Goal: Task Accomplishment & Management: Use online tool/utility

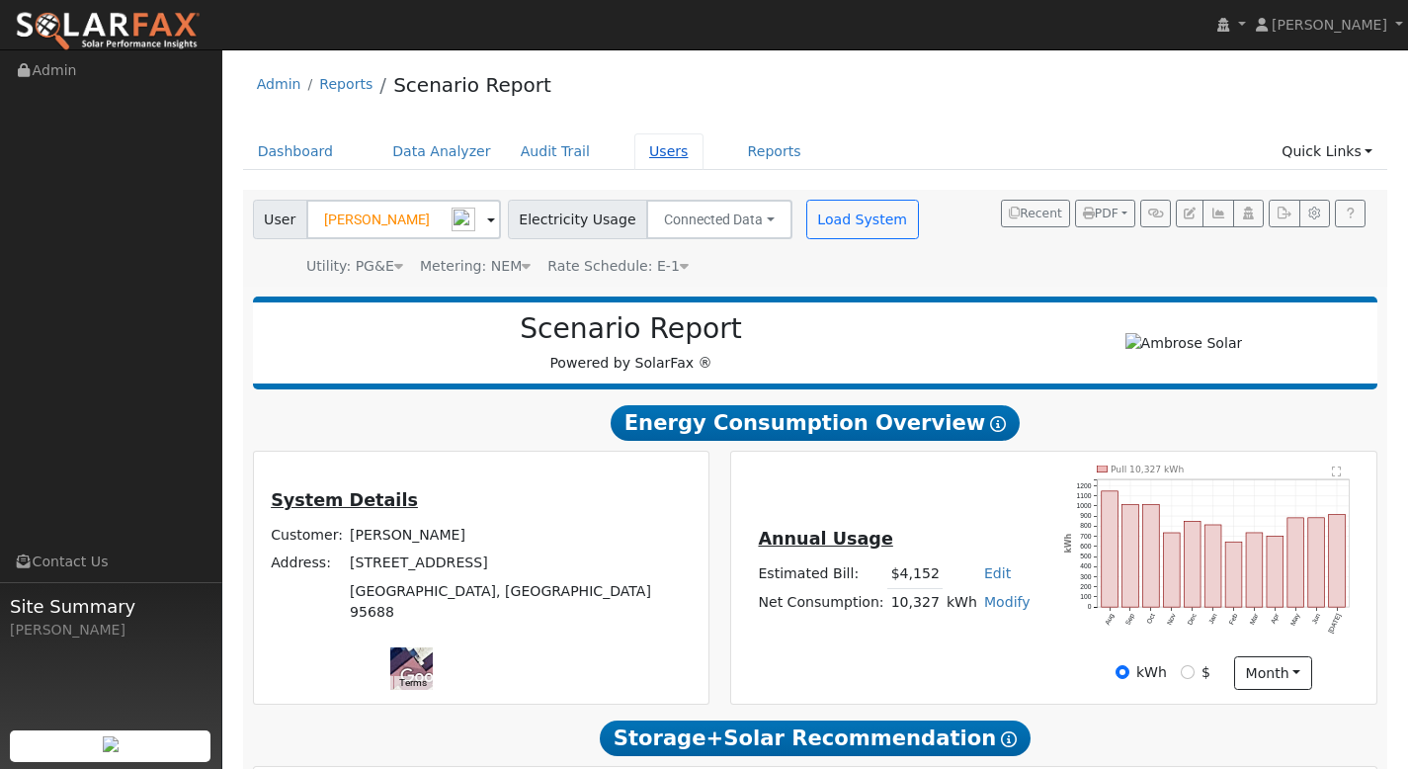
click at [649, 154] on link "Users" at bounding box center [668, 151] width 69 height 37
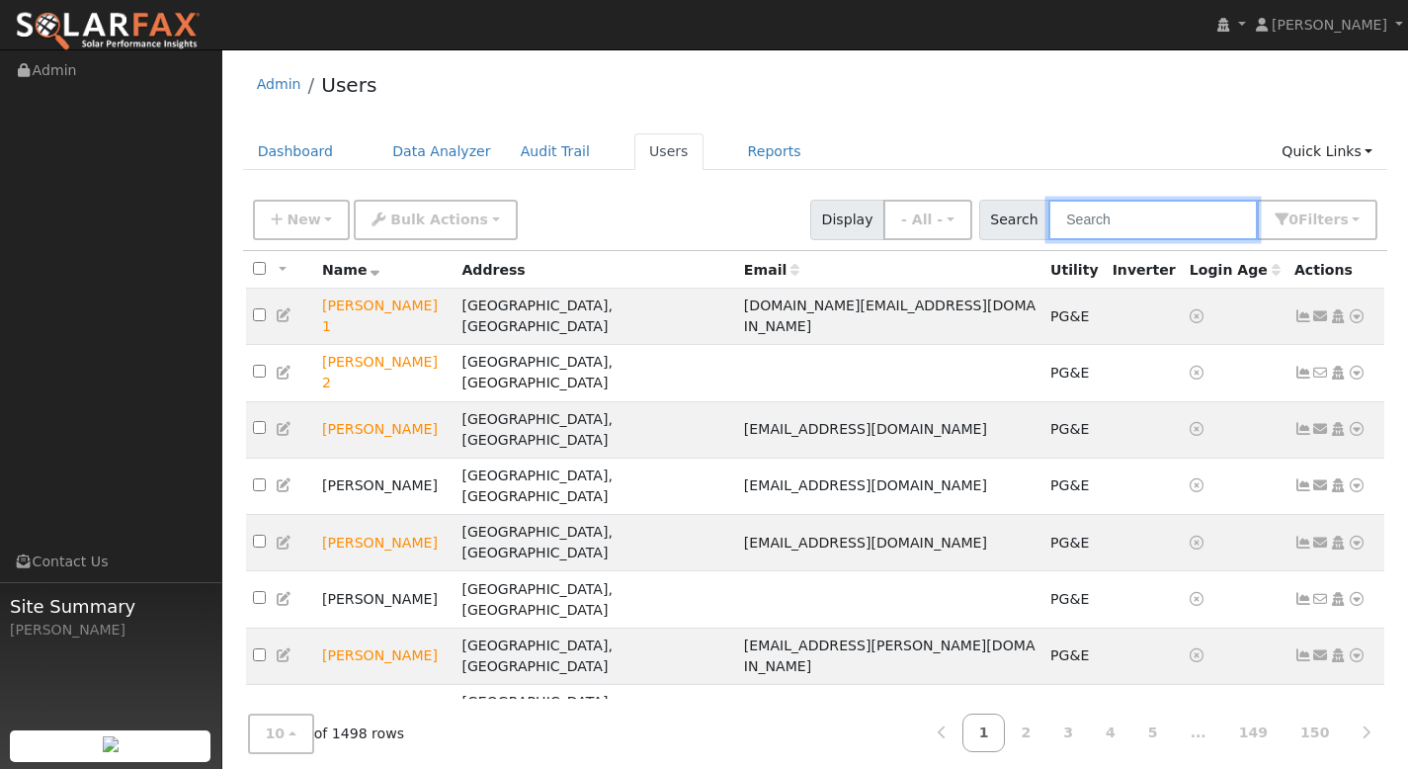
click at [1113, 224] on input "text" at bounding box center [1152, 220] width 209 height 41
paste input "[PERSON_NAME]"
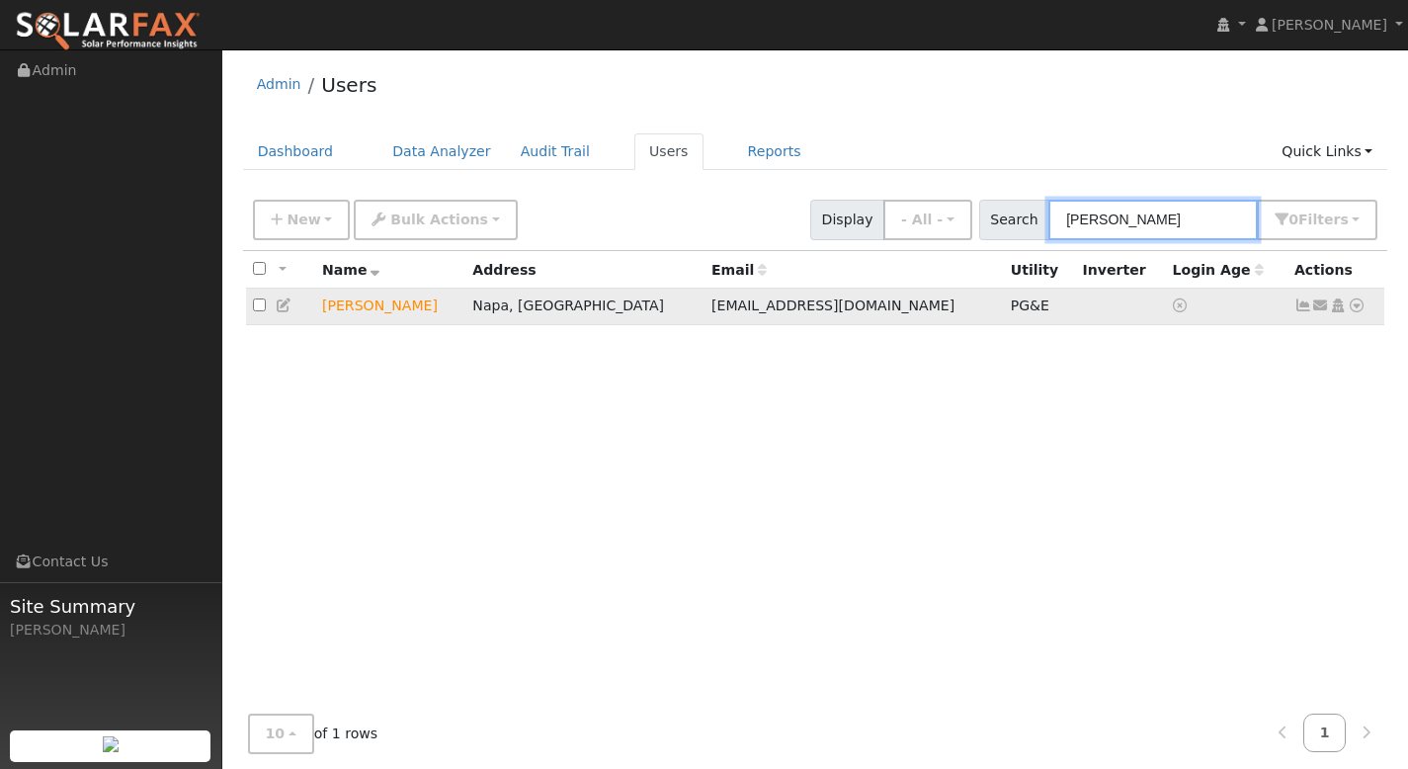
type input "[PERSON_NAME]"
click at [1358, 302] on icon at bounding box center [1357, 305] width 18 height 14
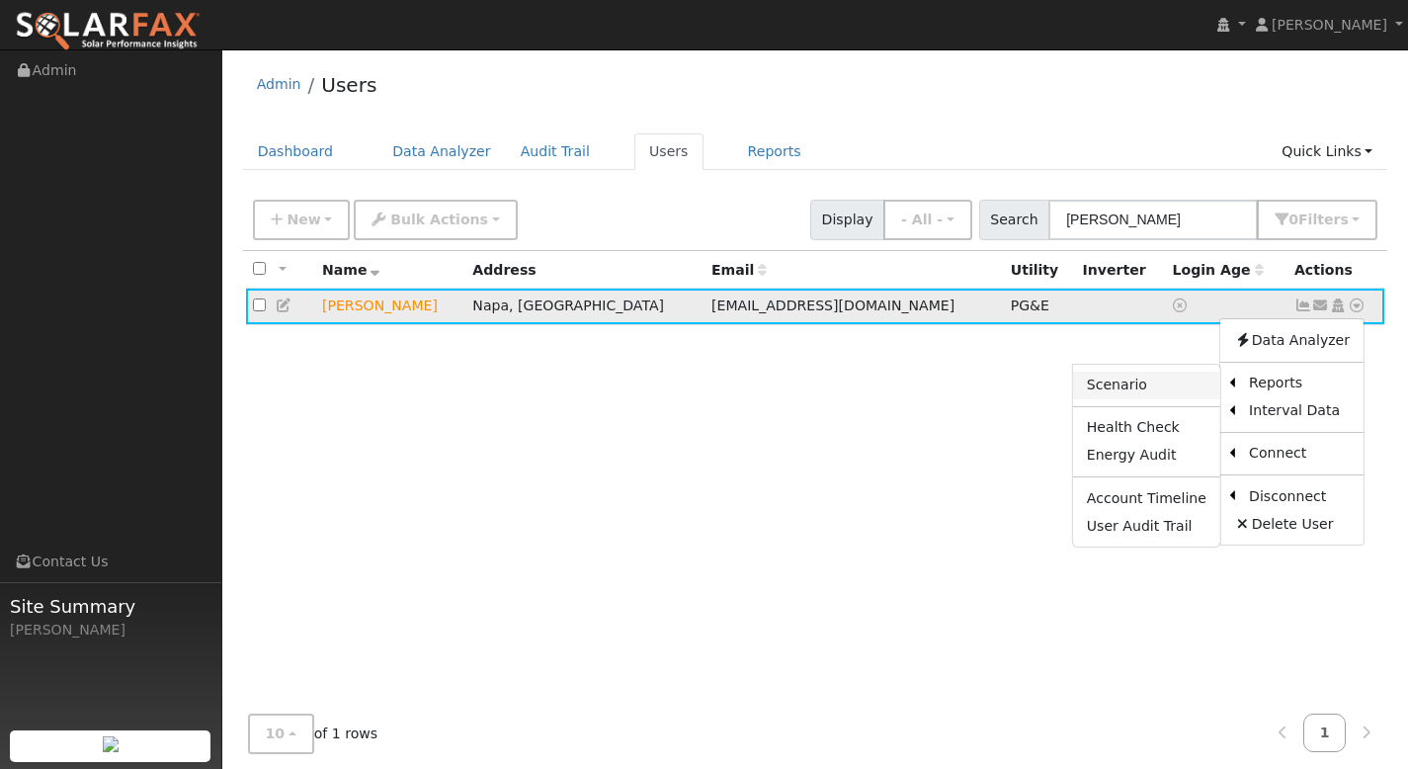
click at [1160, 383] on link "Scenario" at bounding box center [1146, 385] width 147 height 28
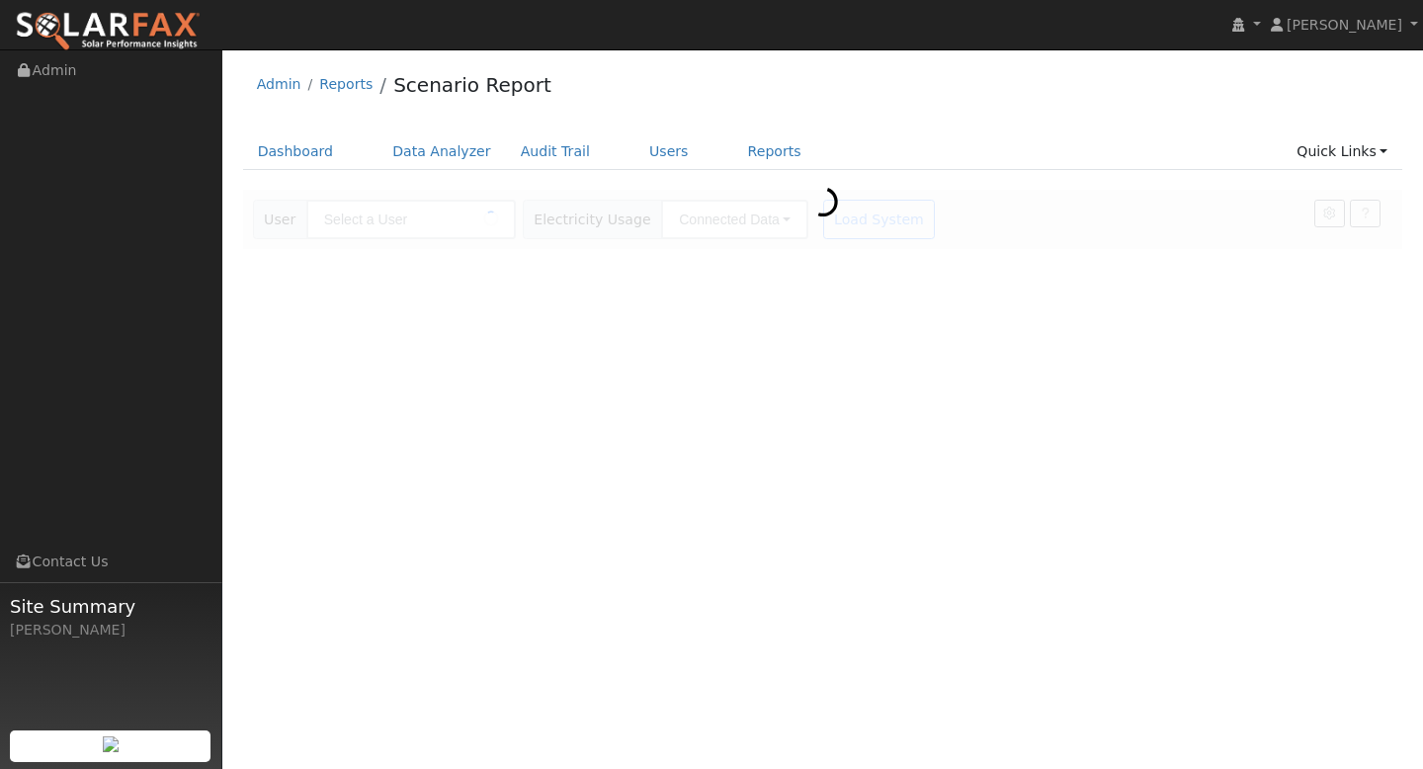
type input "[PERSON_NAME]"
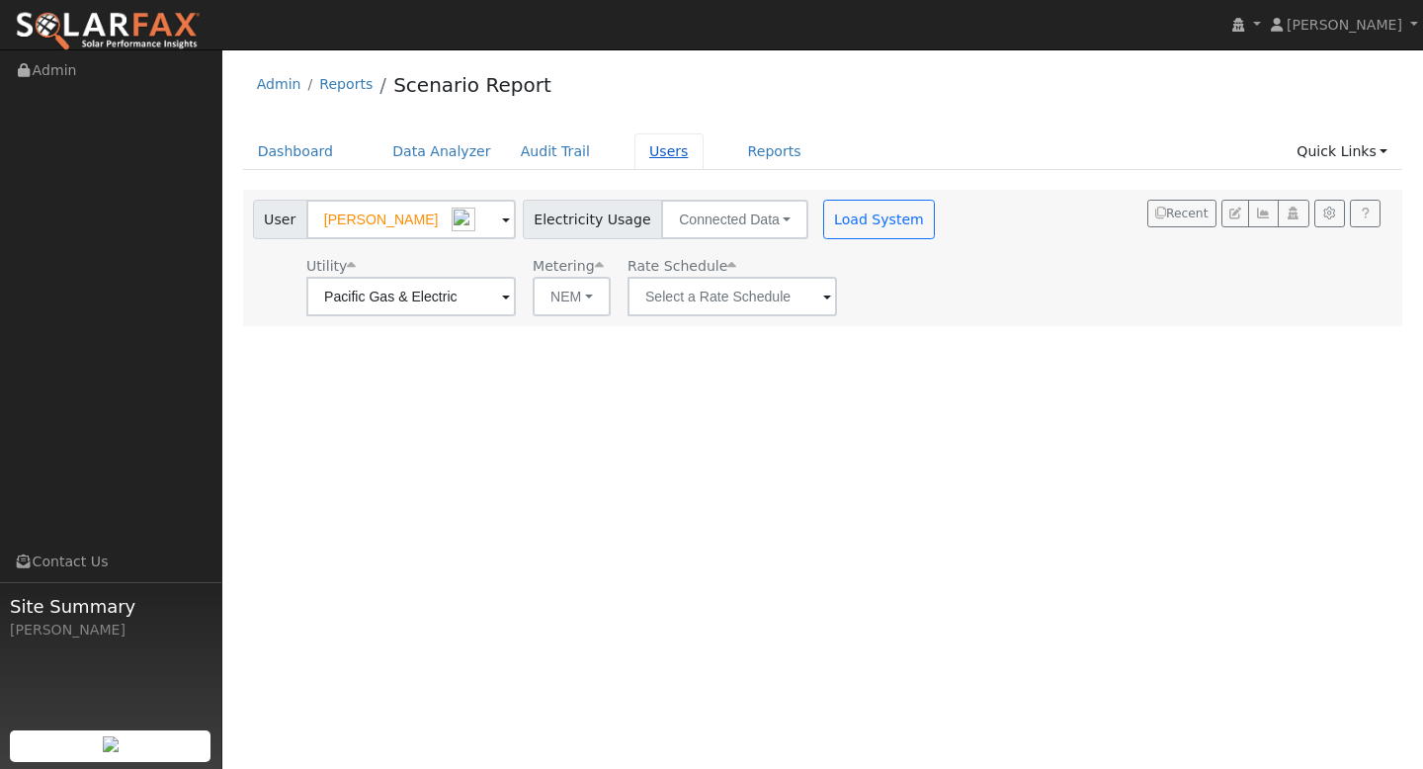
click at [664, 149] on link "Users" at bounding box center [668, 151] width 69 height 37
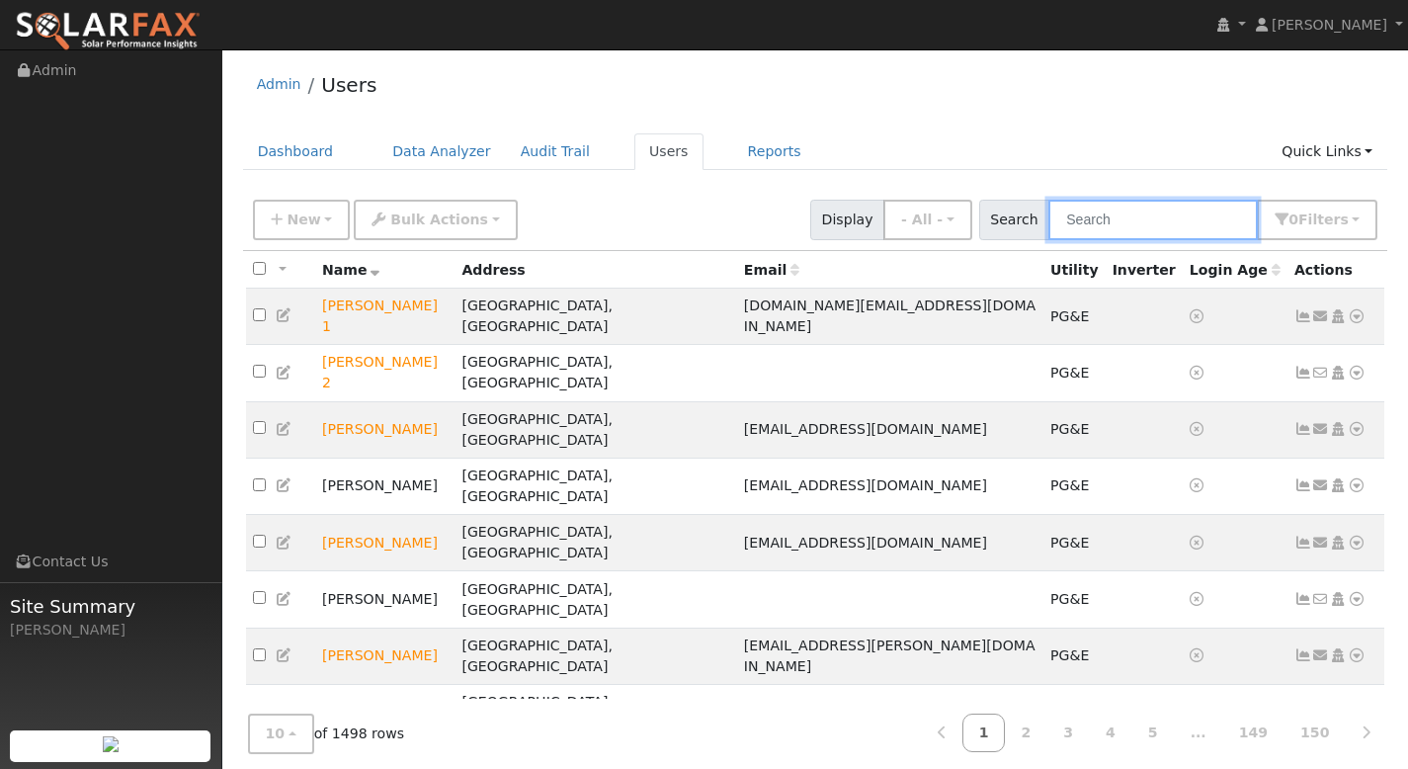
click at [1140, 219] on input "text" at bounding box center [1152, 220] width 209 height 41
paste input "[PERSON_NAME]"
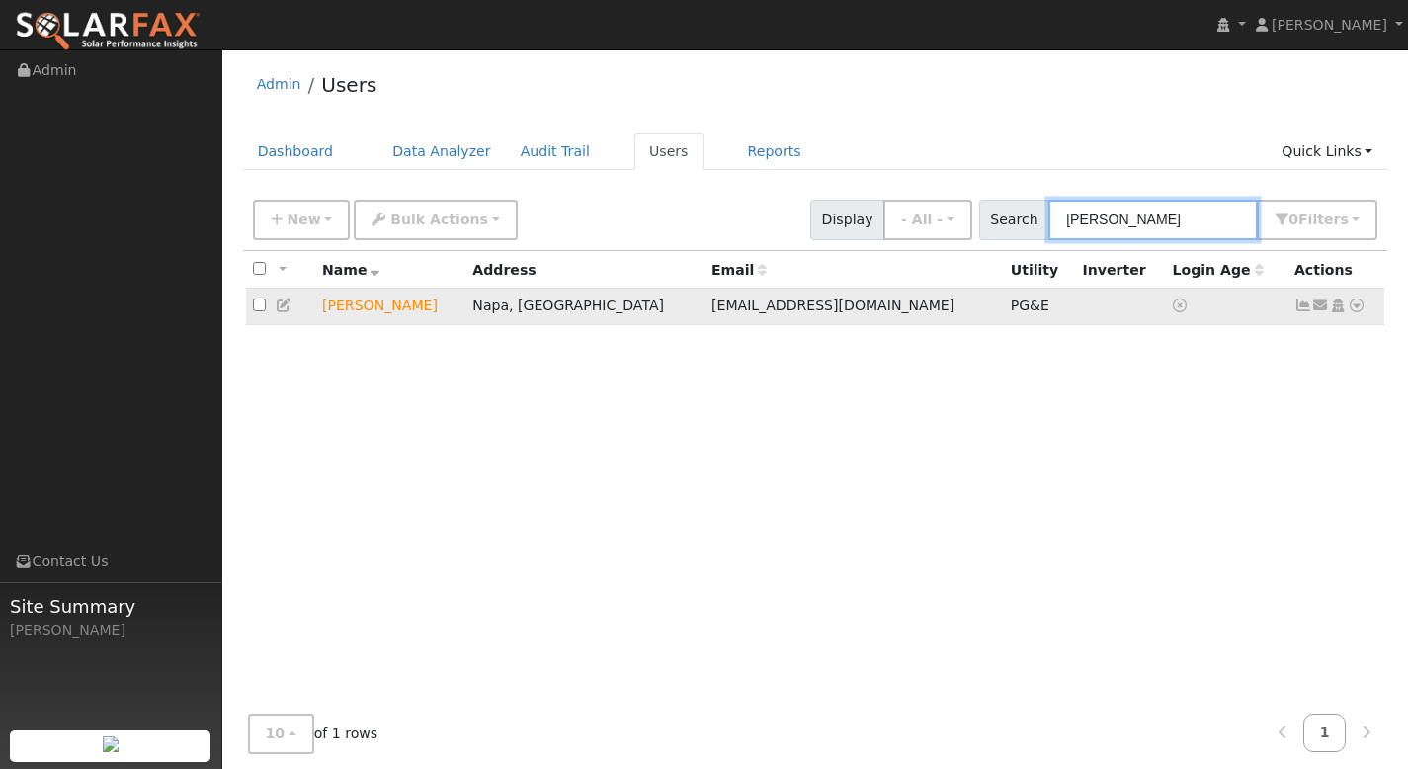
type input "[PERSON_NAME]"
click at [1360, 311] on icon at bounding box center [1357, 305] width 18 height 14
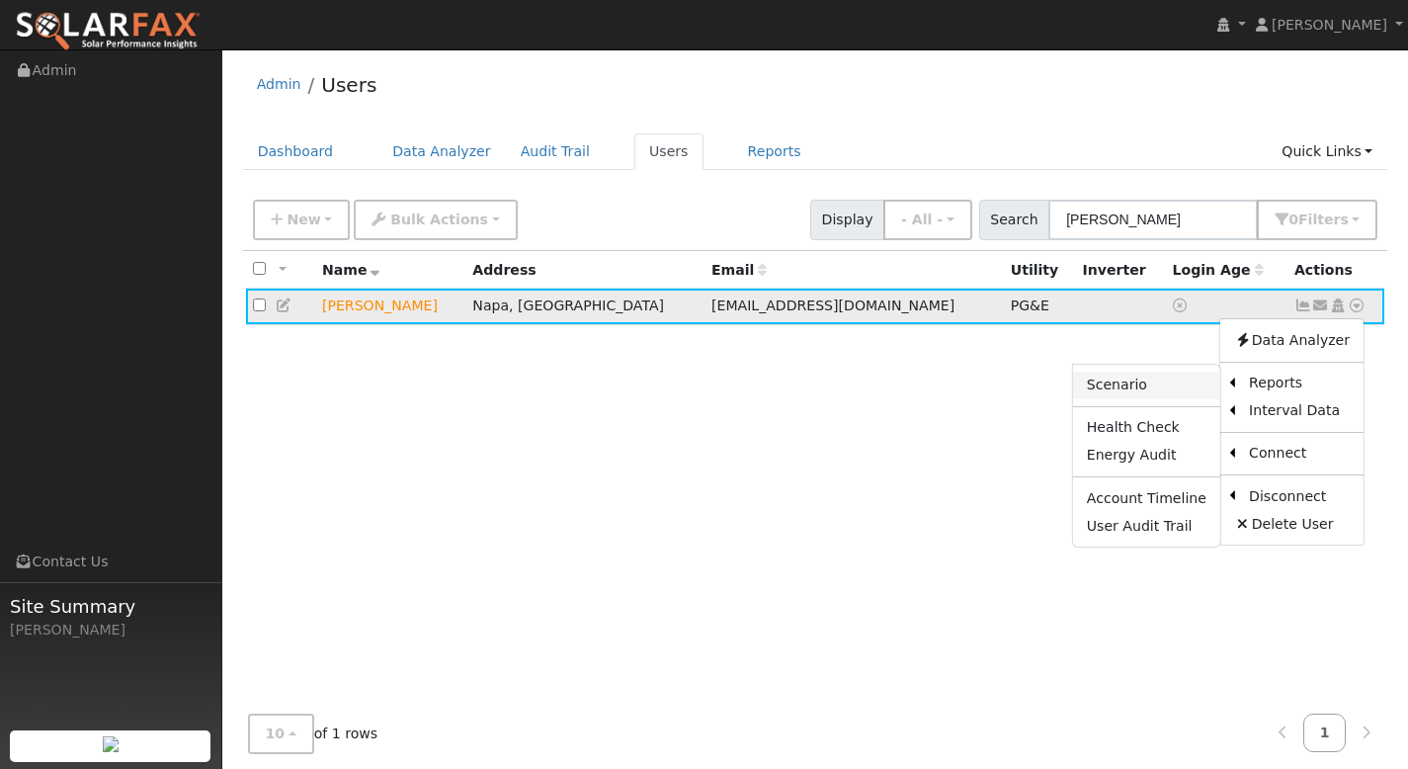
click at [1142, 391] on link "Scenario" at bounding box center [1146, 385] width 147 height 28
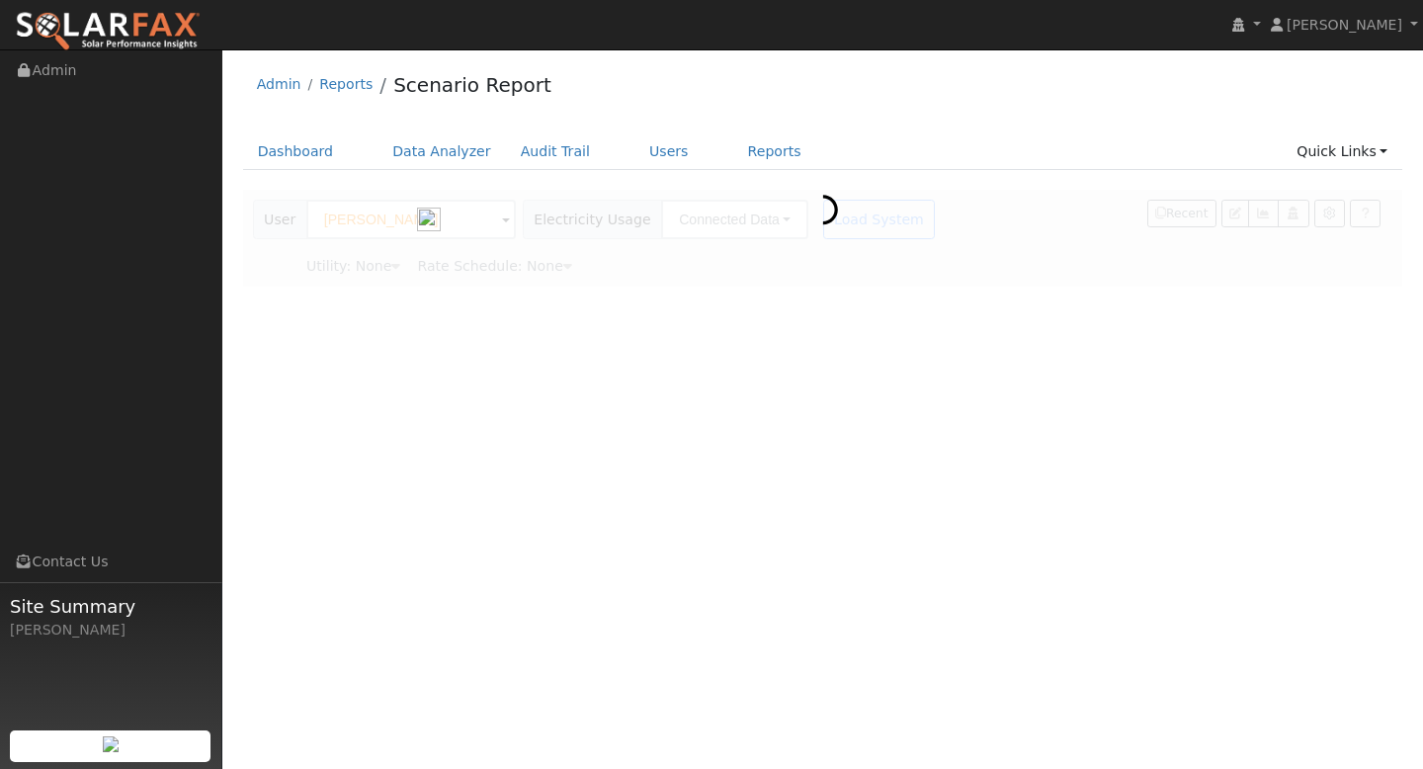
type input "Pacific Gas & Electric"
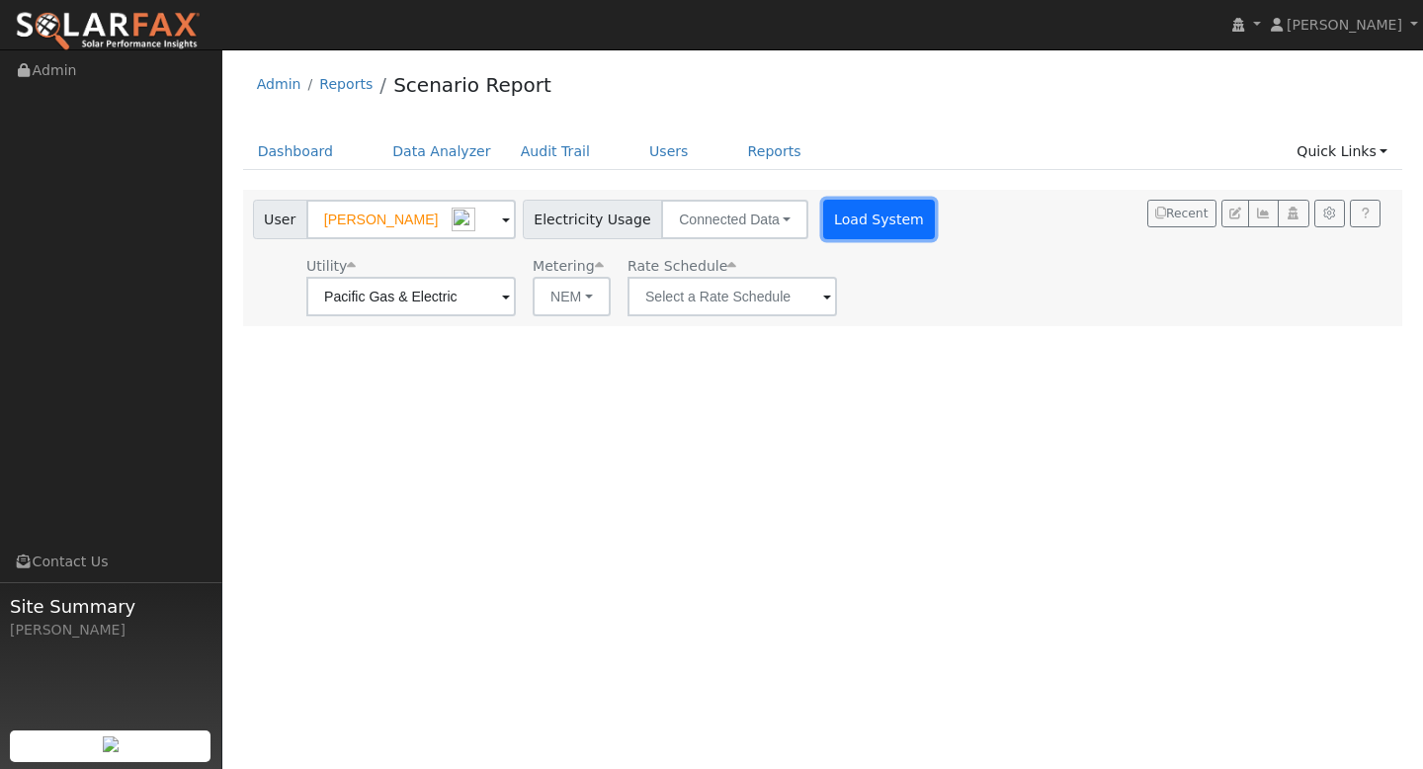
click at [835, 228] on button "Load System" at bounding box center [879, 220] width 113 height 40
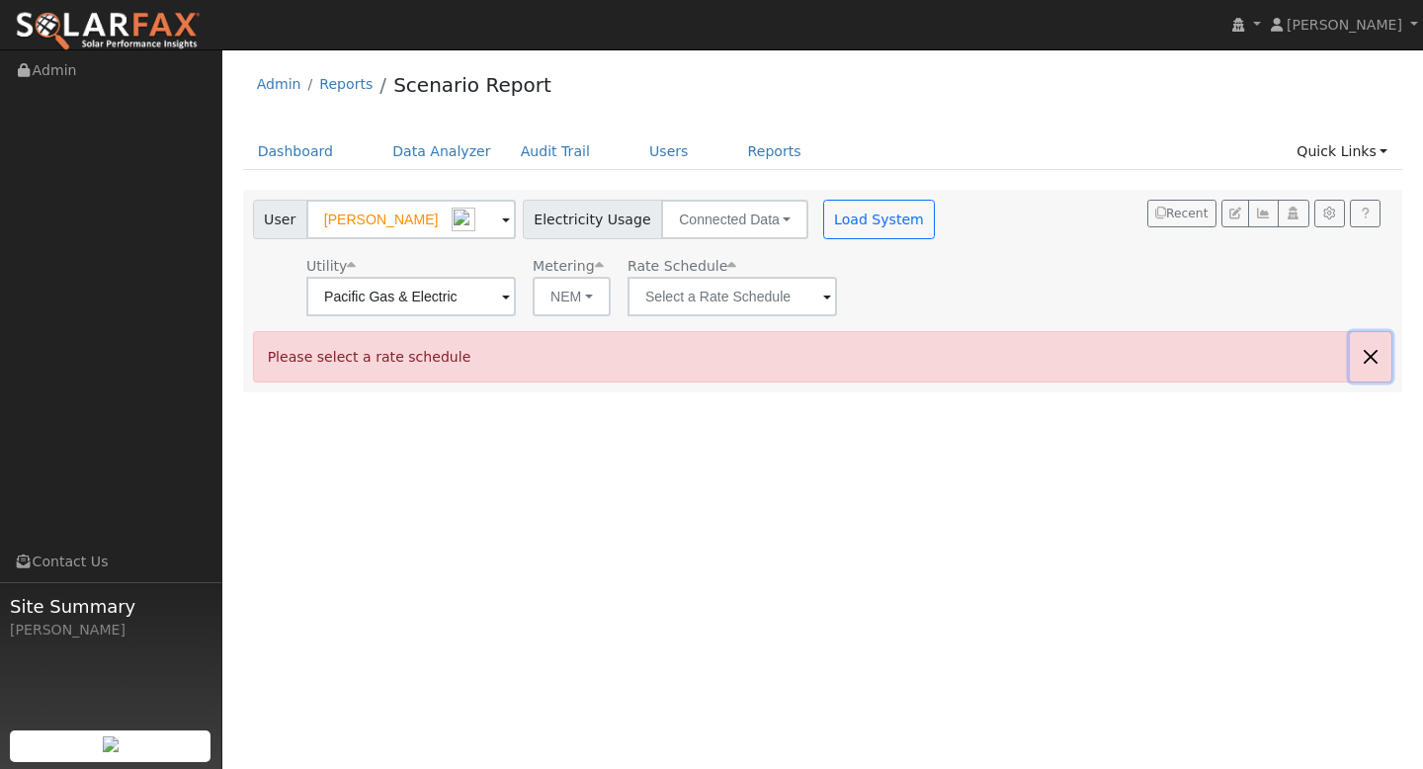
click at [1371, 358] on button "button" at bounding box center [1370, 356] width 41 height 48
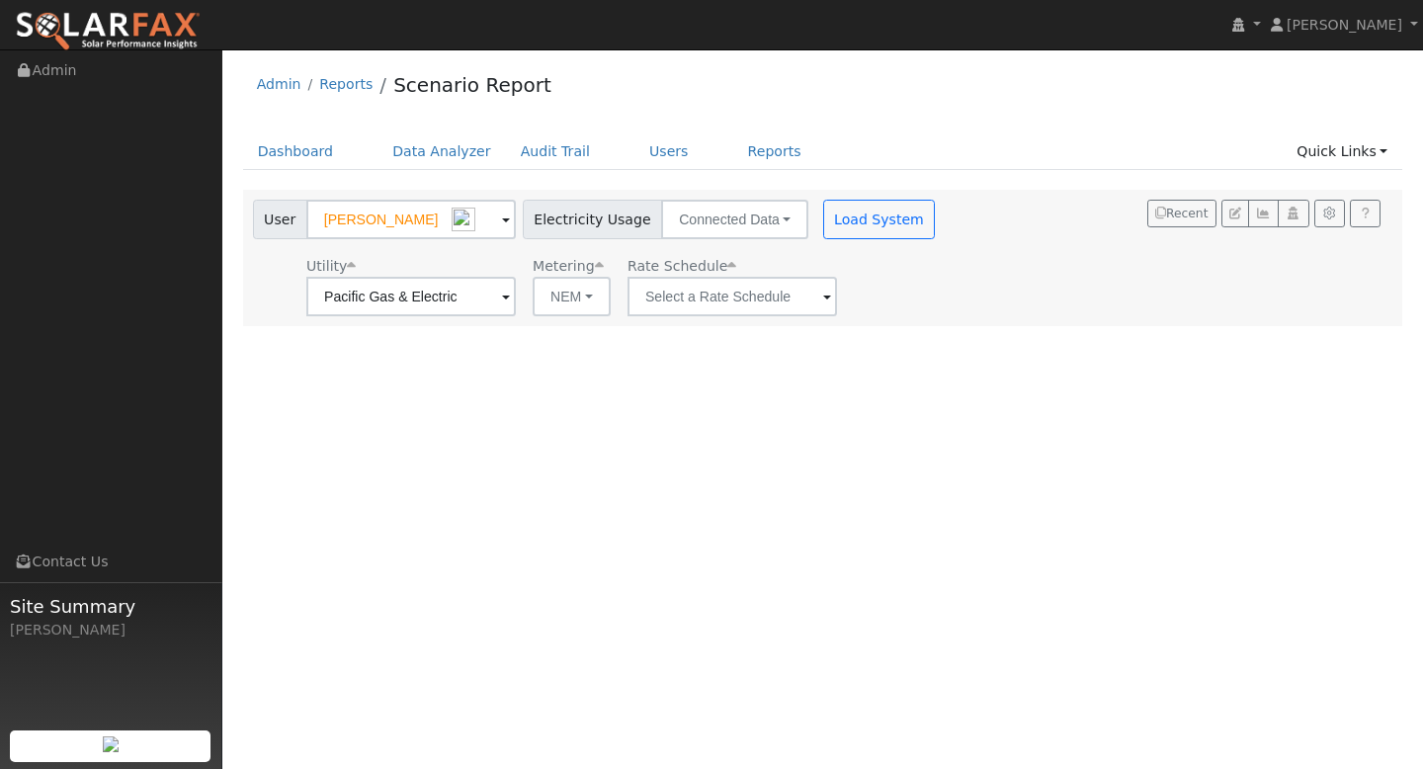
click at [458, 213] on img at bounding box center [464, 219] width 24 height 24
click at [645, 154] on link "Users" at bounding box center [668, 151] width 69 height 37
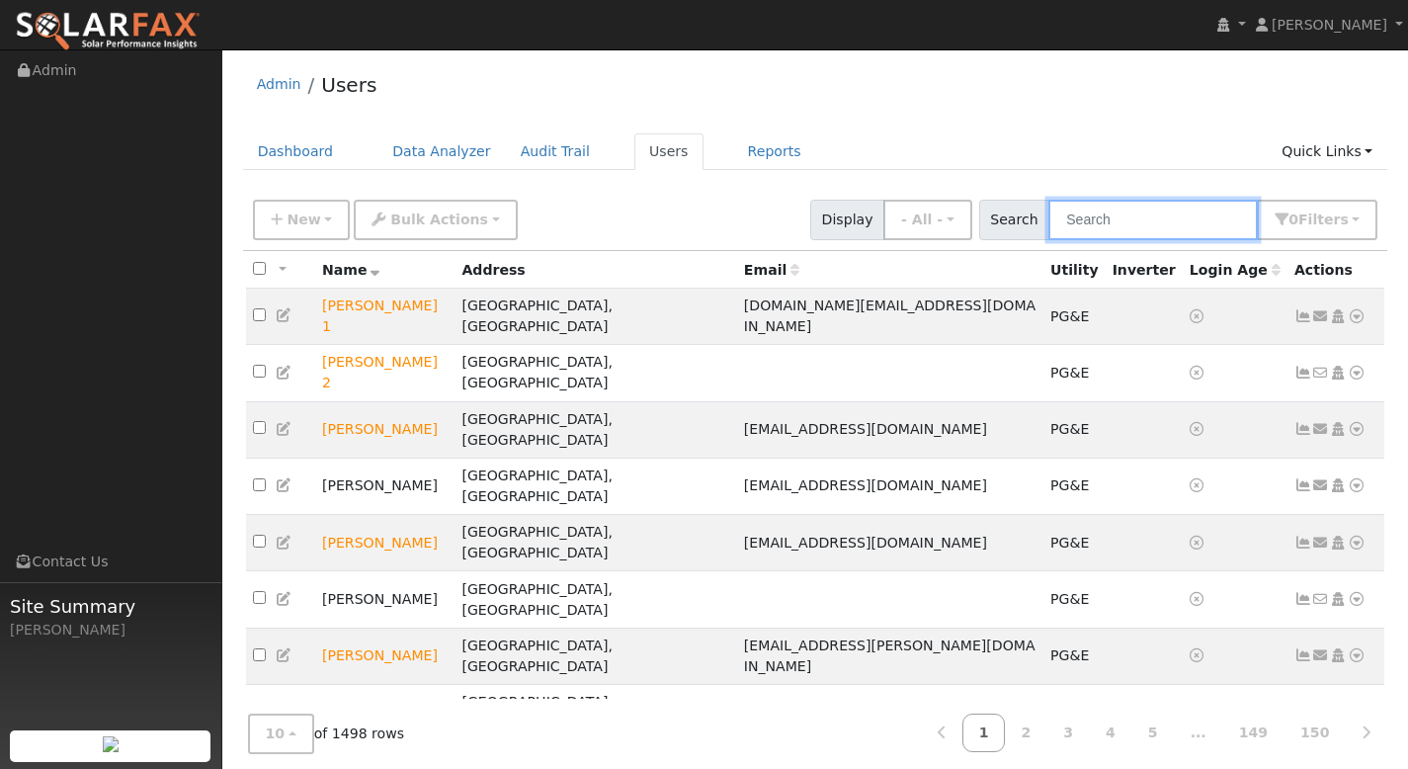
click at [1098, 217] on input "text" at bounding box center [1152, 220] width 209 height 41
paste input "[PERSON_NAME]"
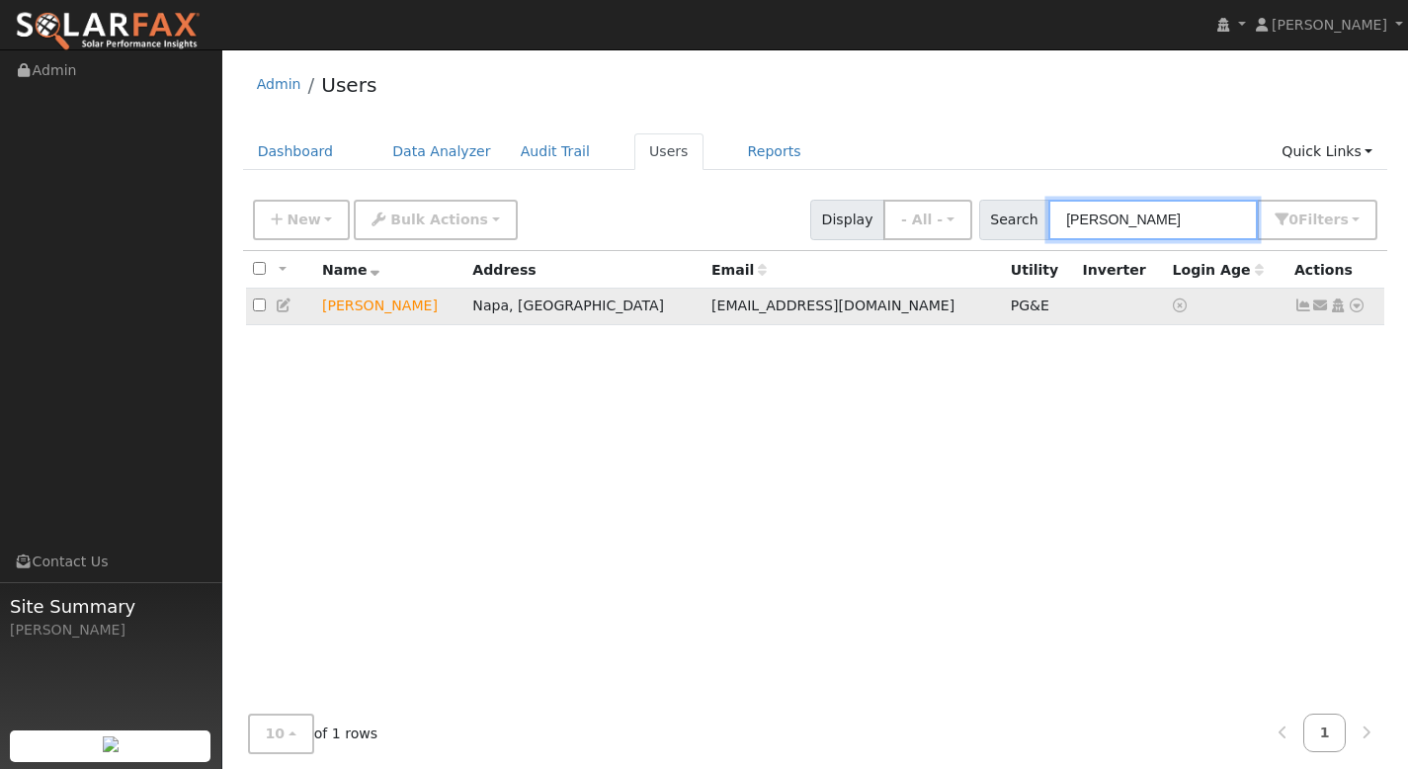
type input "[PERSON_NAME]"
click at [1363, 307] on icon at bounding box center [1357, 305] width 18 height 14
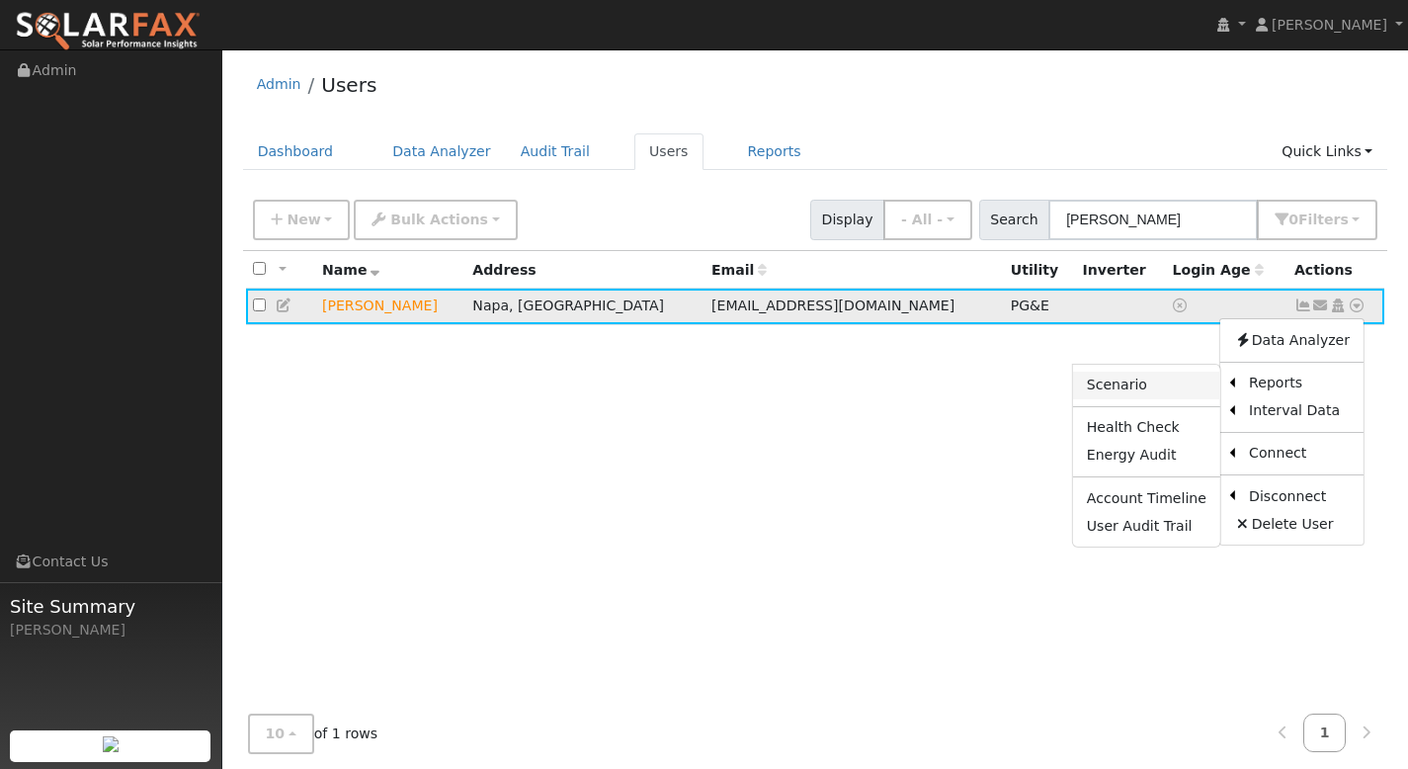
click at [1139, 391] on link "Scenario" at bounding box center [1146, 385] width 147 height 28
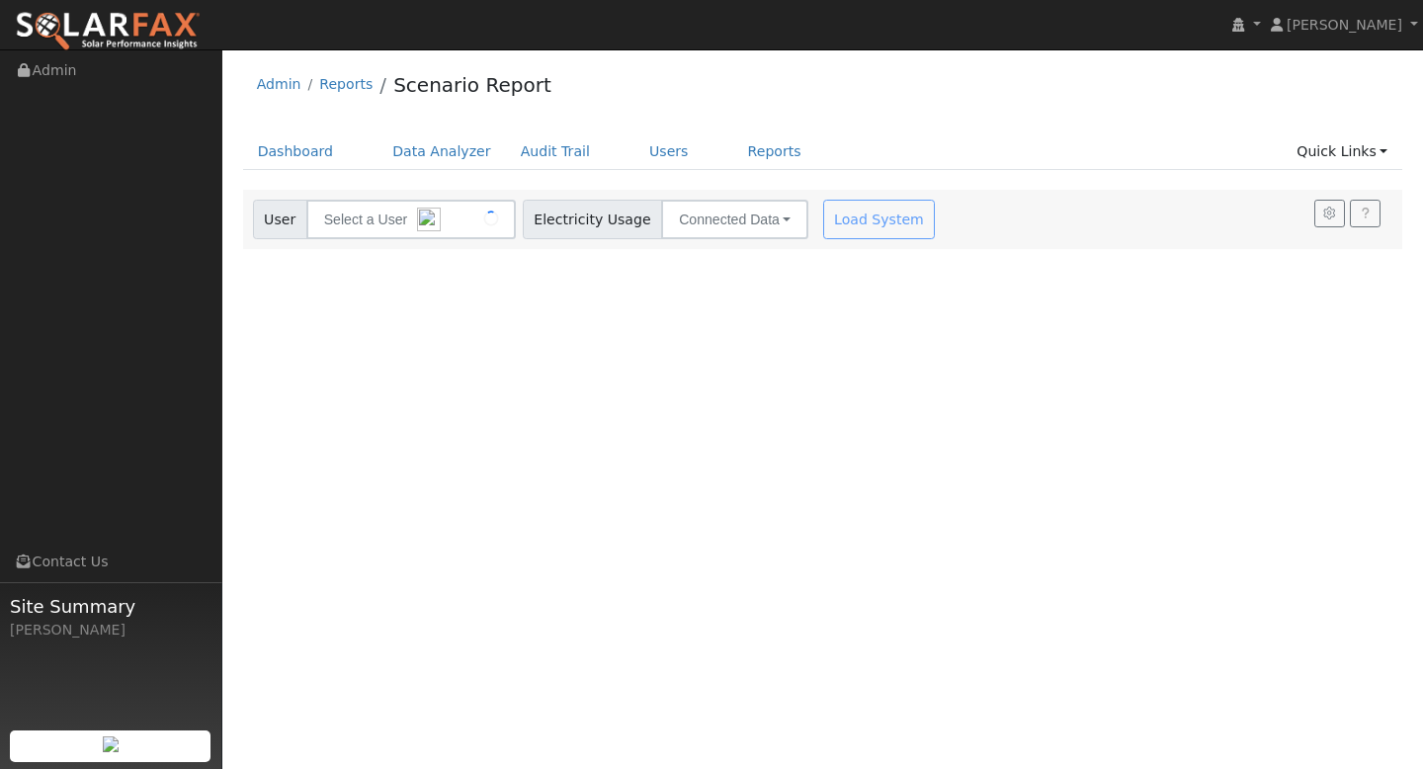
type input "[PERSON_NAME]"
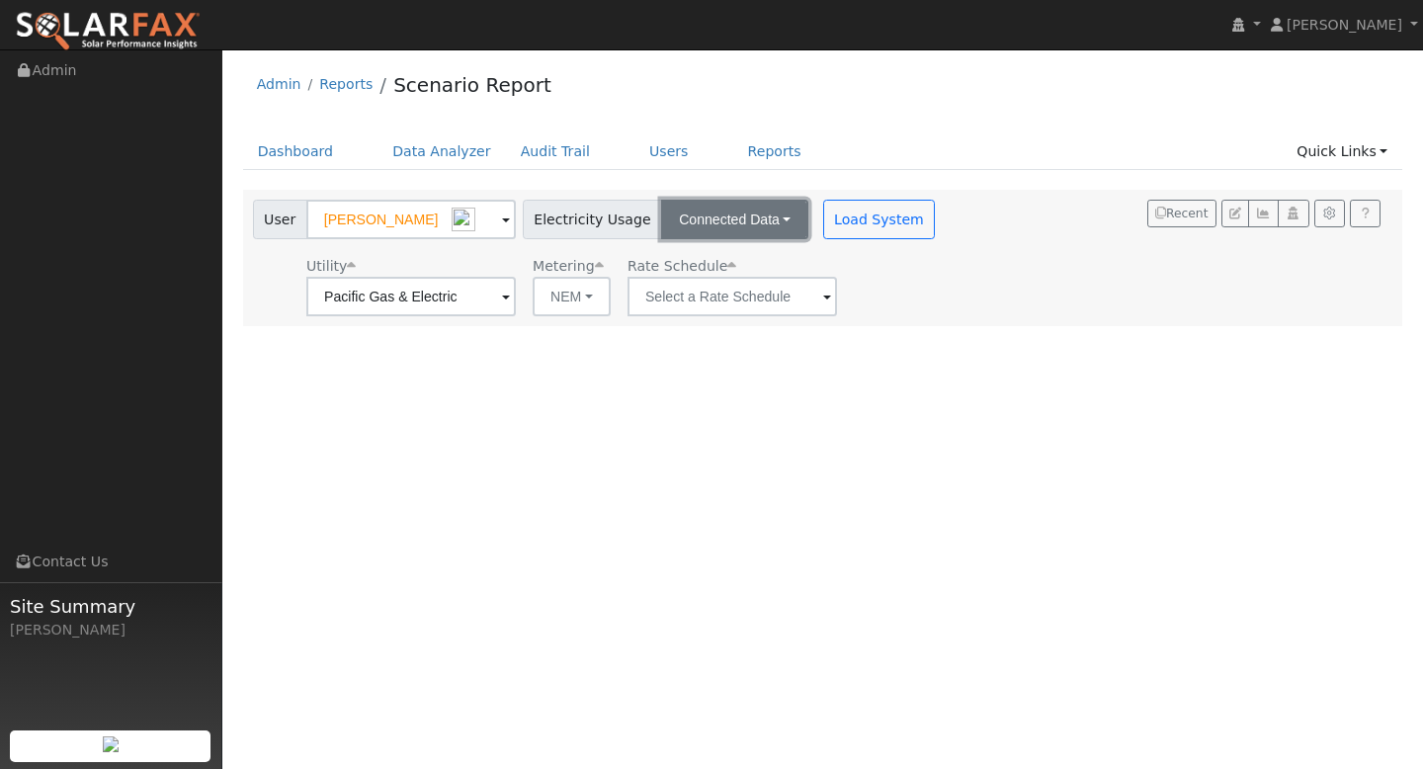
click at [754, 226] on button "Connected Data" at bounding box center [734, 220] width 147 height 40
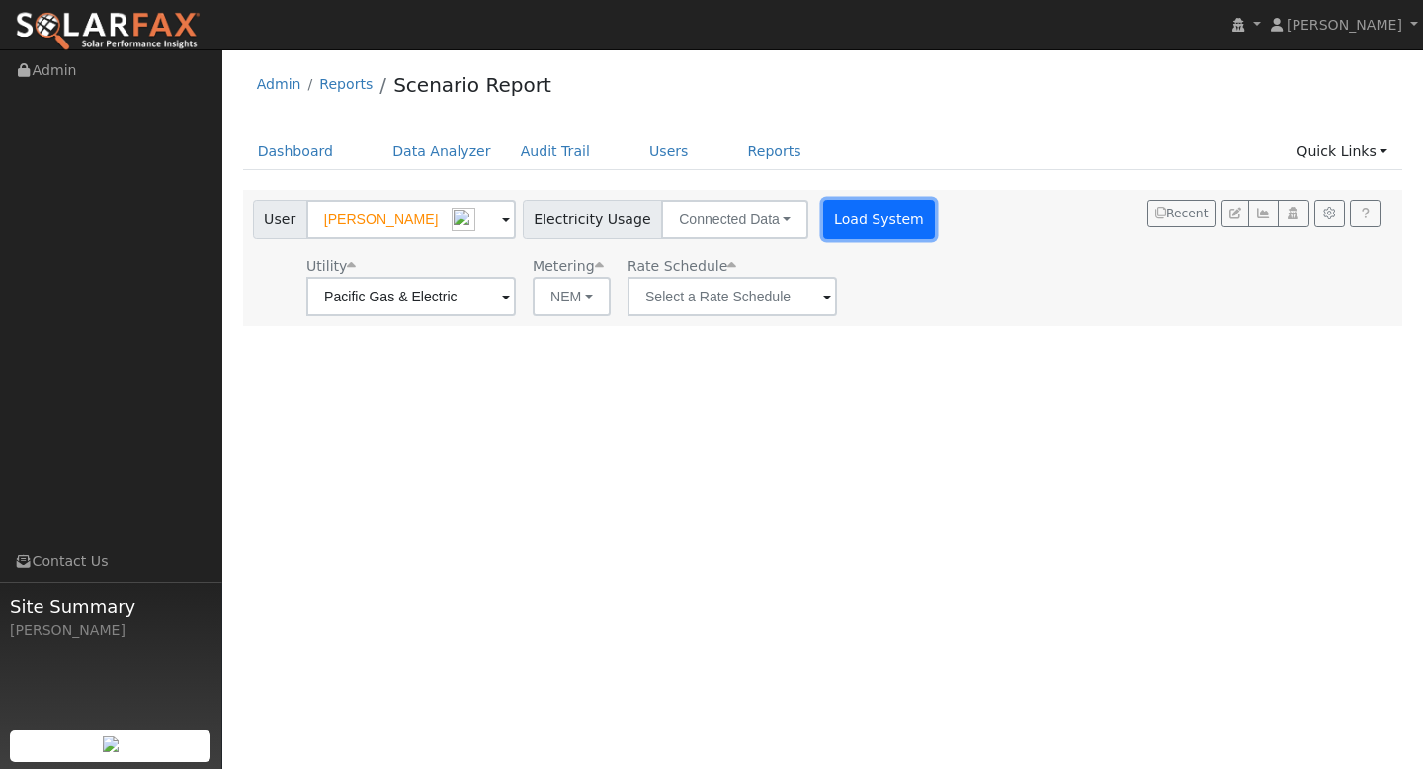
click at [875, 214] on button "Load System" at bounding box center [879, 220] width 113 height 40
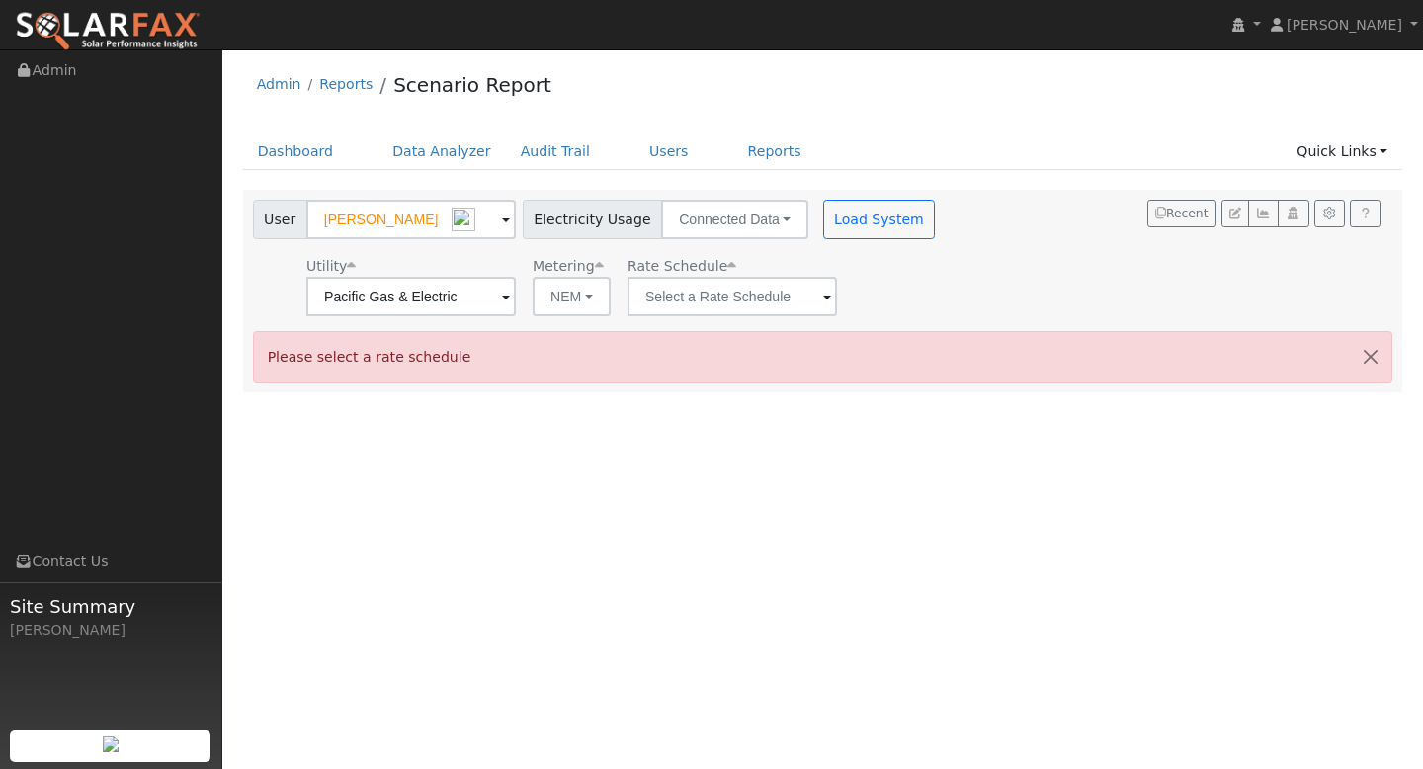
click at [510, 297] on span at bounding box center [506, 298] width 8 height 23
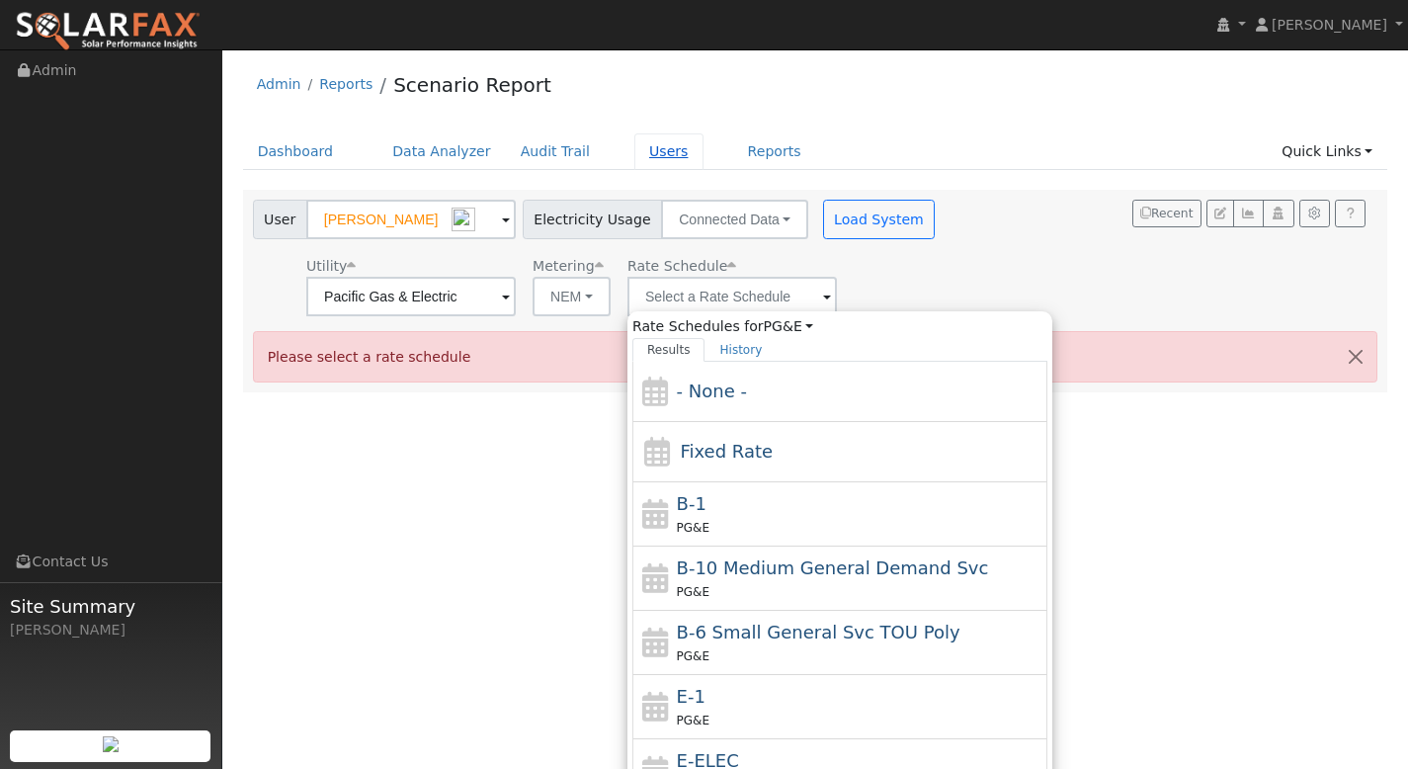
click at [658, 155] on link "Users" at bounding box center [668, 151] width 69 height 37
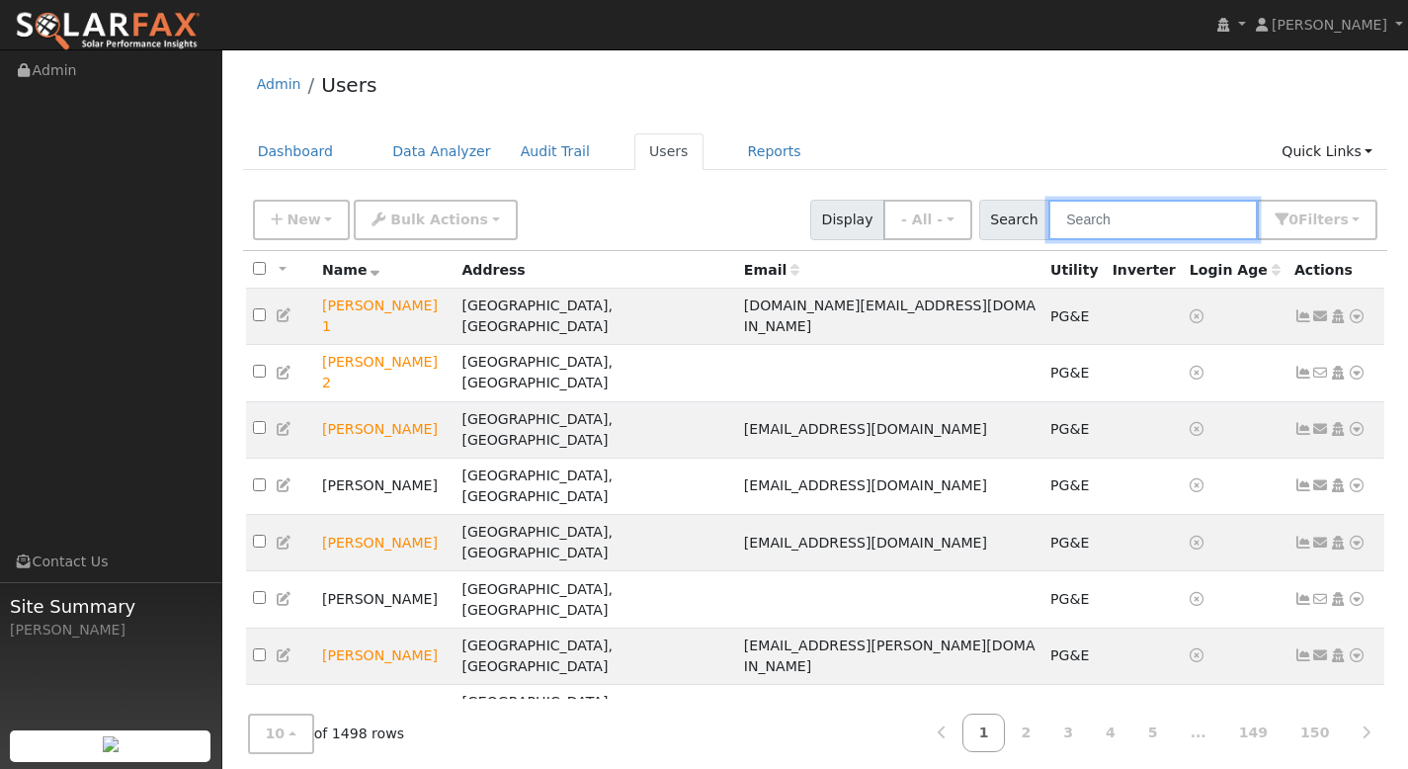
click at [1113, 222] on input "text" at bounding box center [1152, 220] width 209 height 41
paste input "[PERSON_NAME]"
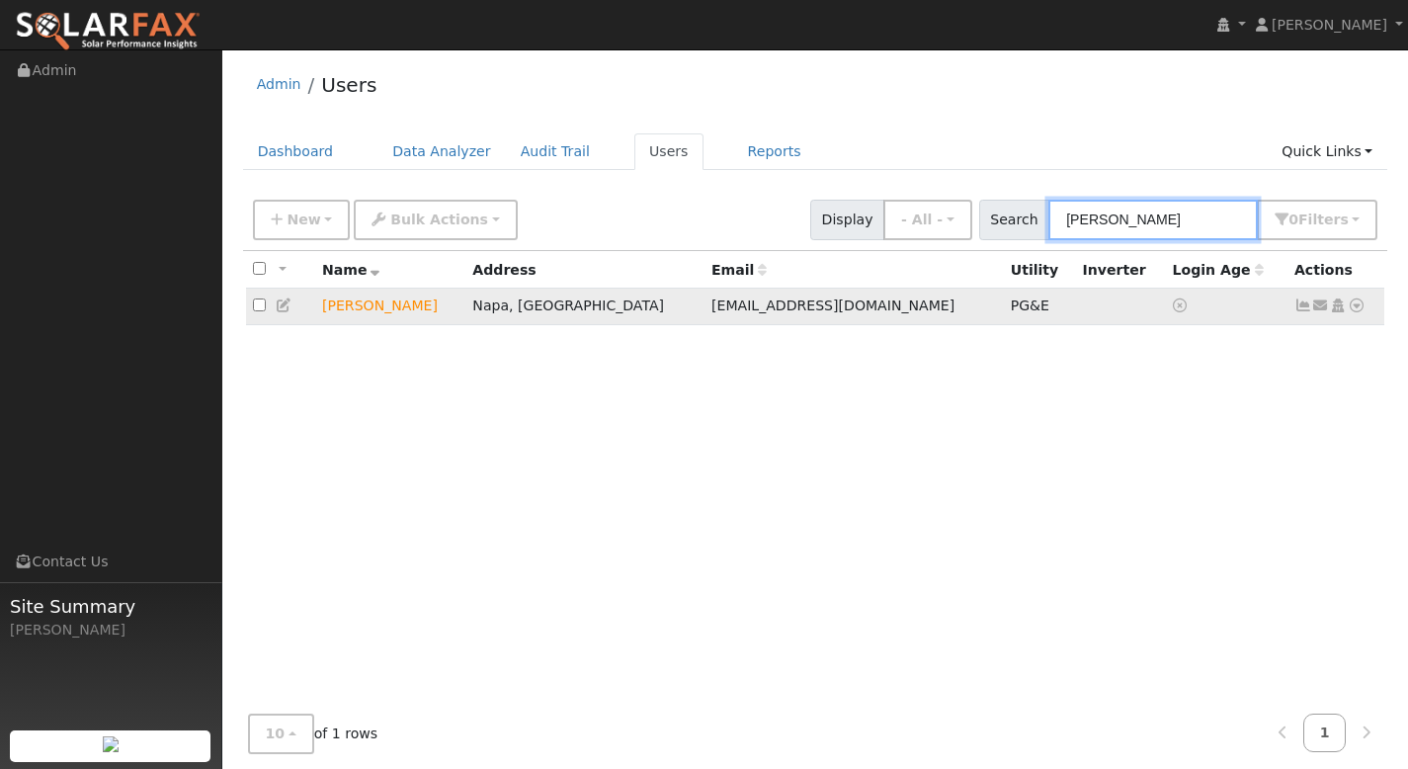
type input "[PERSON_NAME]"
click at [1359, 306] on icon at bounding box center [1357, 305] width 18 height 14
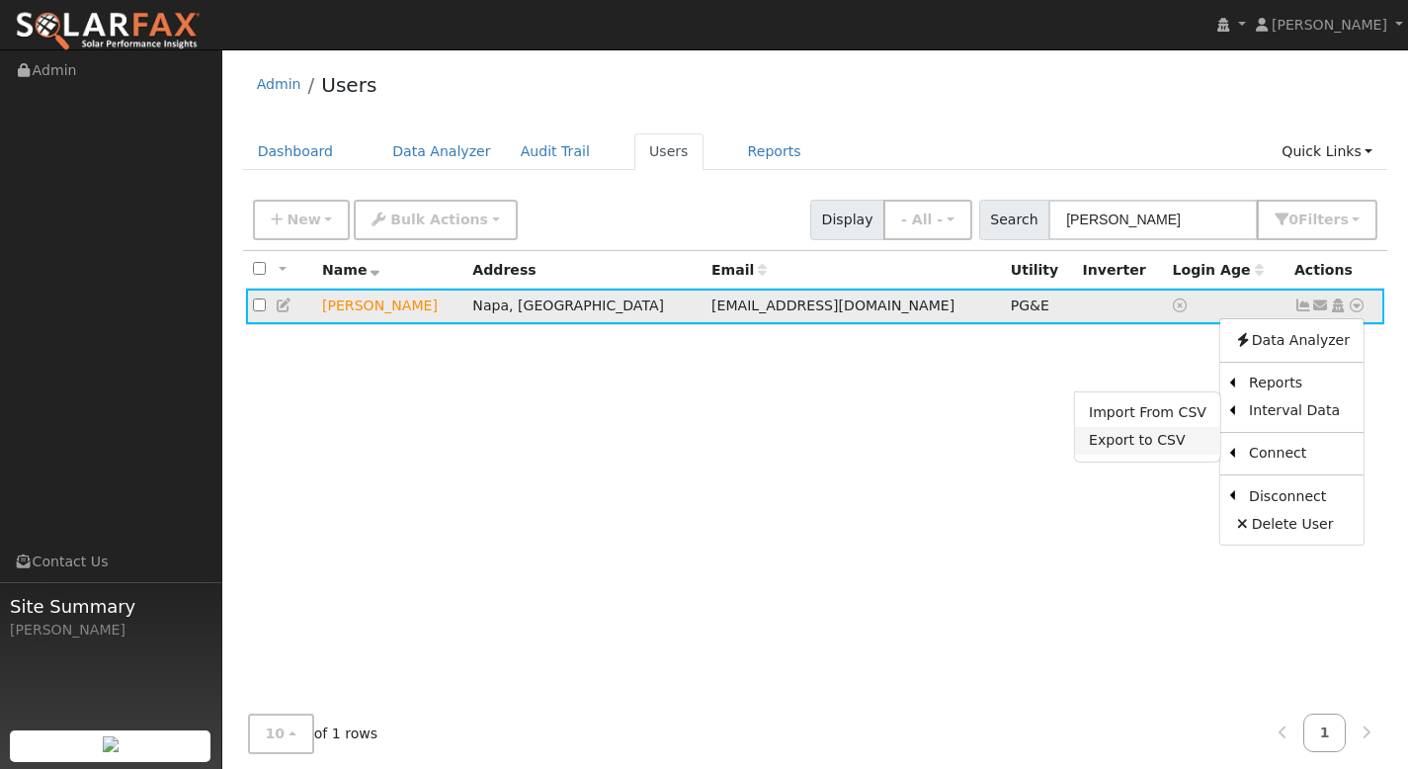
click at [1163, 444] on link "Export to CSV" at bounding box center [1147, 441] width 145 height 28
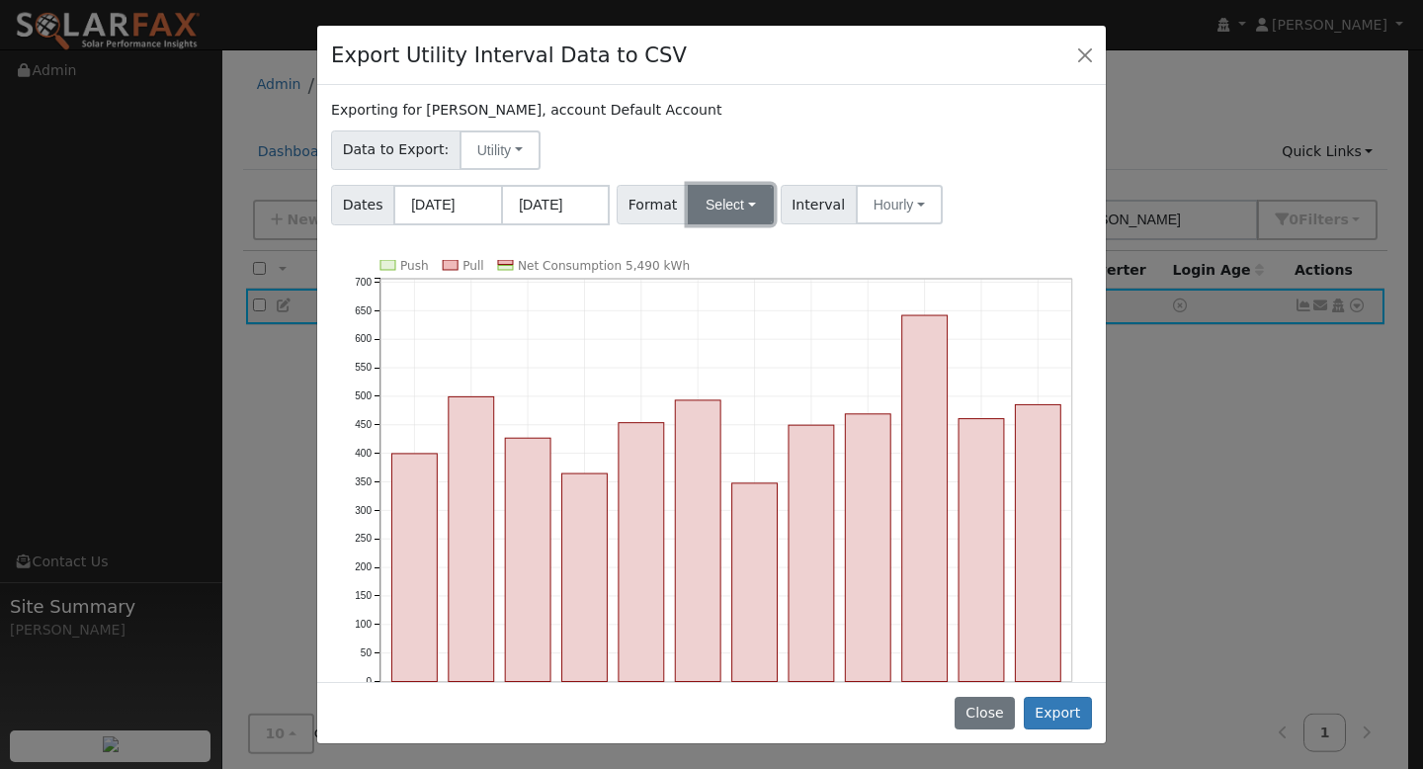
click at [740, 215] on button "Select" at bounding box center [731, 205] width 86 height 40
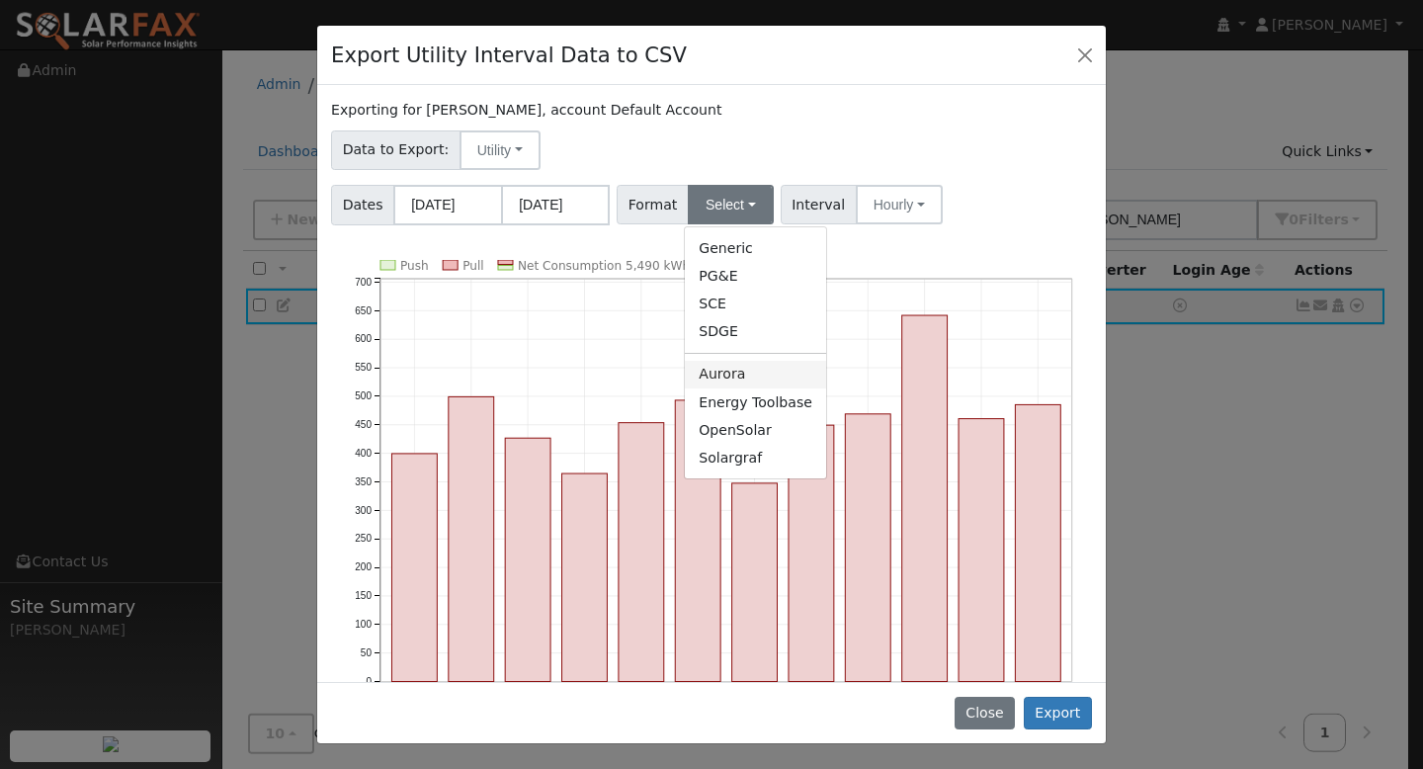
click at [756, 371] on link "Aurora" at bounding box center [755, 375] width 141 height 28
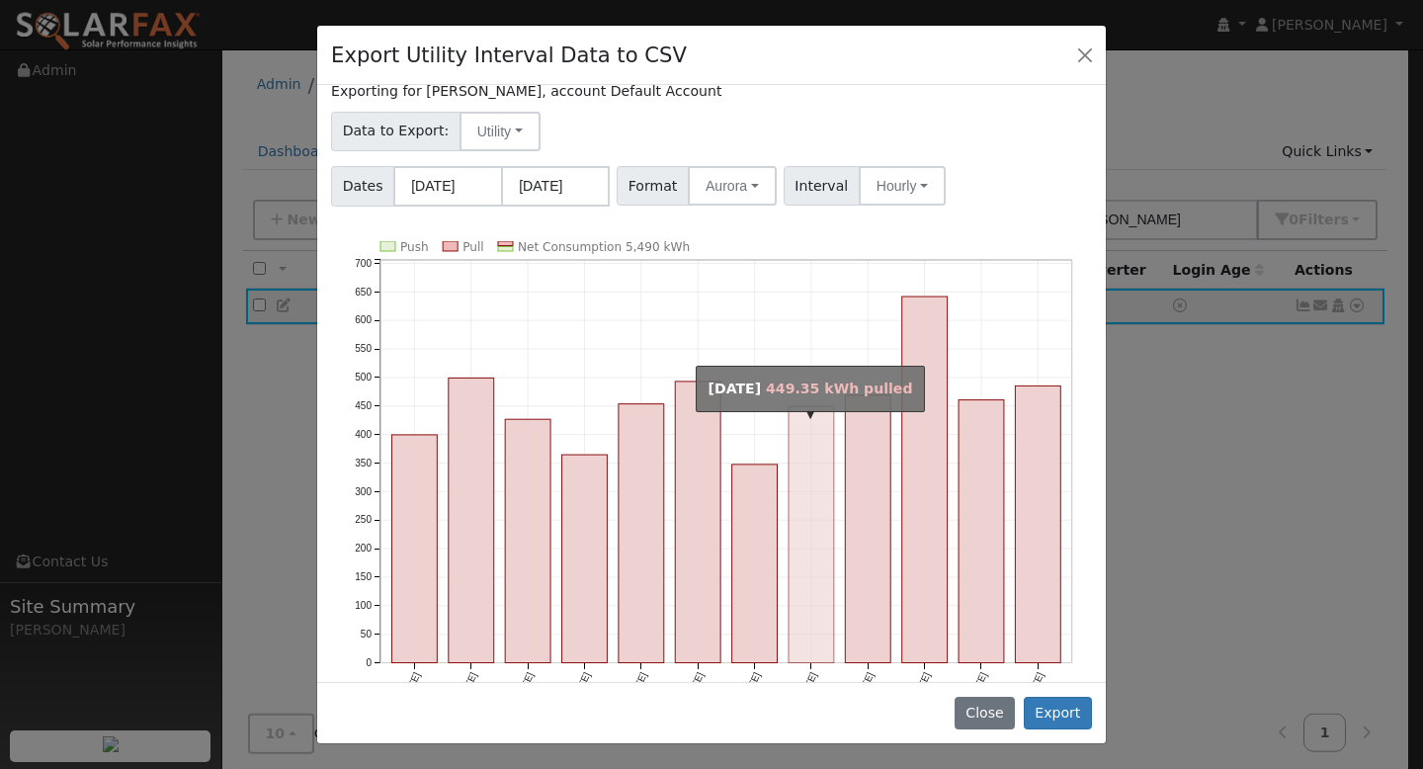
scroll to position [60, 0]
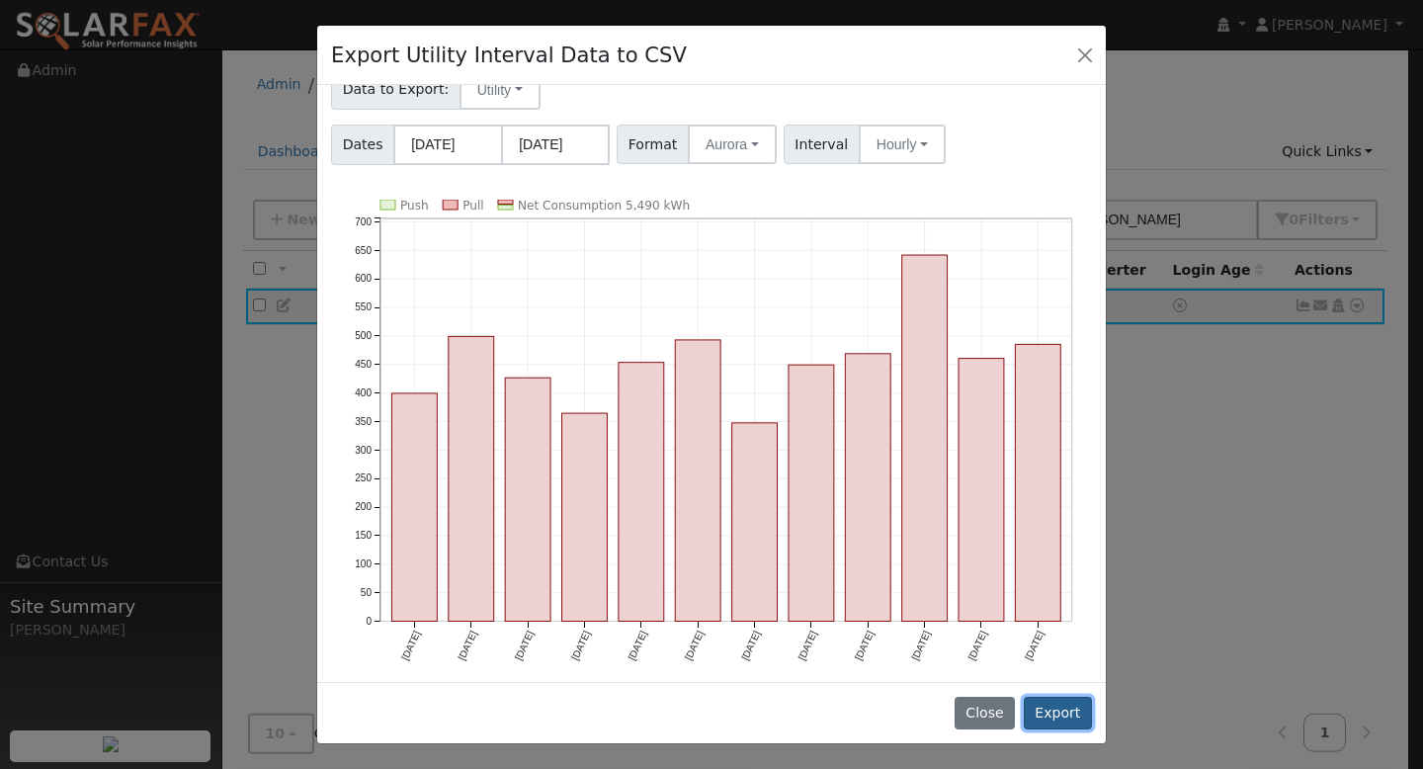
click at [1064, 708] on button "Export" at bounding box center [1058, 714] width 68 height 34
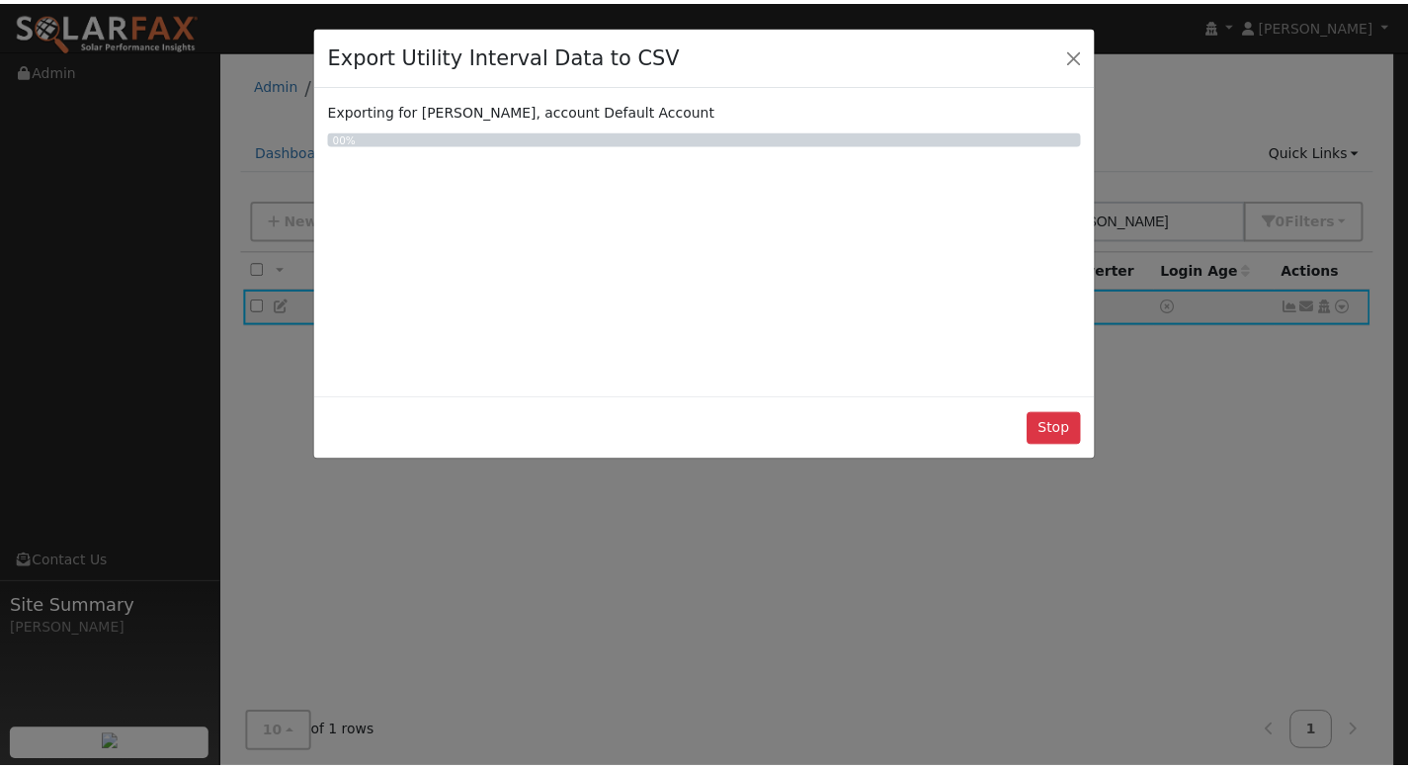
scroll to position [0, 0]
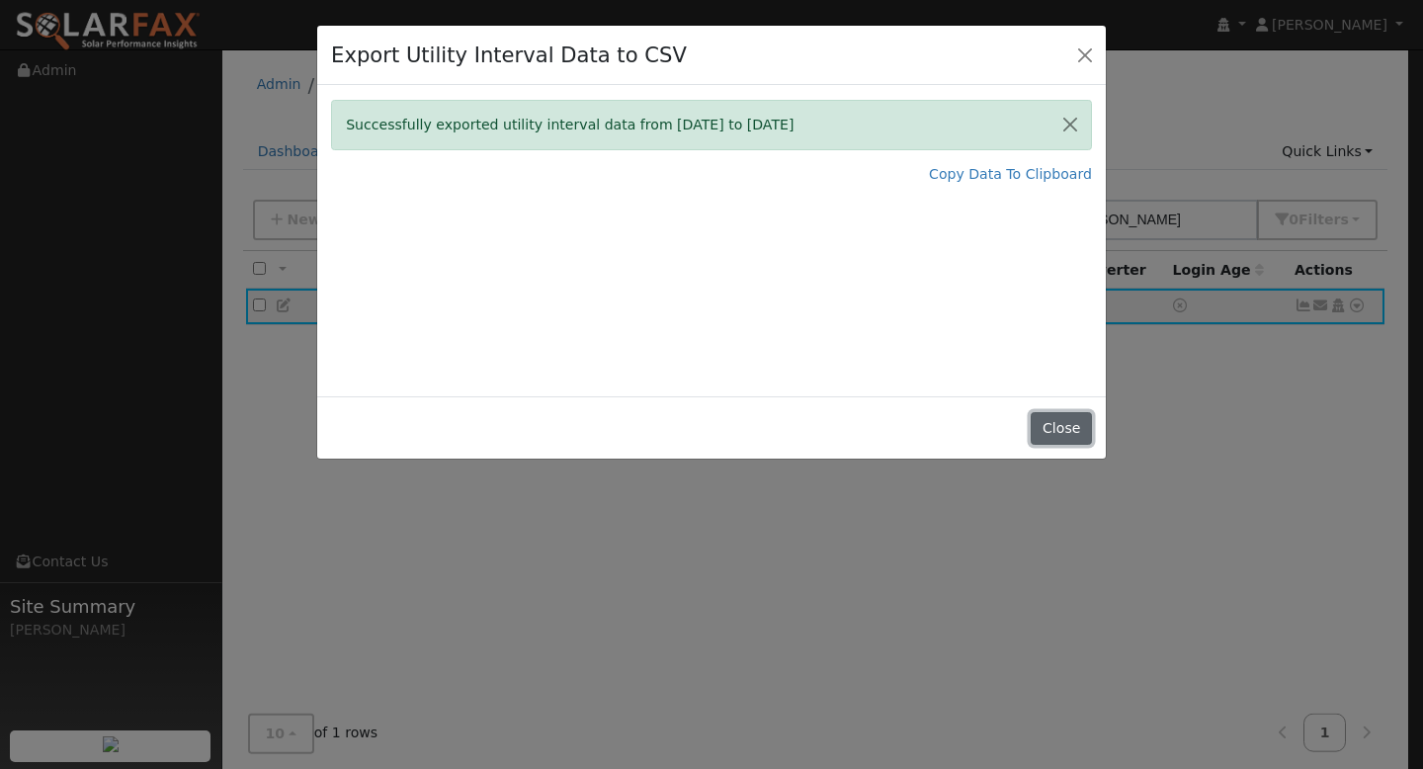
click at [1065, 421] on button "Close" at bounding box center [1060, 429] width 60 height 34
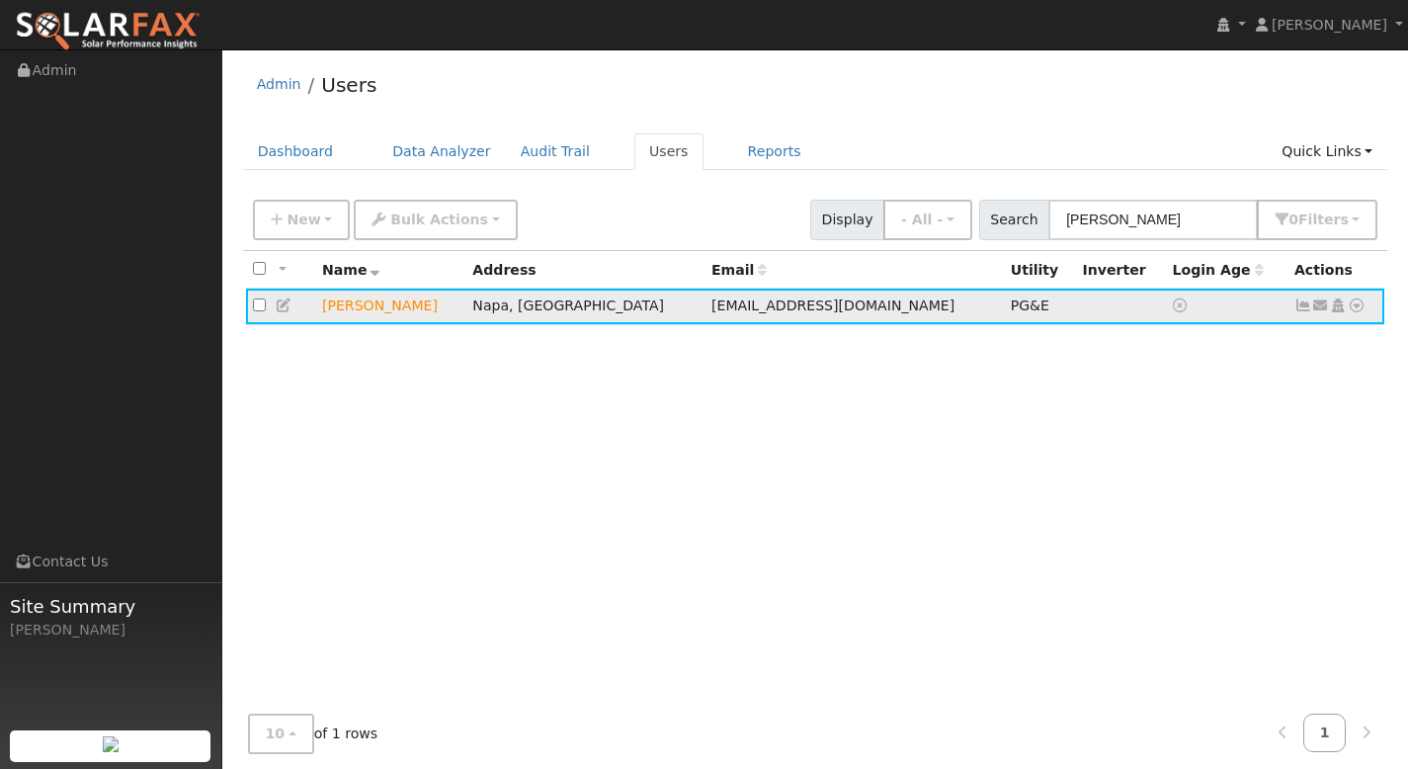
click at [1360, 303] on icon at bounding box center [1357, 305] width 18 height 14
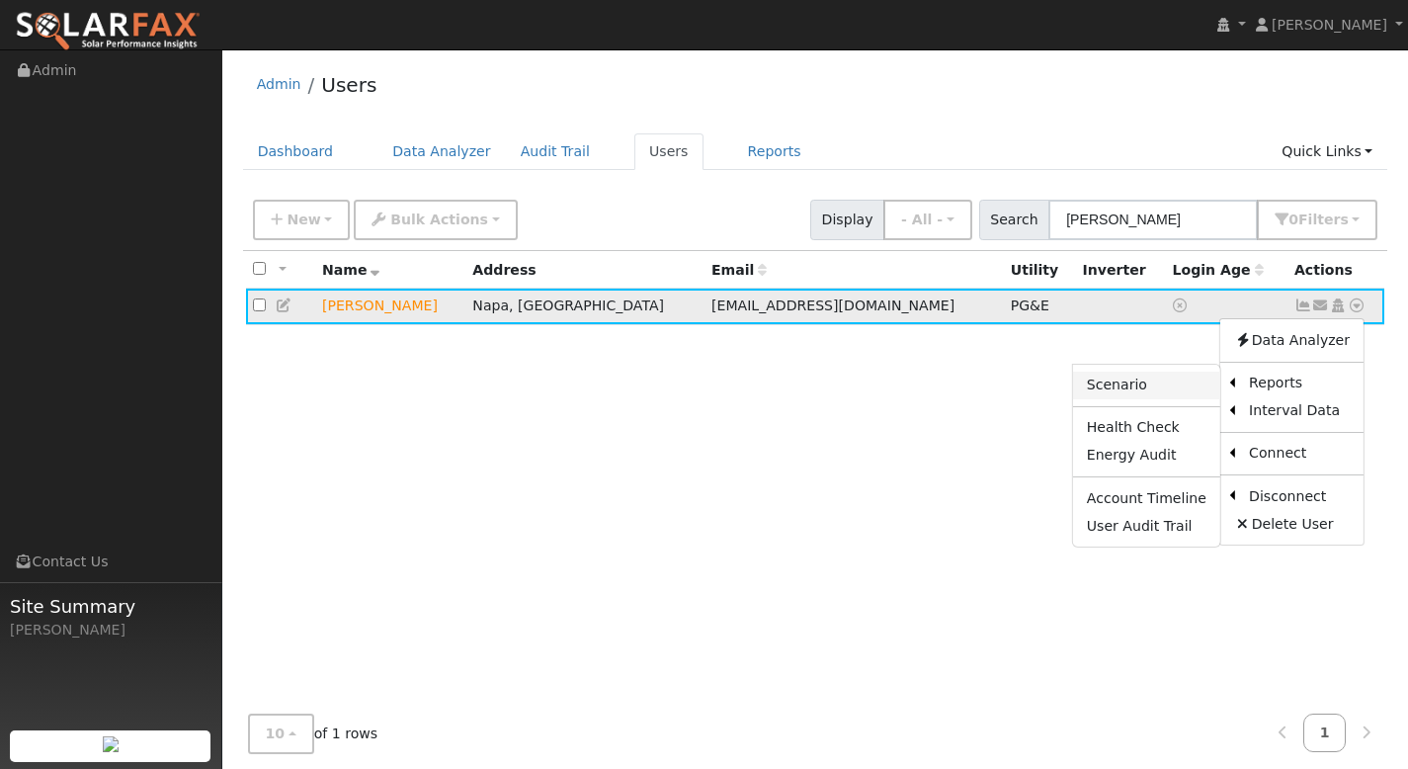
click at [1143, 392] on link "Scenario" at bounding box center [1146, 385] width 147 height 28
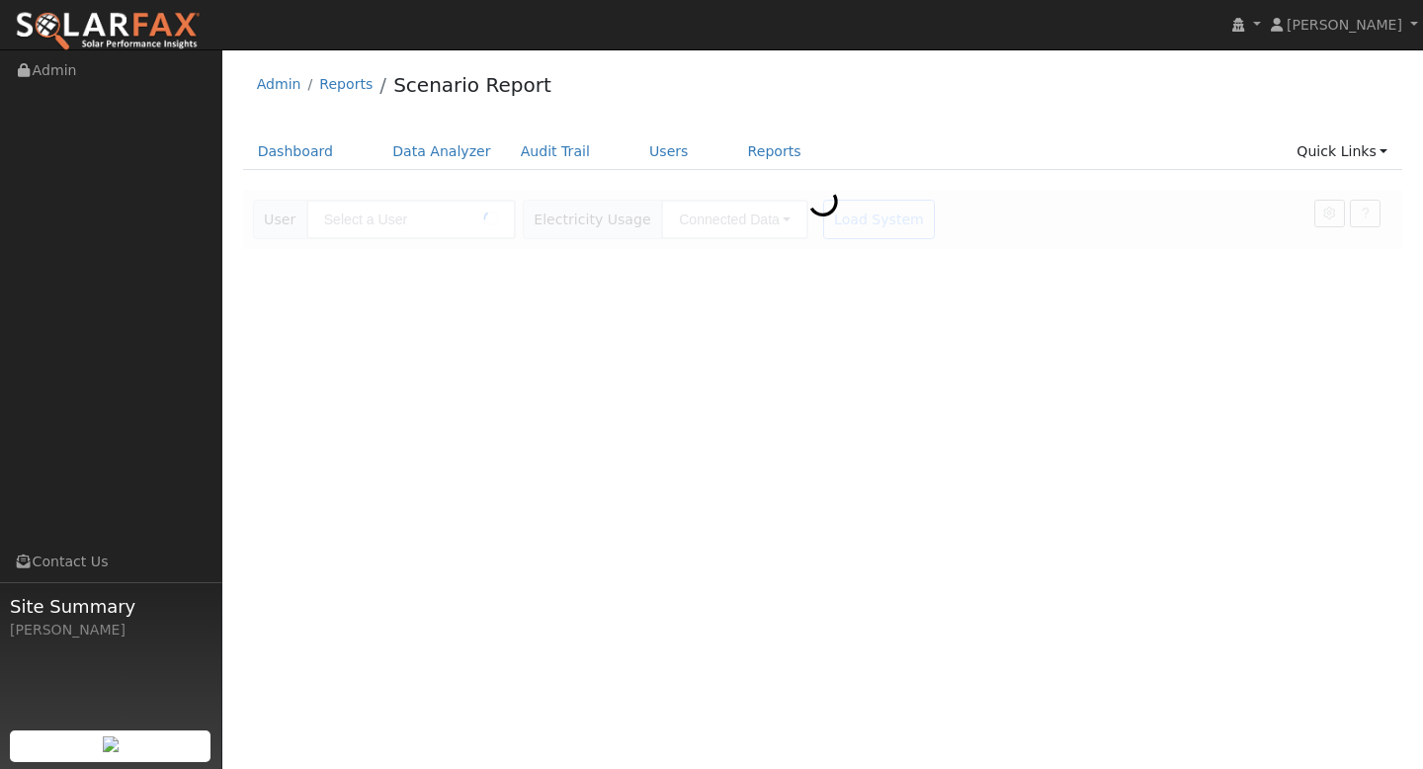
type input "[PERSON_NAME]"
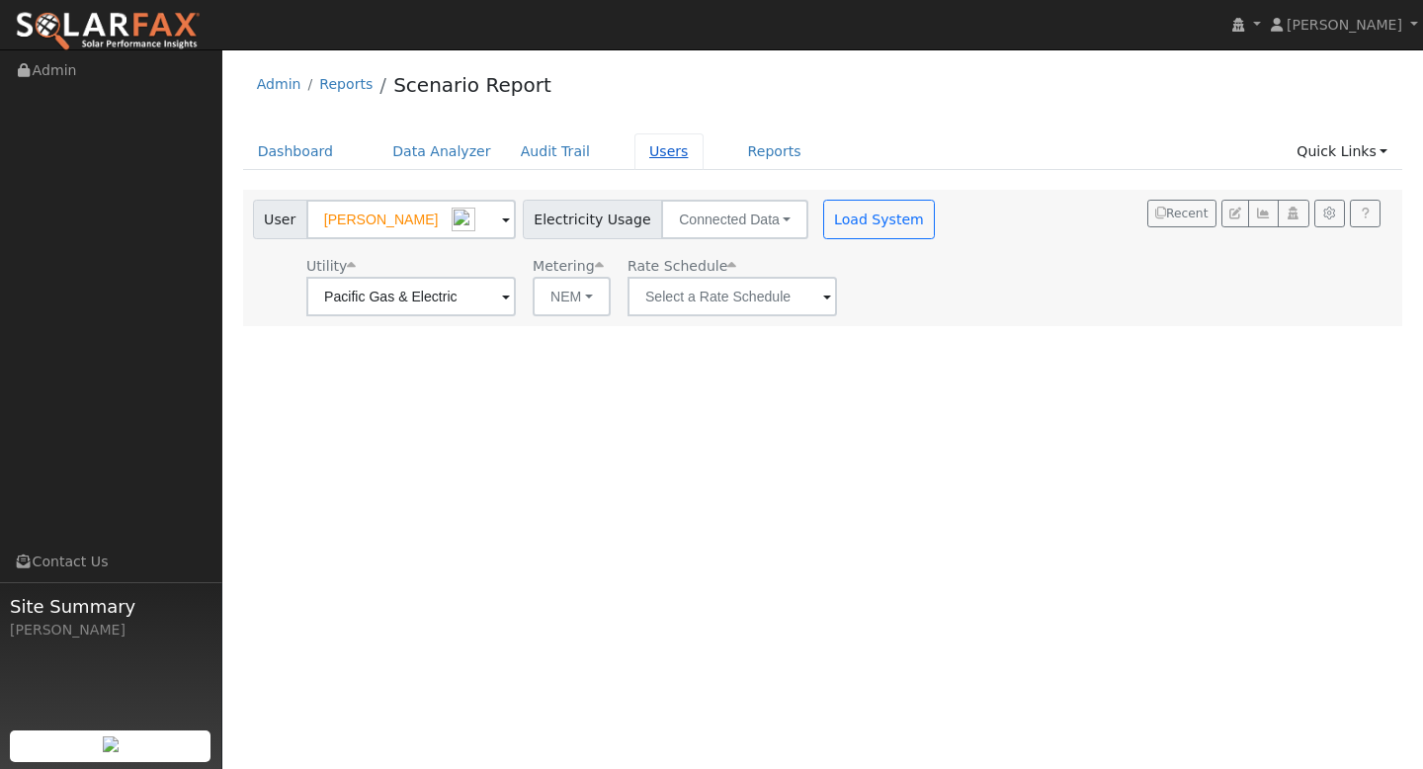
click at [643, 150] on link "Users" at bounding box center [668, 151] width 69 height 37
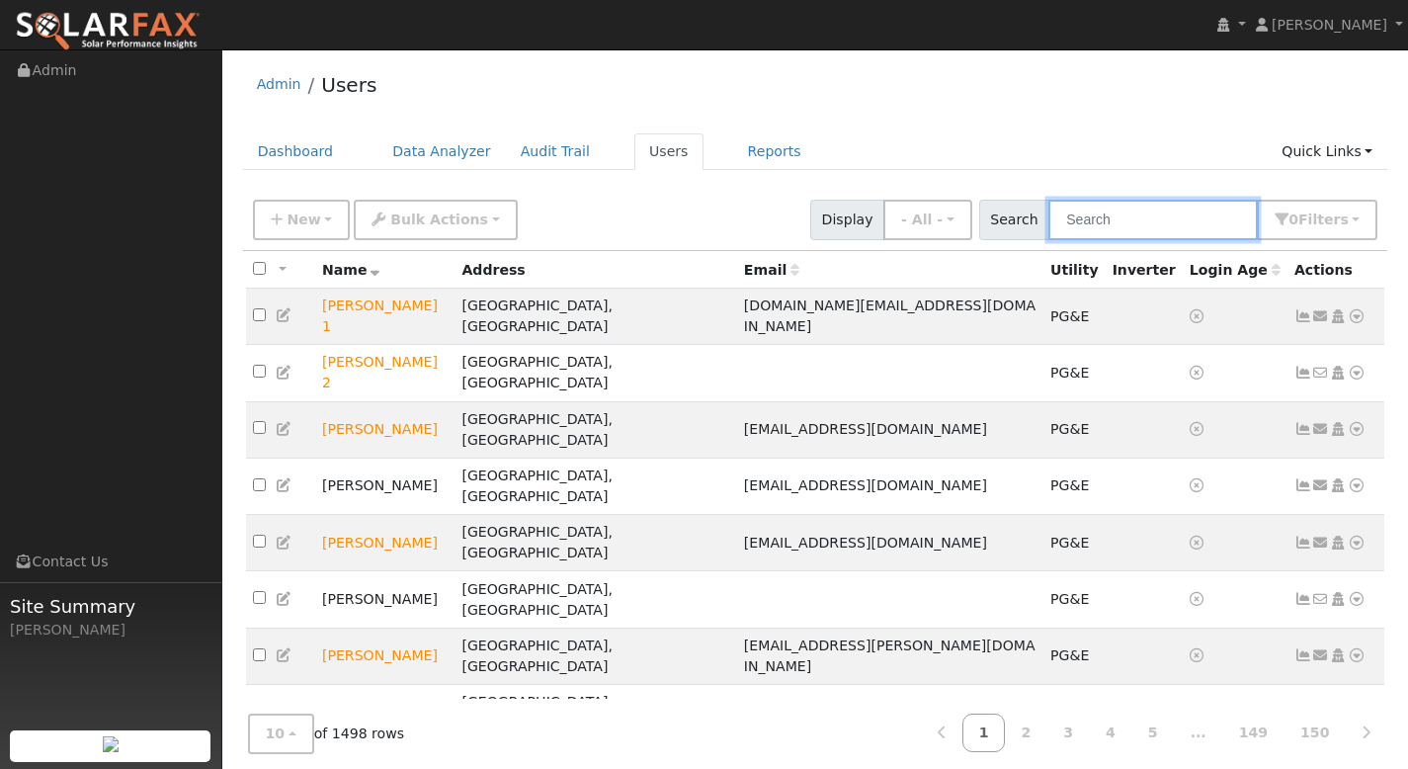
click at [1111, 227] on input "text" at bounding box center [1152, 220] width 209 height 41
paste input "[PERSON_NAME]"
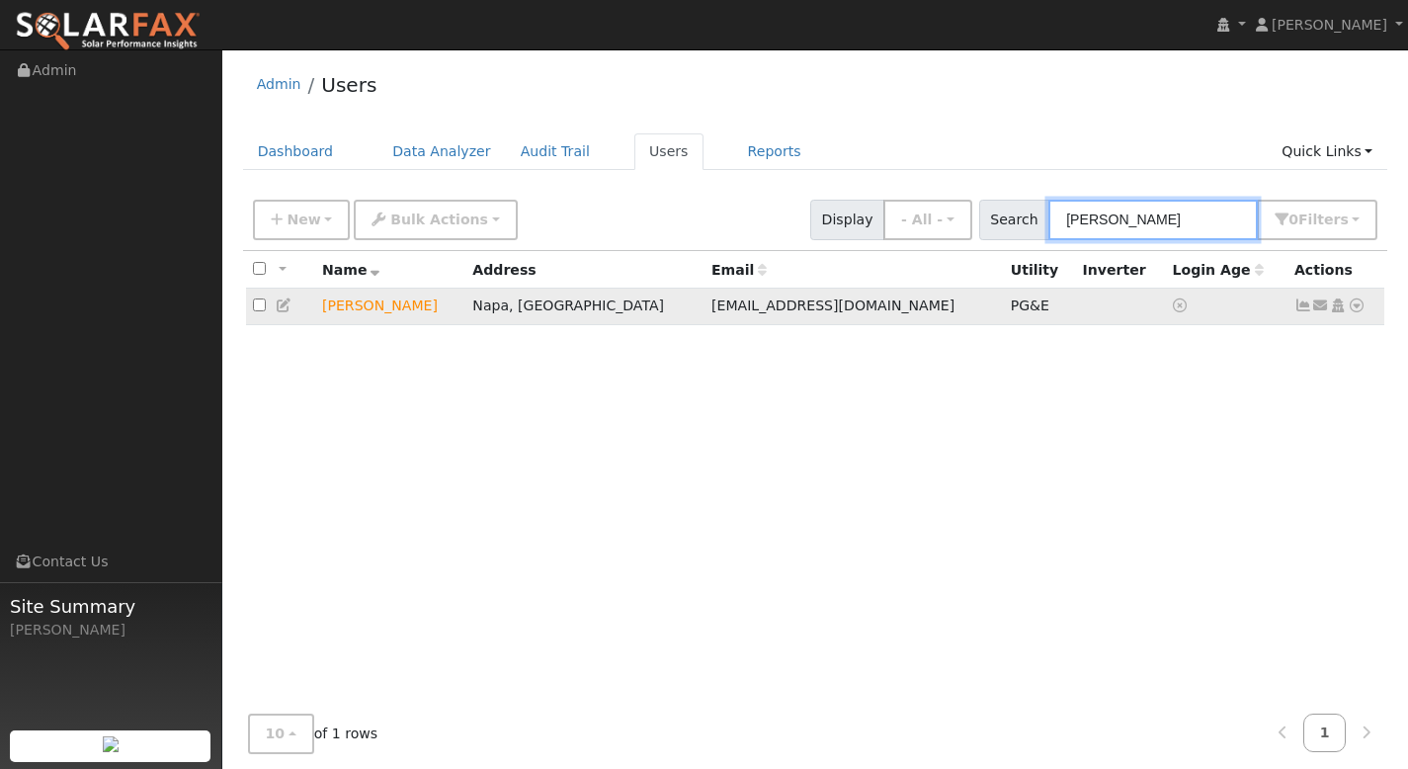
type input "[PERSON_NAME]"
click at [1356, 306] on icon at bounding box center [1357, 305] width 18 height 14
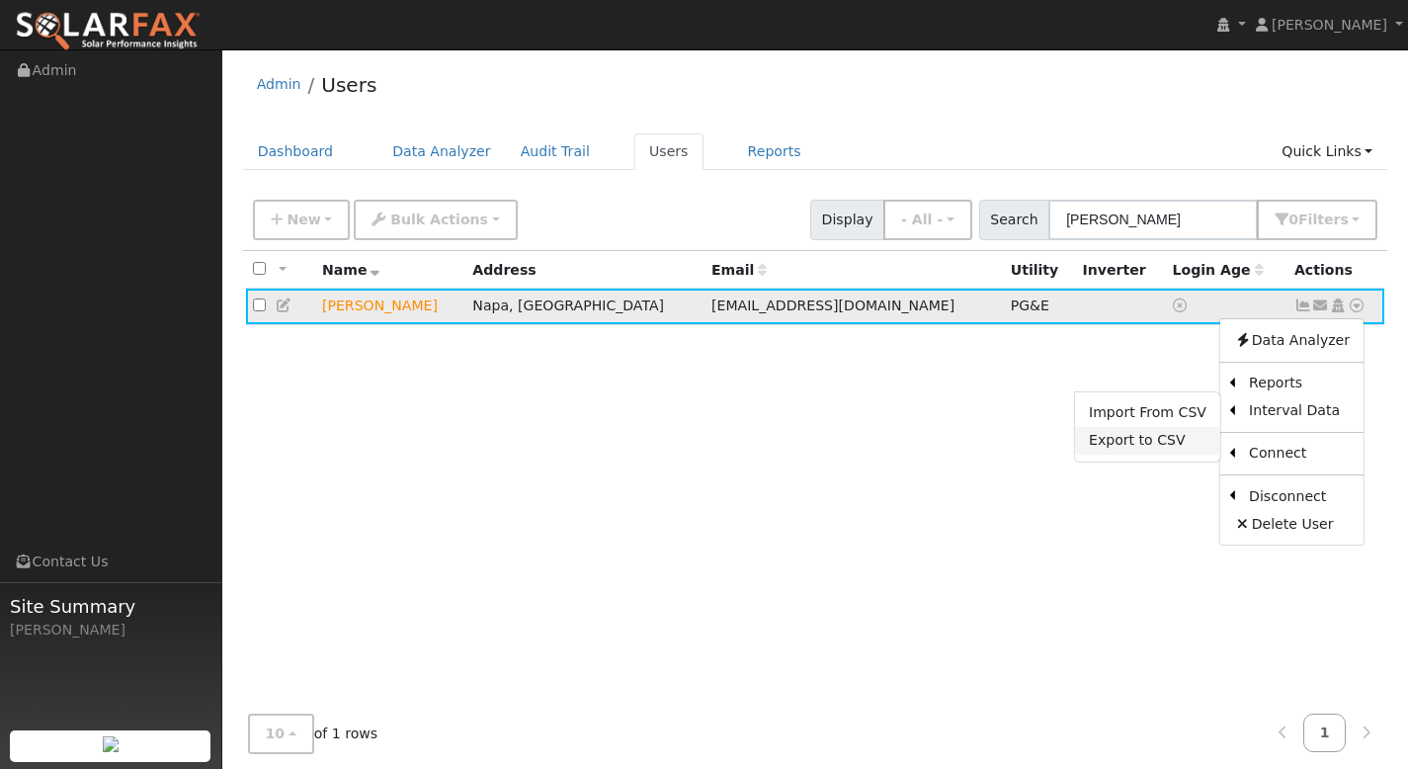
click at [1183, 440] on link "Export to CSV" at bounding box center [1147, 441] width 145 height 28
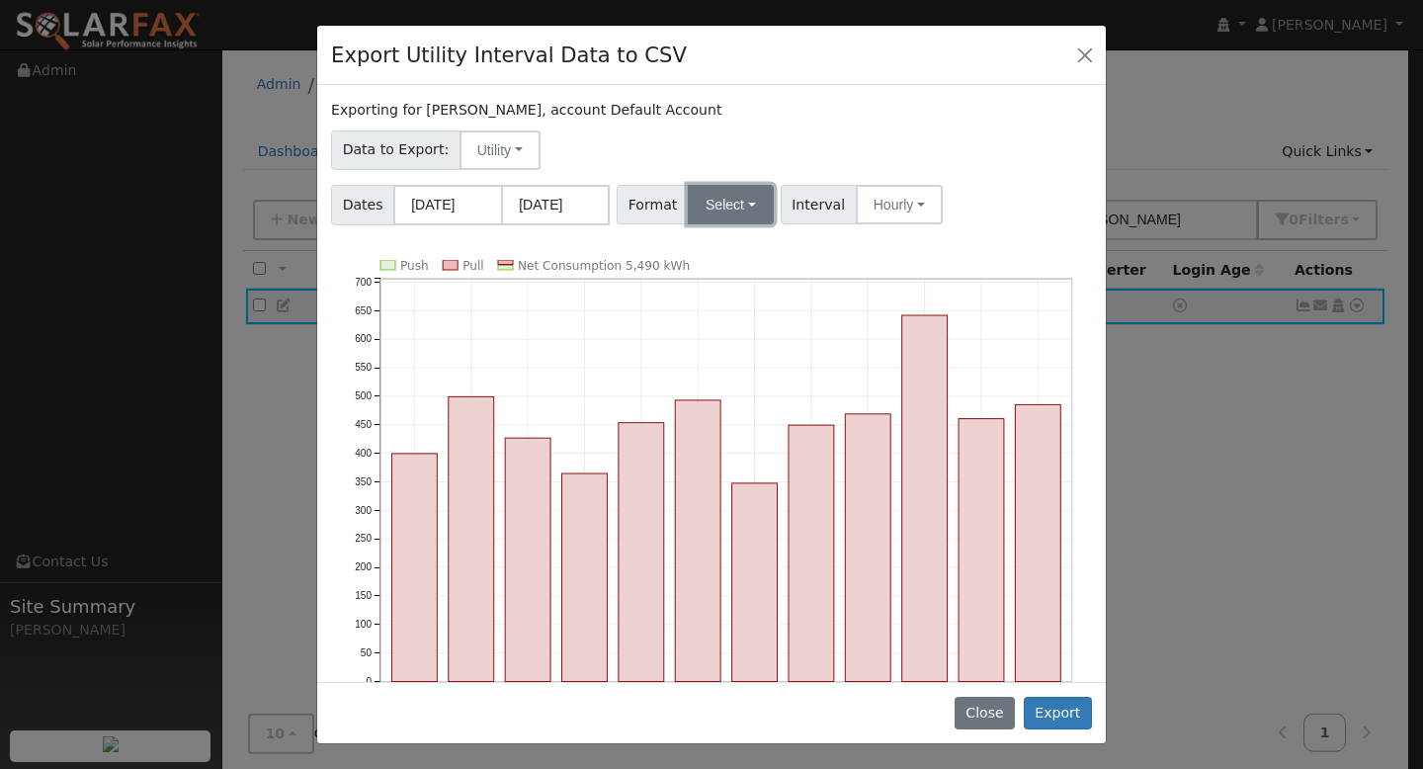
click at [726, 205] on button "Select" at bounding box center [731, 205] width 86 height 40
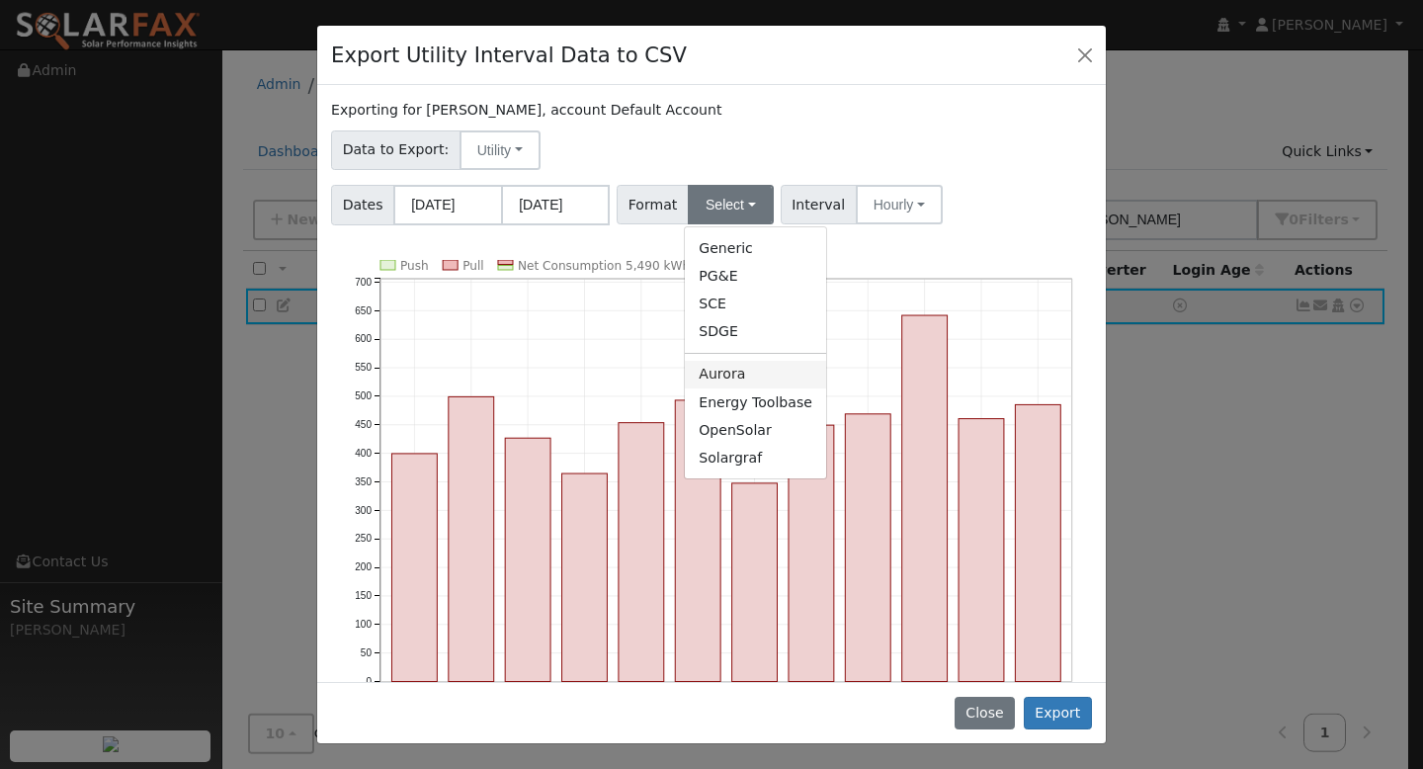
click at [723, 386] on link "Aurora" at bounding box center [755, 375] width 141 height 28
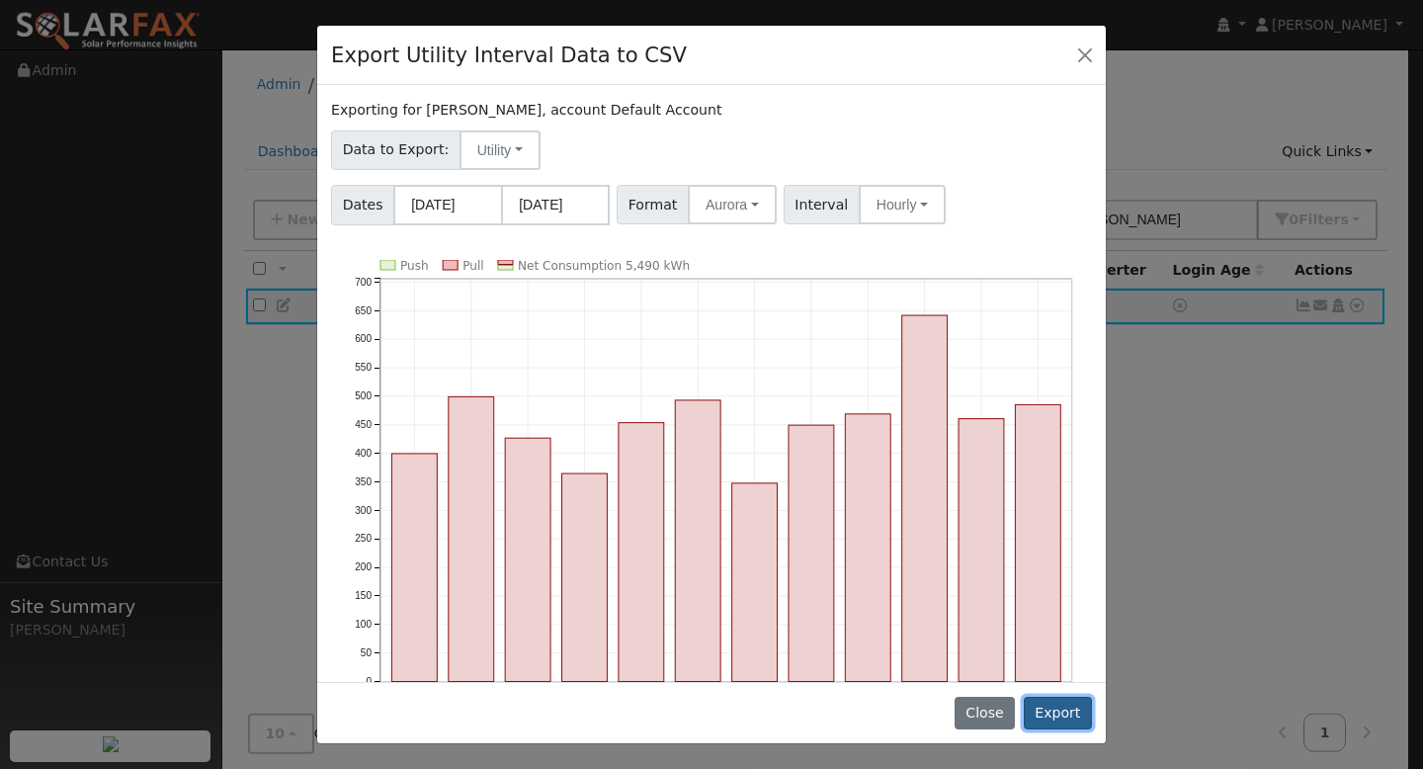
click at [1050, 721] on button "Export" at bounding box center [1058, 714] width 68 height 34
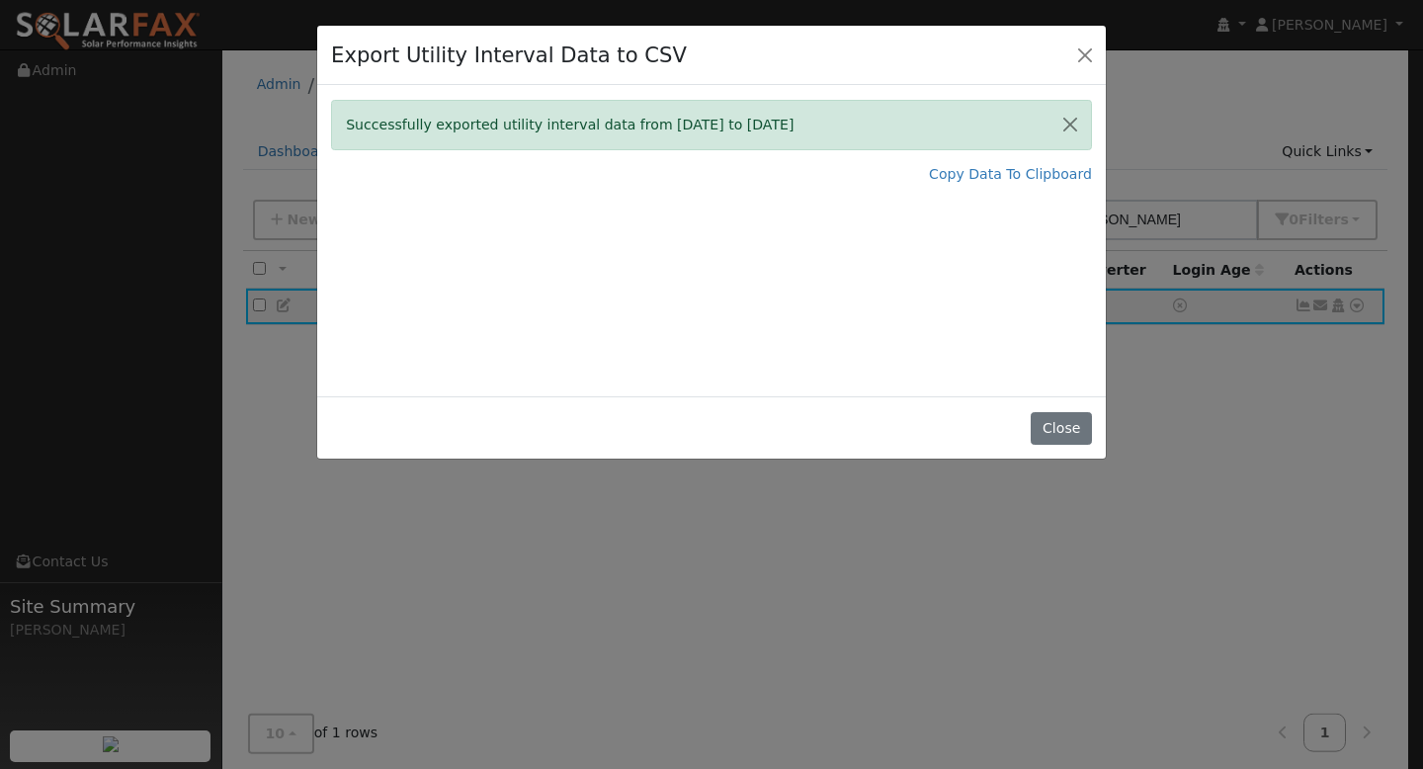
click at [694, 77] on div "Export Utility Interval Data to CSV" at bounding box center [711, 56] width 788 height 60
drag, startPoint x: 927, startPoint y: 306, endPoint x: 908, endPoint y: 344, distance: 42.0
click at [908, 355] on div "Successfully exported utility interval data from 08/01/24 to 07/31/25 Copy Data…" at bounding box center [711, 240] width 788 height 311
click at [700, 63] on div "Export Utility Interval Data to CSV" at bounding box center [711, 56] width 788 height 60
click at [1209, 121] on div "Export Utility Interval Data to CSV Successfully exported utility interval data…" at bounding box center [711, 384] width 1423 height 769
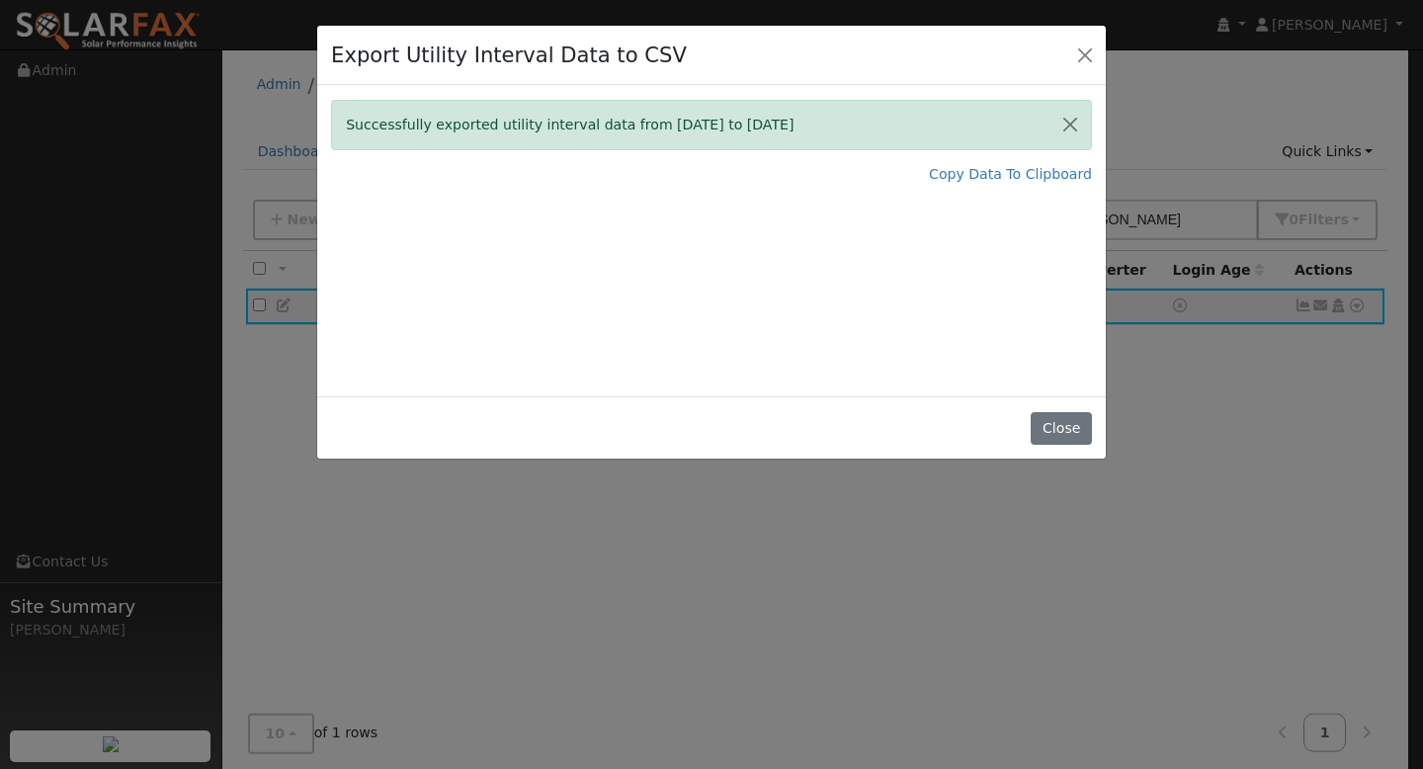
click at [751, 352] on div "Successfully exported utility interval data from 08/01/24 to 07/31/25 Copy Data…" at bounding box center [711, 240] width 788 height 311
click at [738, 184] on div "Copy Data To Clipboard" at bounding box center [711, 174] width 761 height 21
click at [764, 70] on div "Export Utility Interval Data to CSV" at bounding box center [711, 56] width 788 height 60
click at [1261, 442] on div "Export Utility Interval Data to CSV Successfully exported utility interval data…" at bounding box center [711, 384] width 1423 height 769
click at [1052, 423] on button "Close" at bounding box center [1060, 429] width 60 height 34
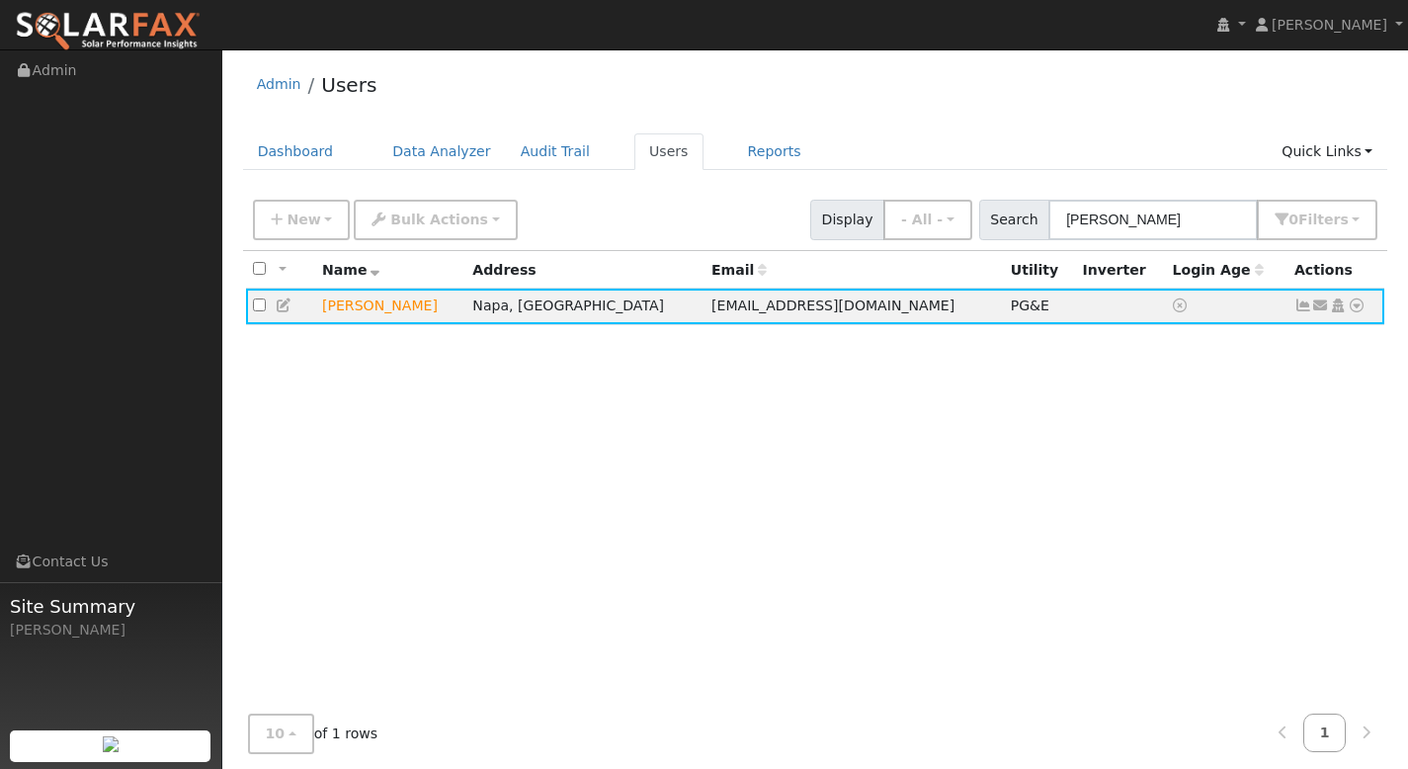
click at [1194, 97] on div "Admin Users" at bounding box center [815, 89] width 1145 height 60
click at [1194, 67] on div "Admin Users" at bounding box center [815, 89] width 1145 height 60
click at [1356, 306] on icon at bounding box center [1357, 305] width 18 height 14
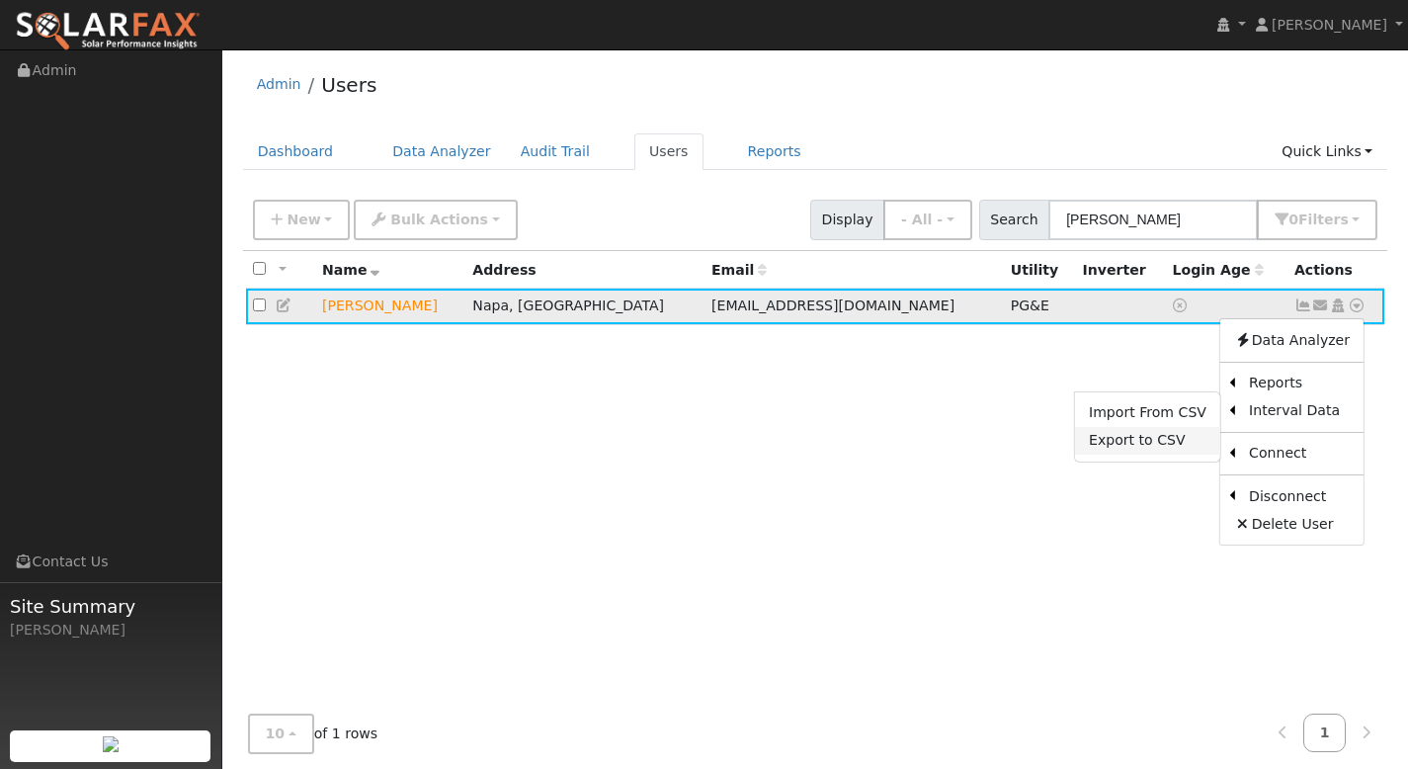
click at [1173, 442] on link "Export to CSV" at bounding box center [1147, 441] width 145 height 28
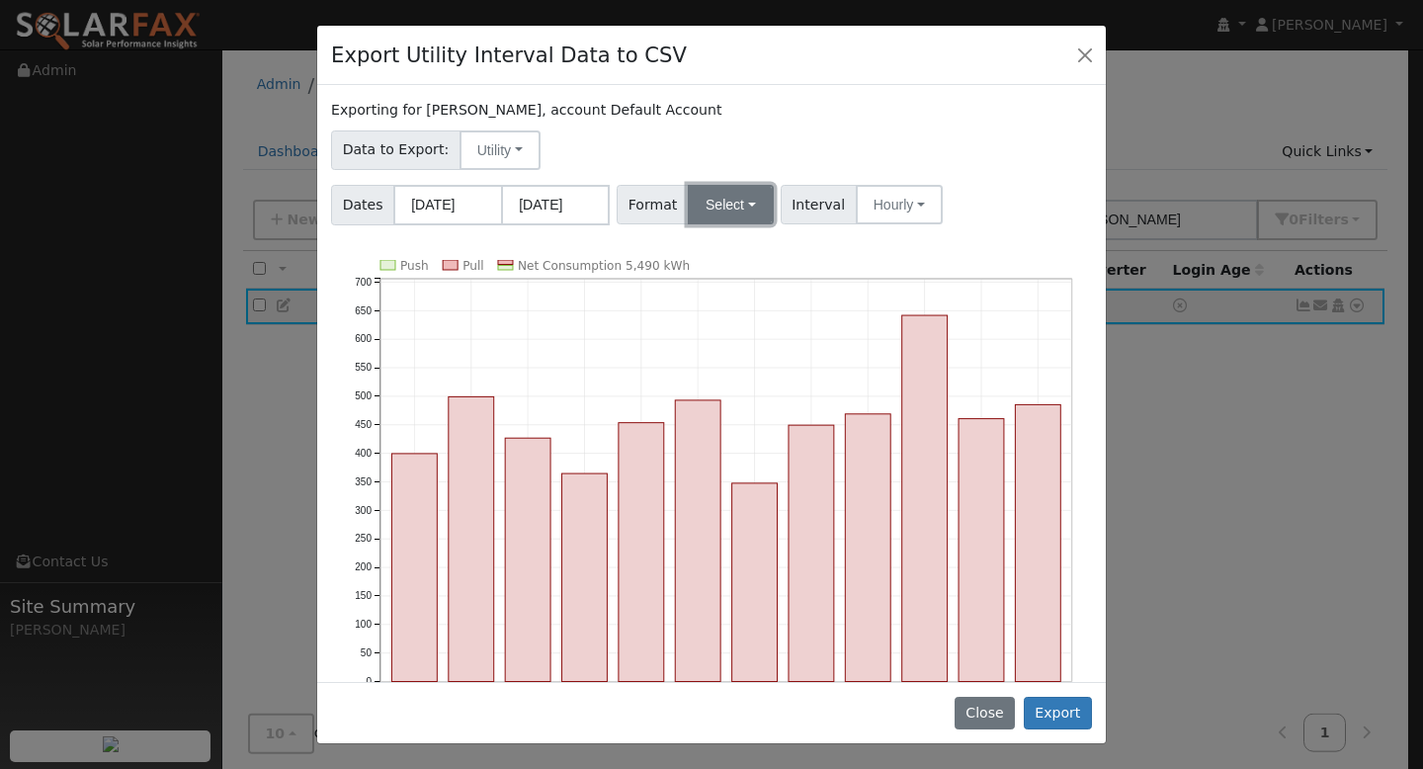
click at [697, 208] on button "Select" at bounding box center [731, 205] width 86 height 40
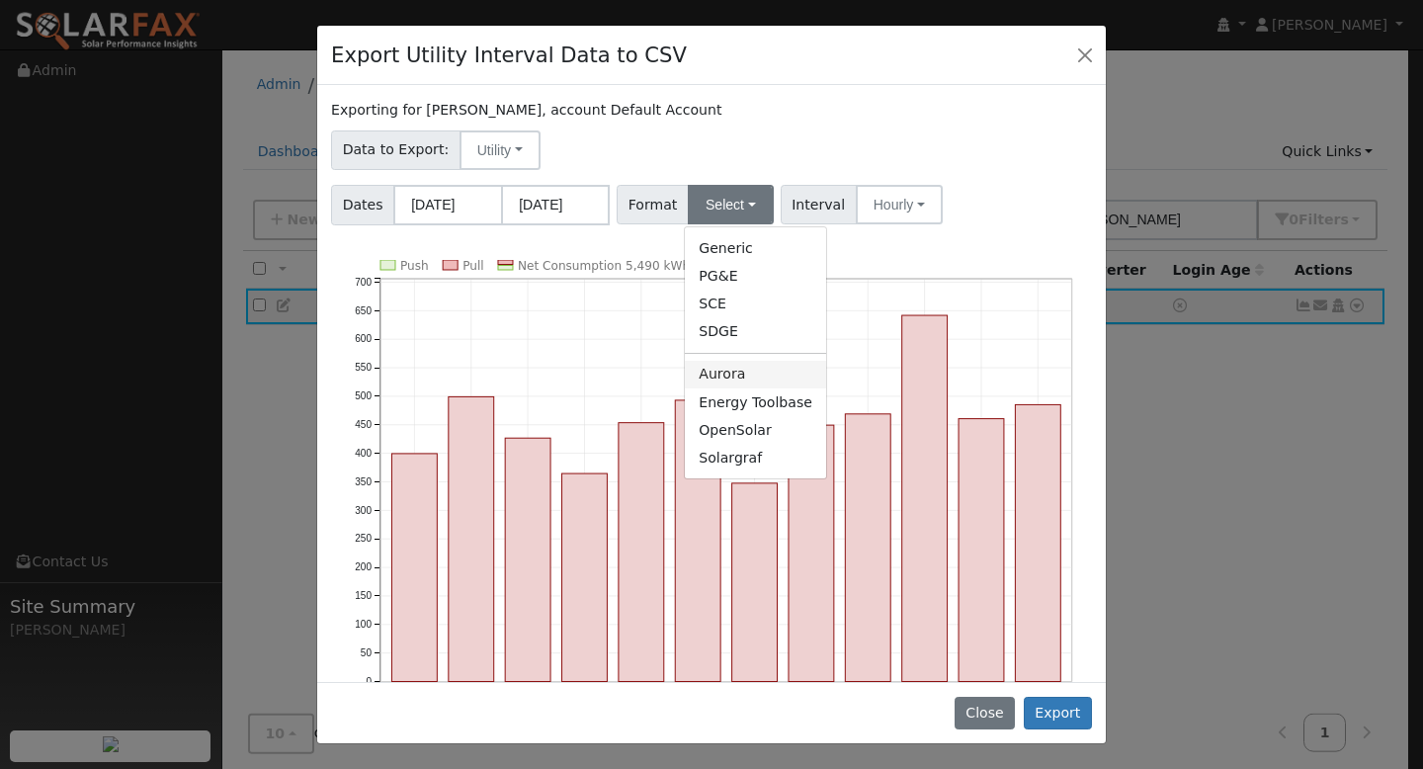
click at [708, 370] on link "Aurora" at bounding box center [755, 375] width 141 height 28
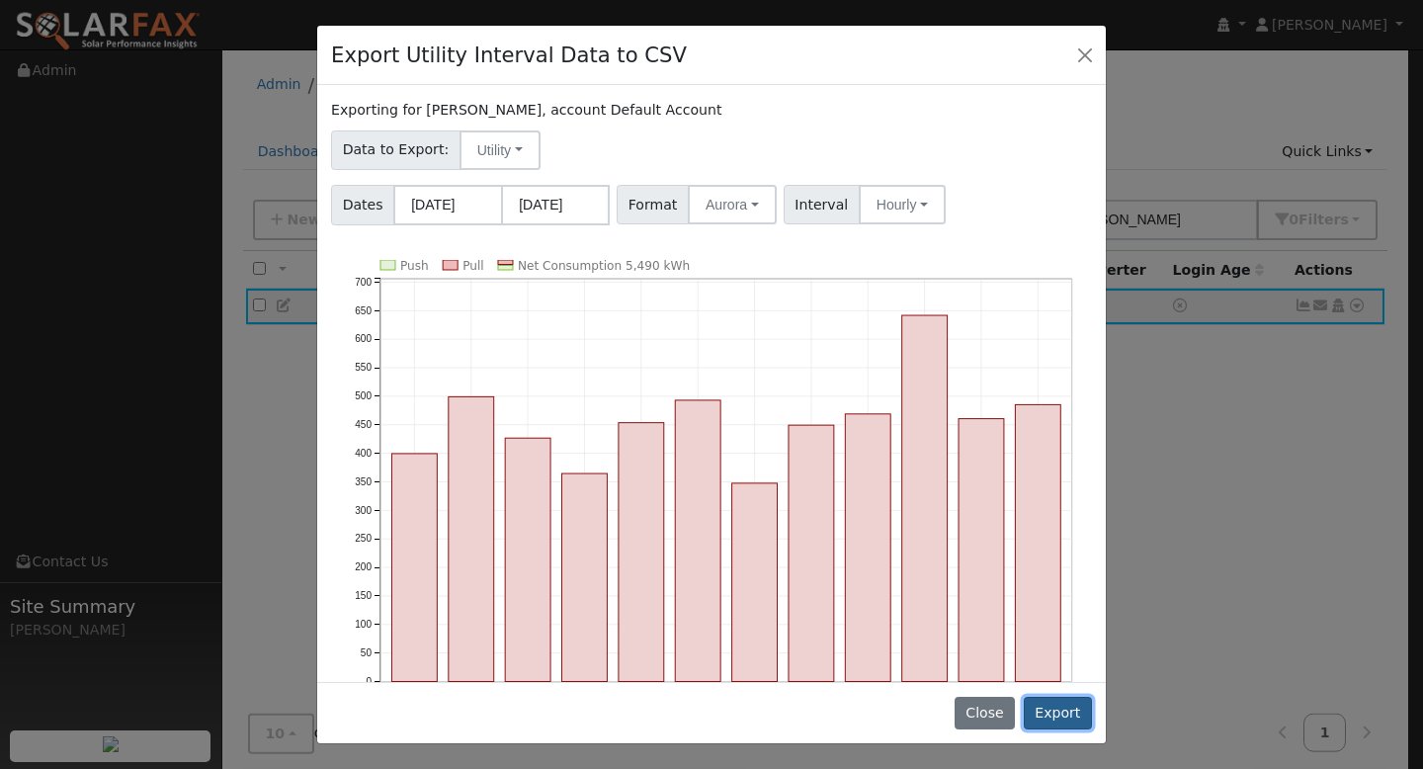
click at [1057, 712] on button "Export" at bounding box center [1058, 714] width 68 height 34
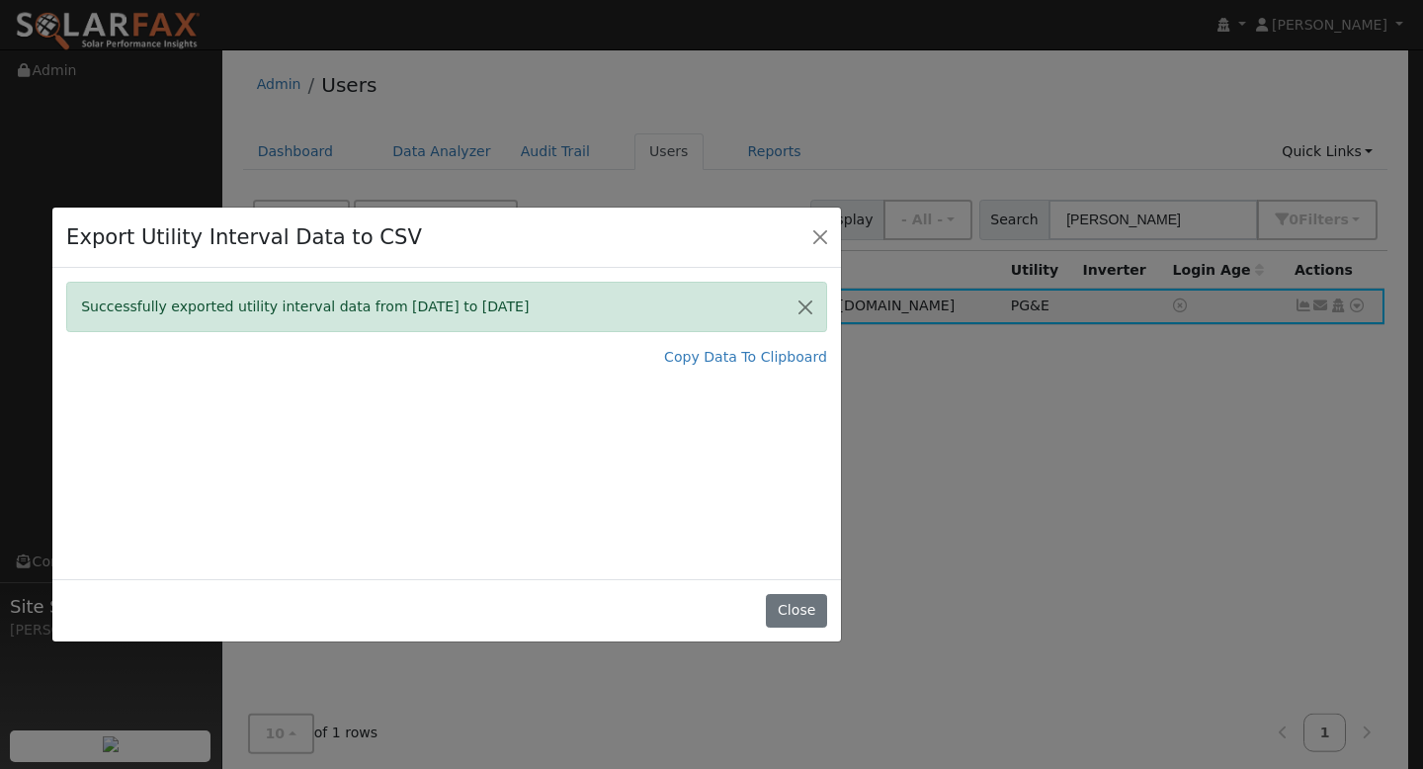
drag, startPoint x: 773, startPoint y: 51, endPoint x: 512, endPoint y: 243, distance: 323.7
click at [512, 243] on div "Export Utility Interval Data to CSV" at bounding box center [446, 237] width 788 height 60
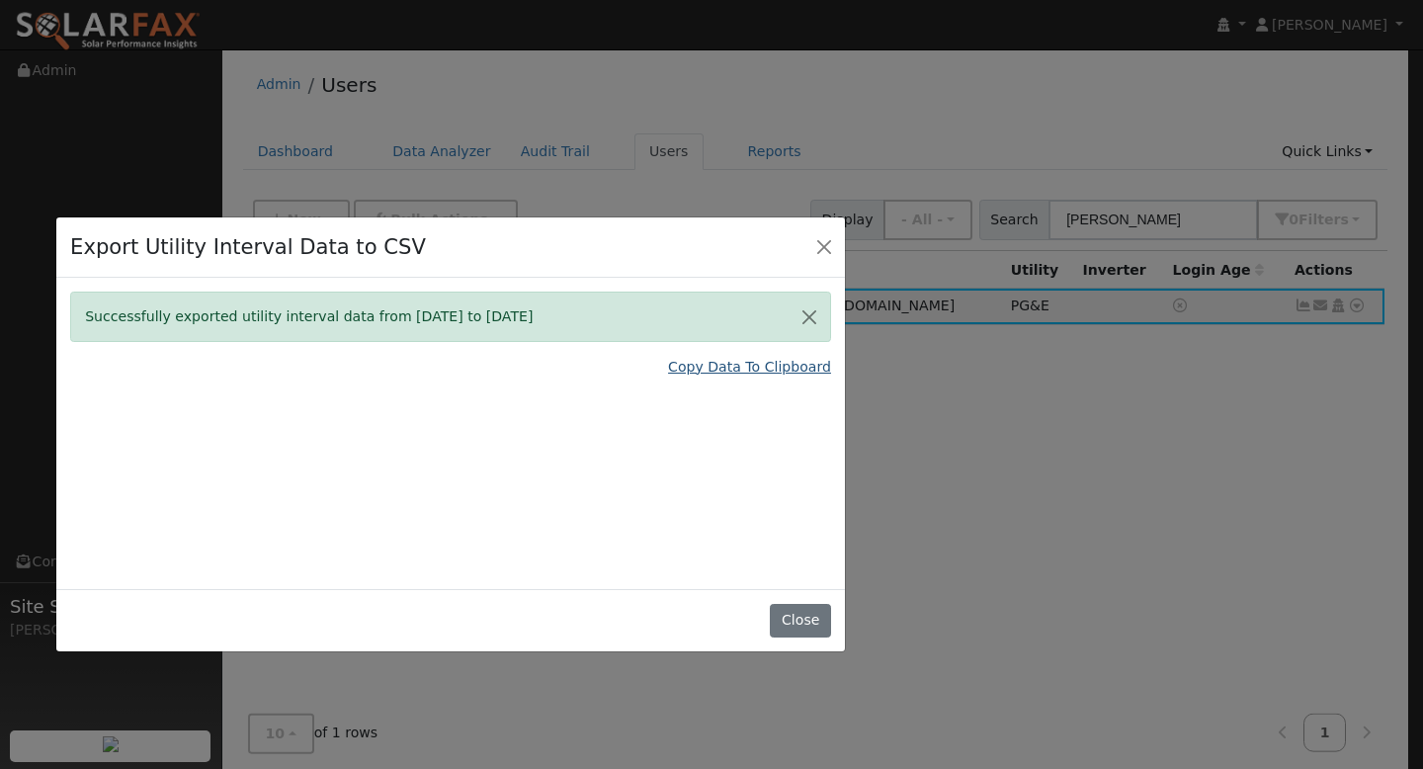
click at [727, 373] on link "Copy Data To Clipboard" at bounding box center [749, 367] width 163 height 21
click at [801, 611] on button "Close" at bounding box center [800, 621] width 60 height 34
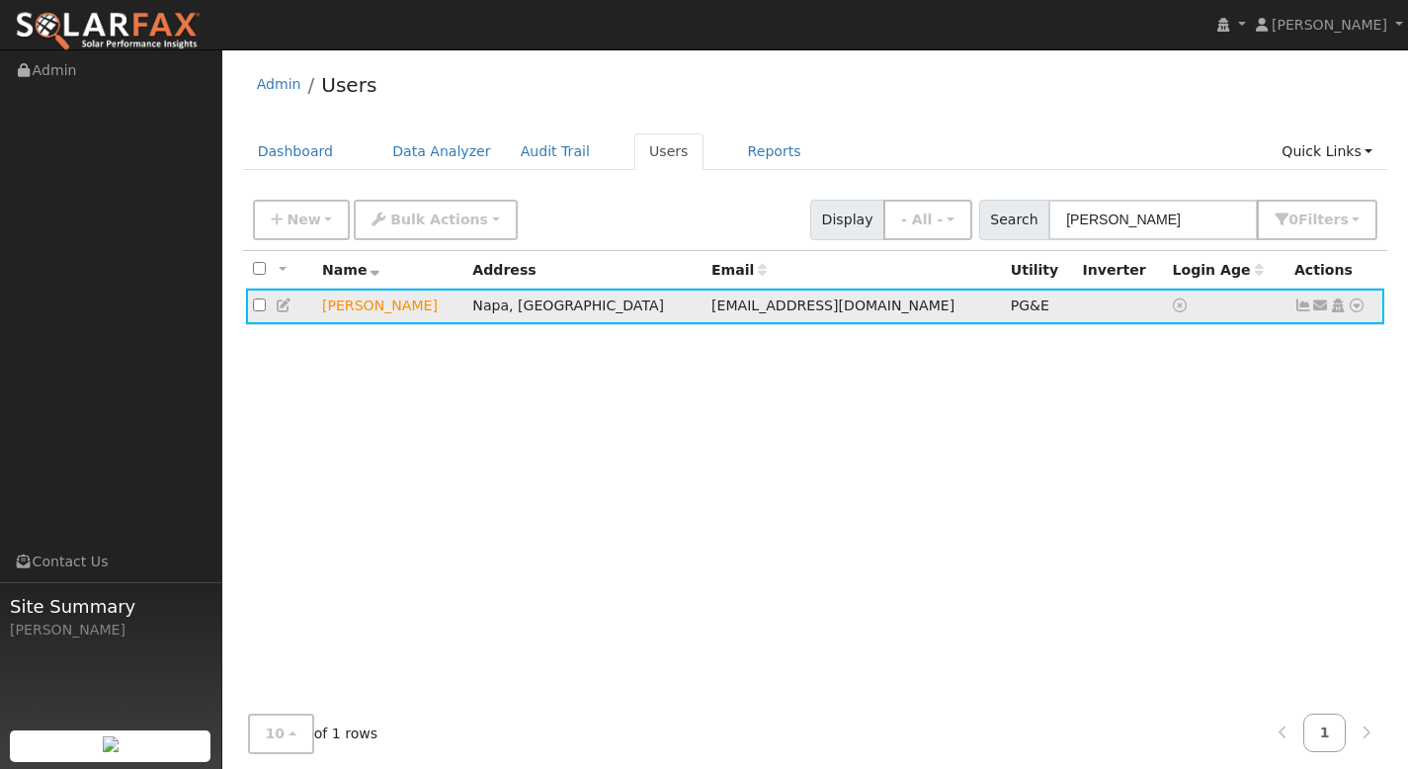
click at [1360, 302] on icon at bounding box center [1357, 305] width 18 height 14
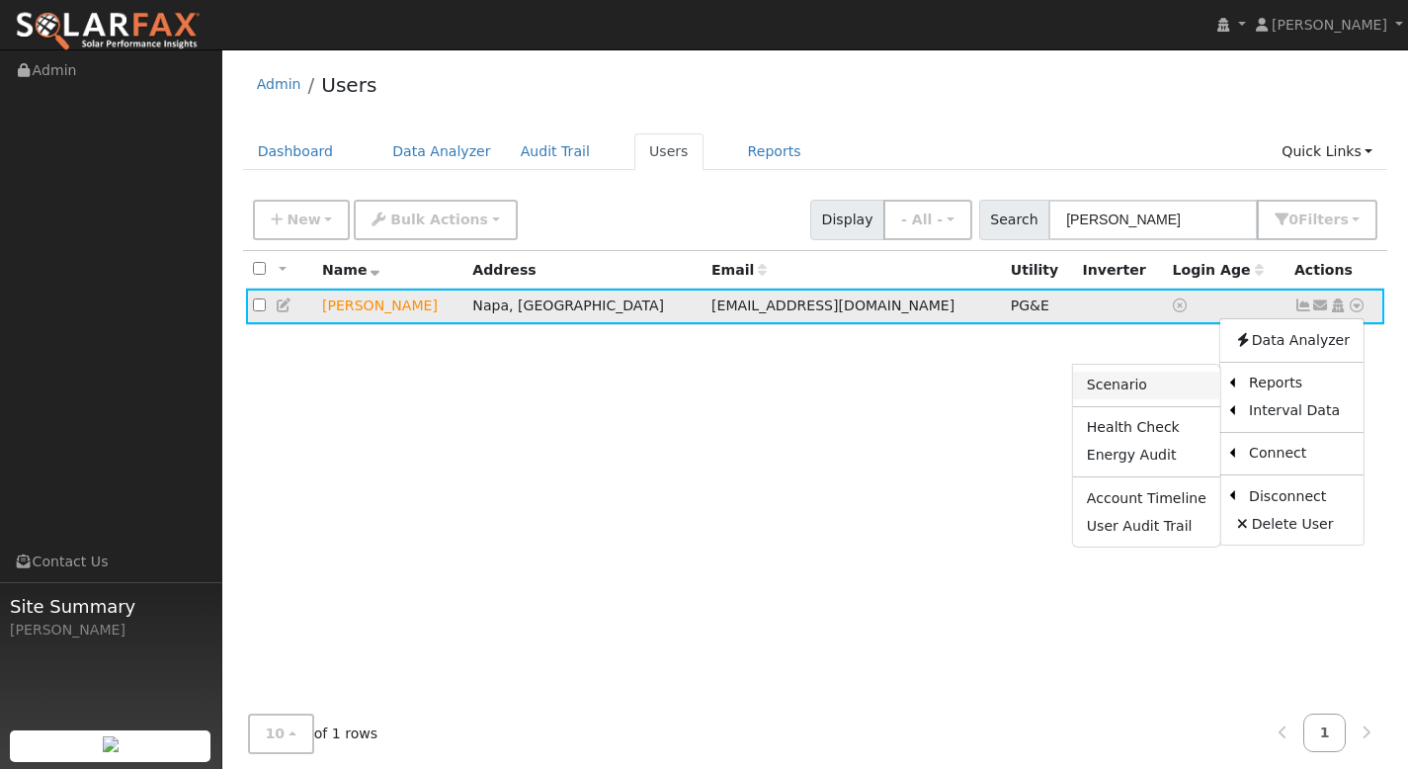
click at [1149, 385] on link "Scenario" at bounding box center [1146, 385] width 147 height 28
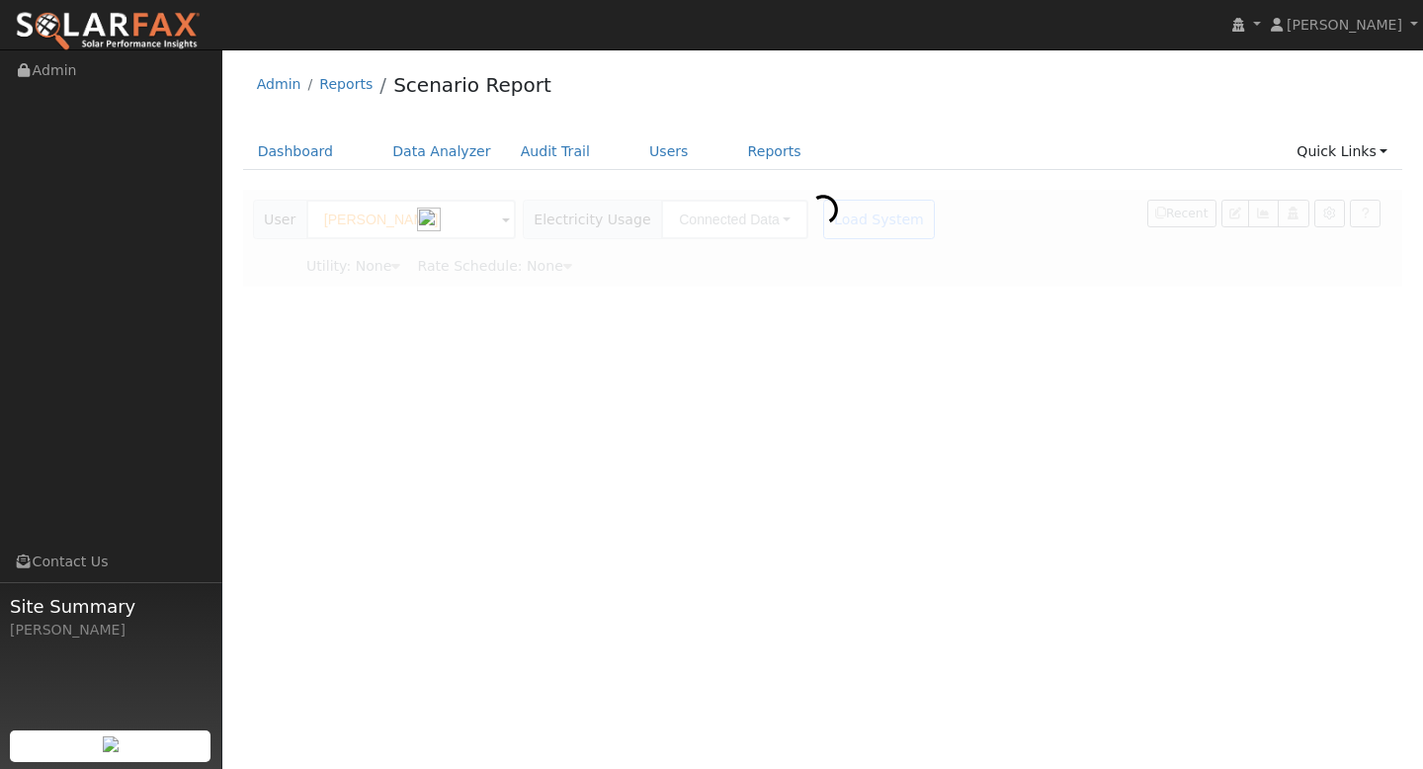
type input "Pacific Gas & Electric"
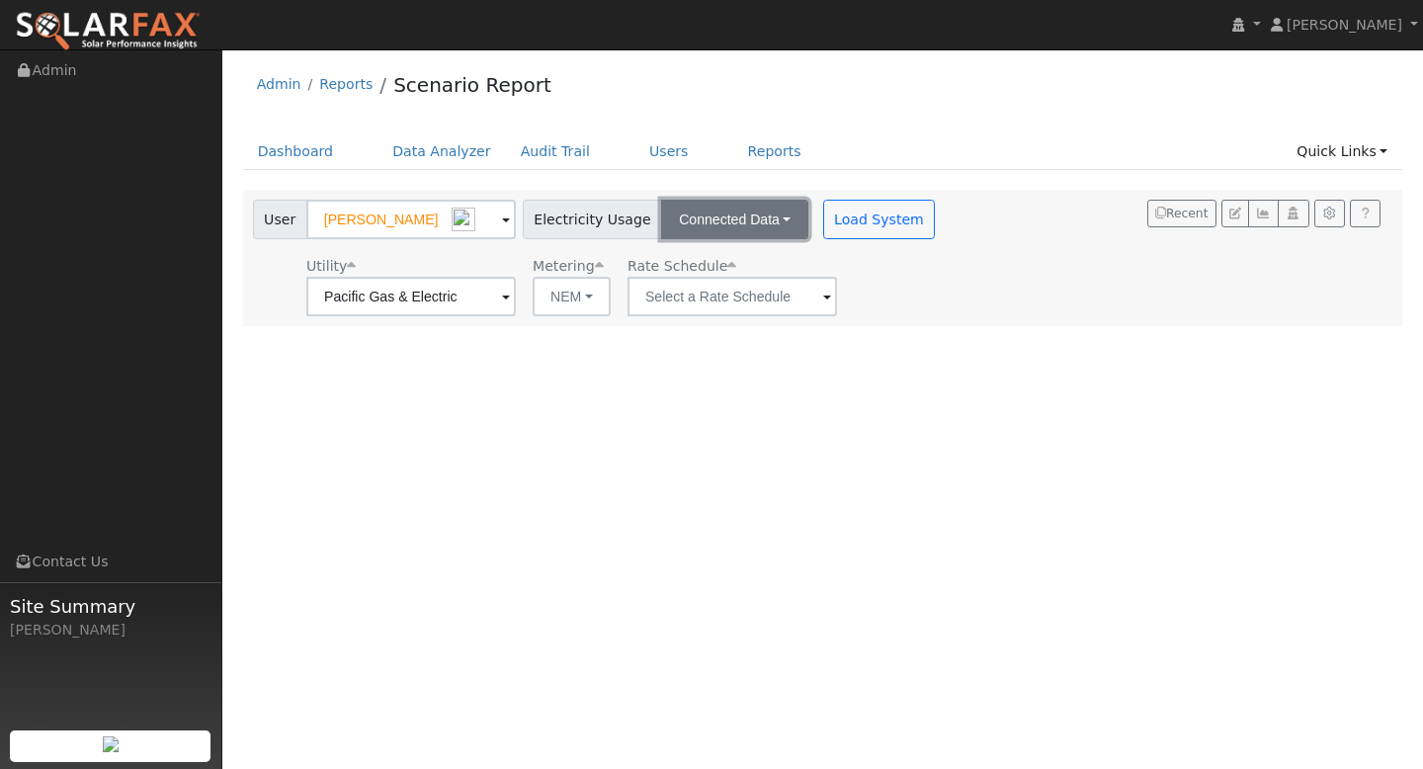
click at [756, 223] on button "Connected Data" at bounding box center [734, 220] width 147 height 40
click at [755, 223] on button "Connected Data" at bounding box center [734, 220] width 147 height 40
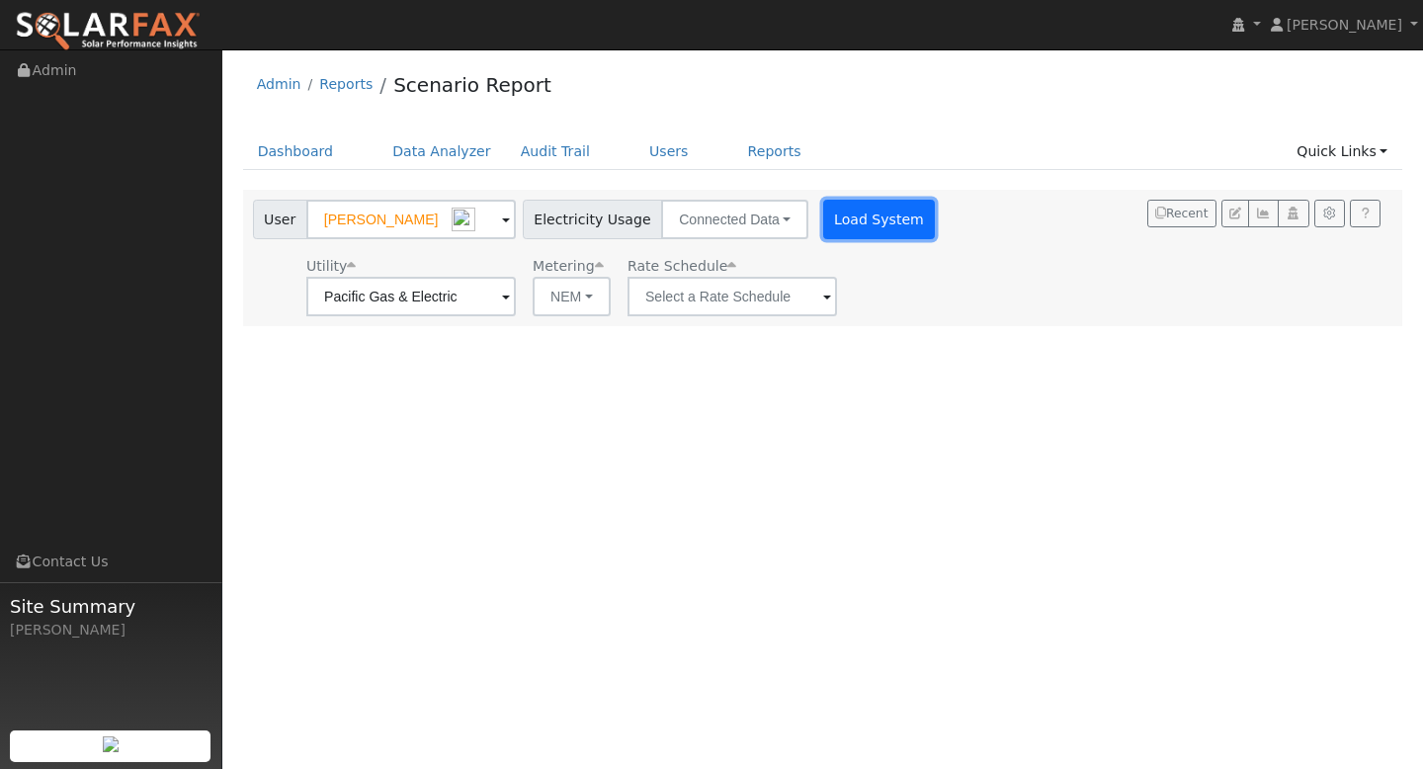
click at [830, 222] on button "Load System" at bounding box center [879, 220] width 113 height 40
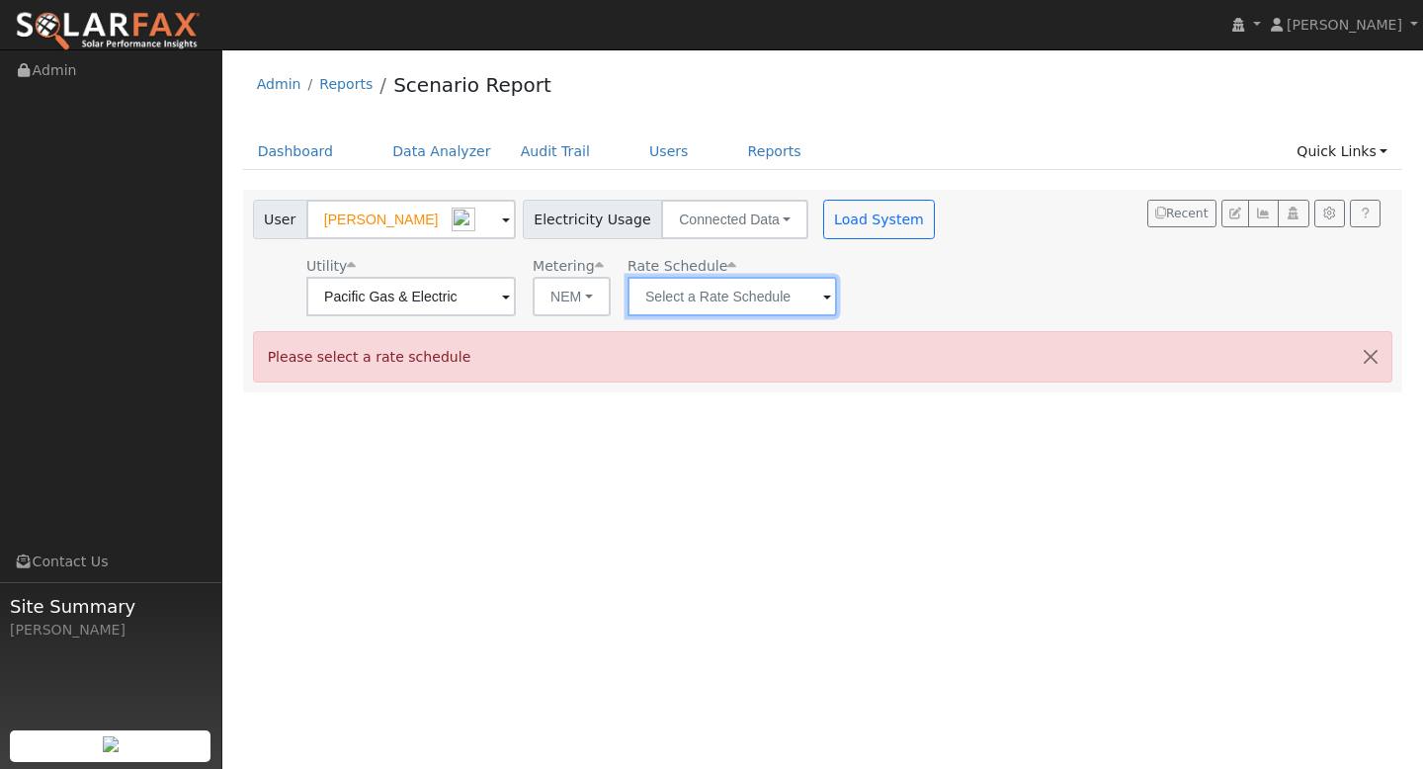
click at [516, 298] on input "text" at bounding box center [410, 297] width 209 height 40
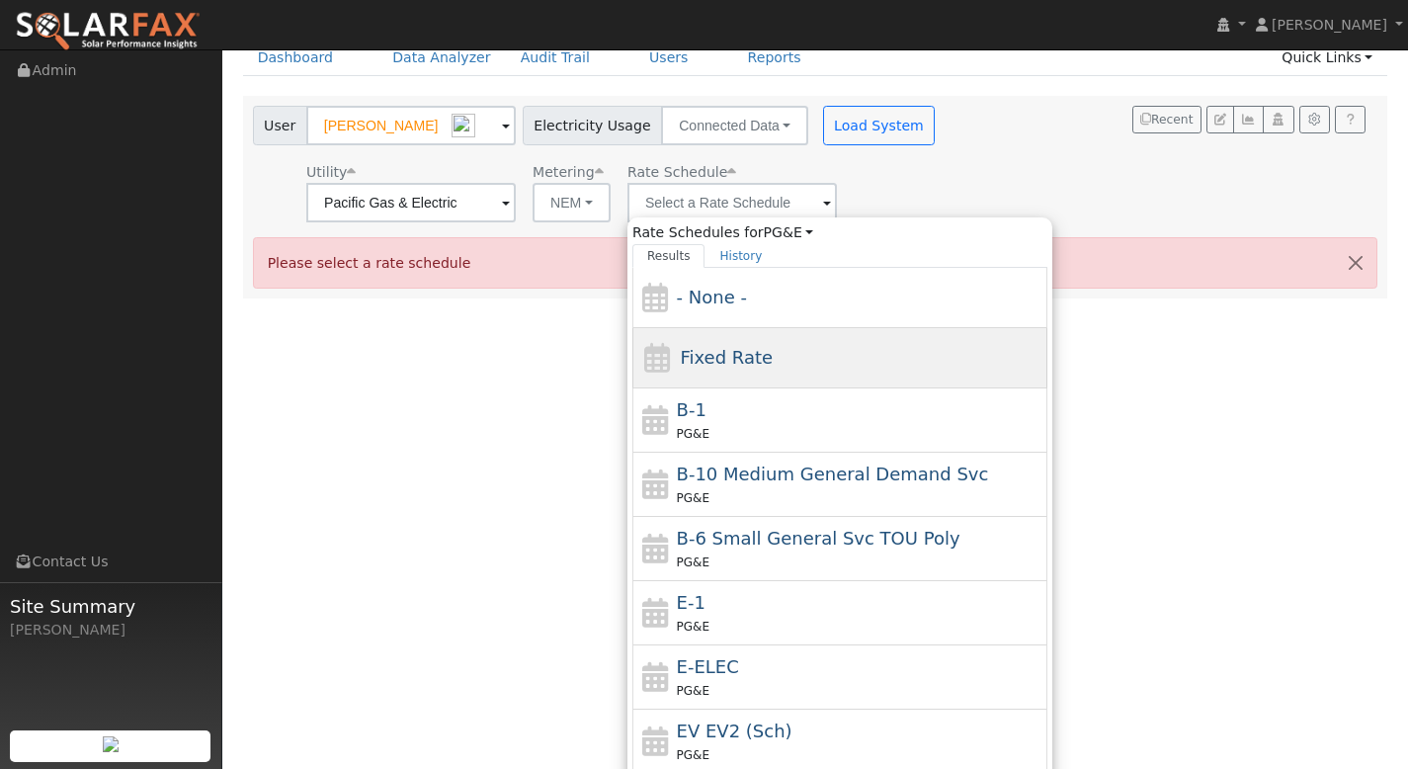
click at [766, 366] on div "Fixed Rate" at bounding box center [839, 358] width 415 height 60
type input "Fixed Rate"
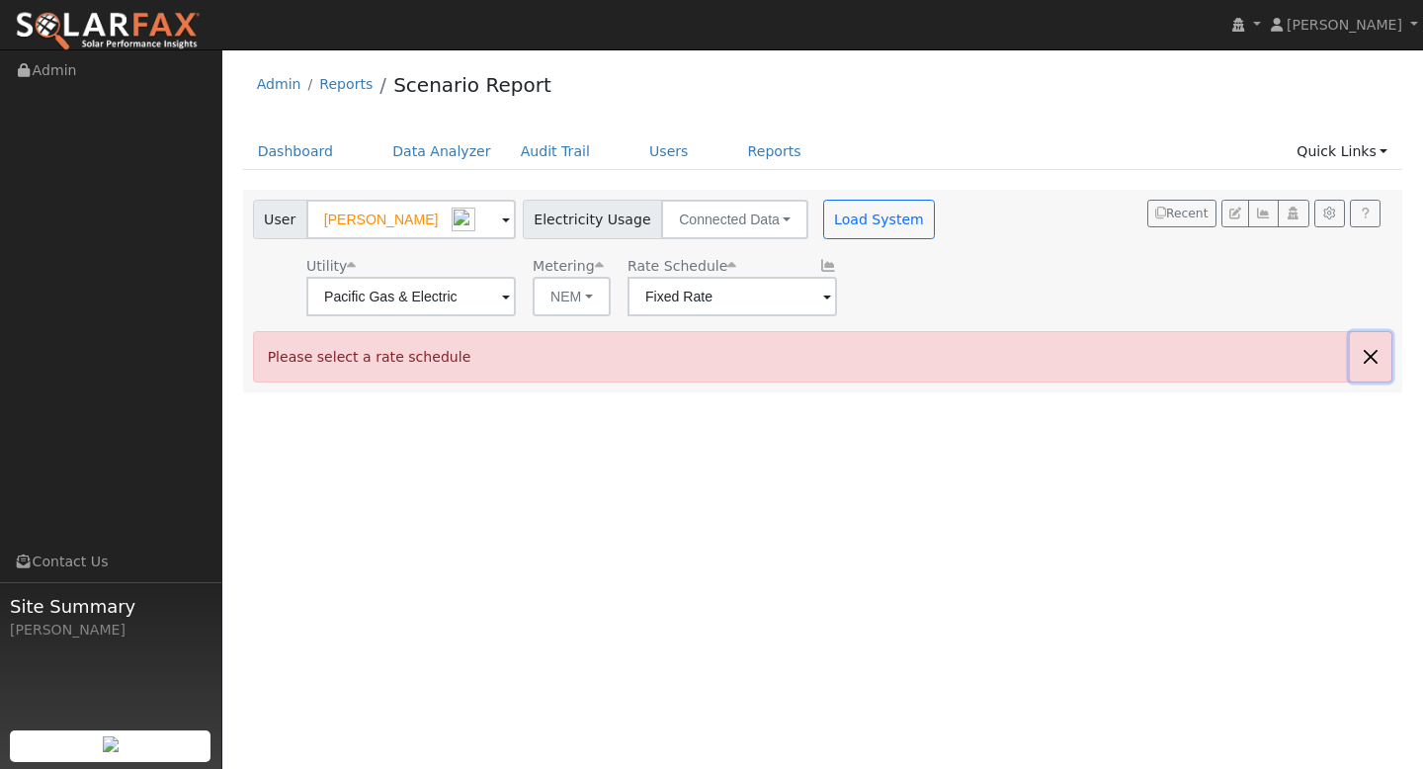
click at [1367, 360] on button "button" at bounding box center [1370, 356] width 41 height 48
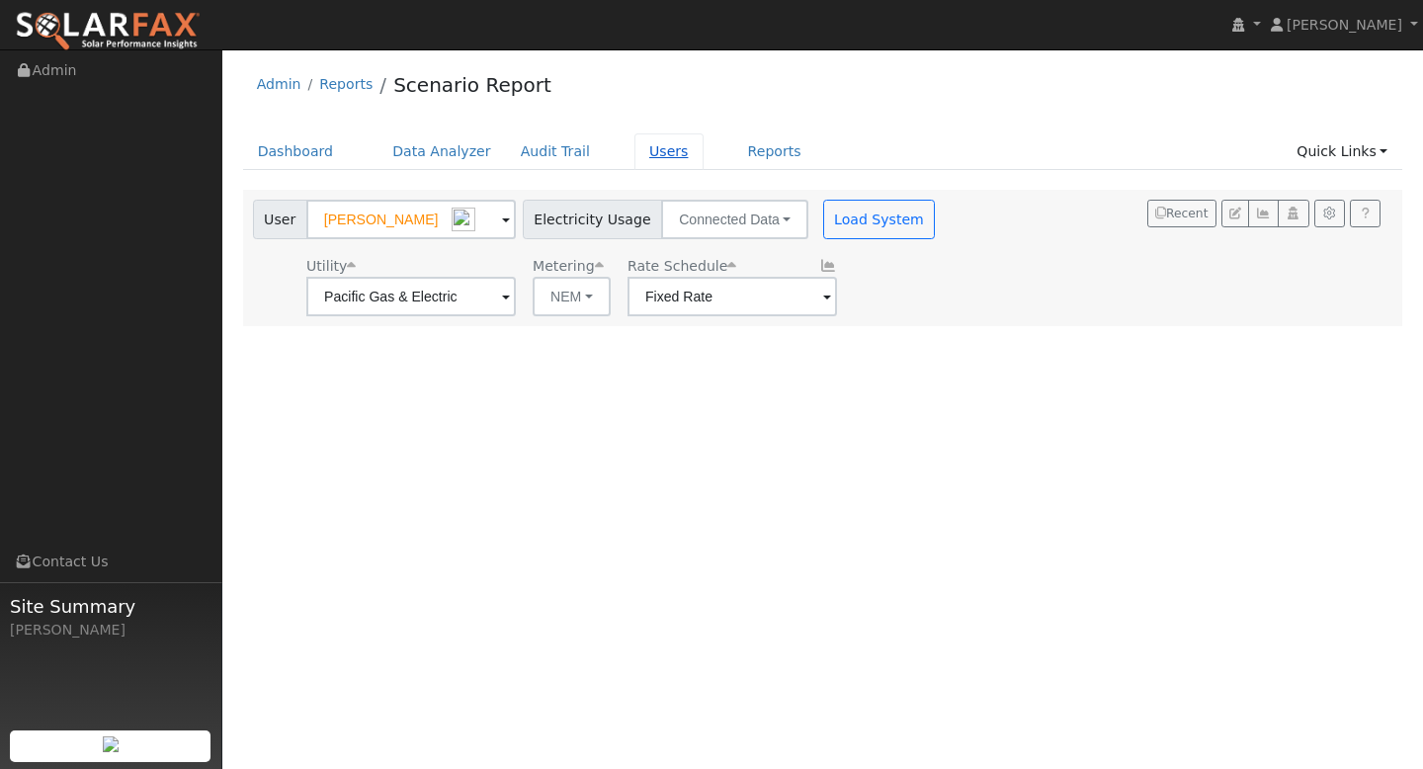
click at [653, 155] on link "Users" at bounding box center [668, 151] width 69 height 37
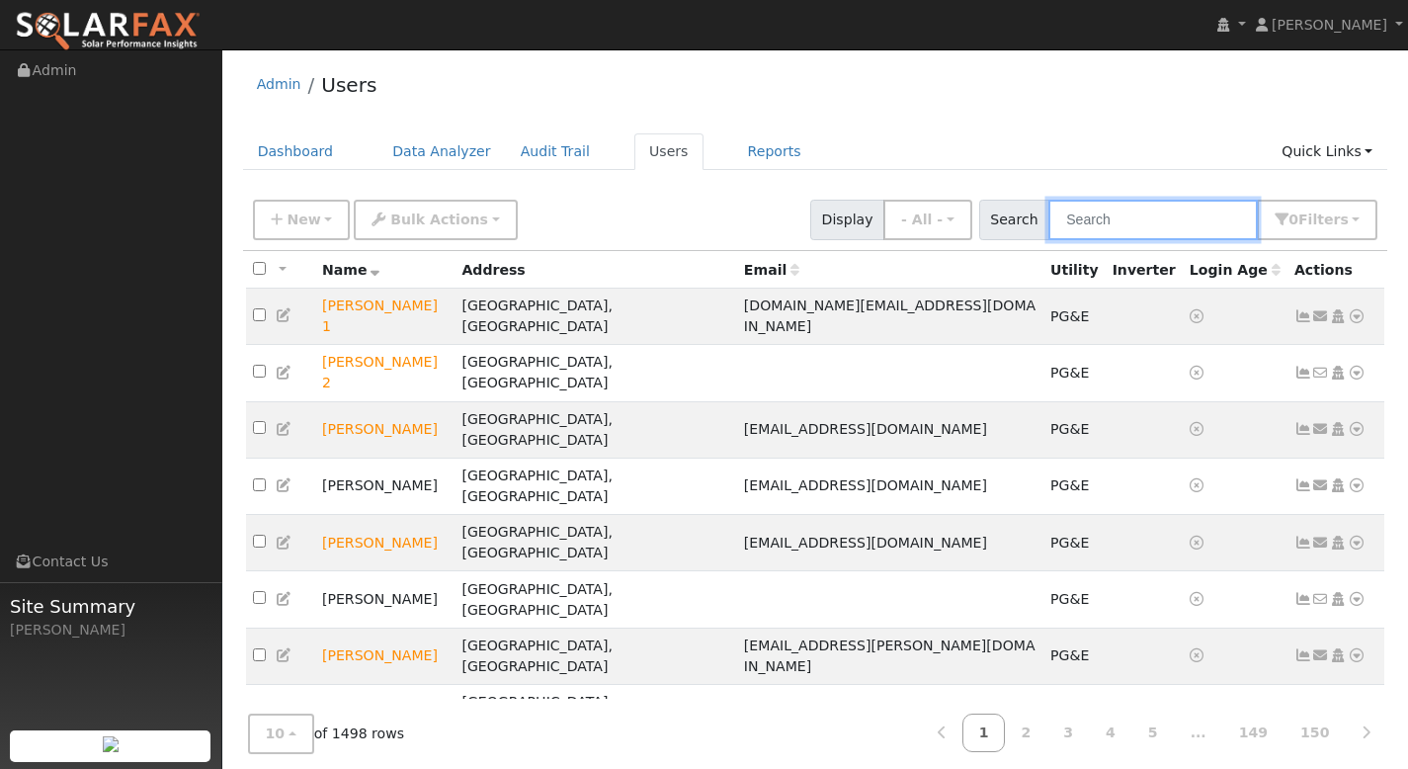
click at [1125, 224] on input "text" at bounding box center [1152, 220] width 209 height 41
paste input "0.37 0.17 0.15 0.13 0.16 0.18 0.34 0.51 0.52 0.22 0.11 0.17 0.24 0.56 0.64 0.99…"
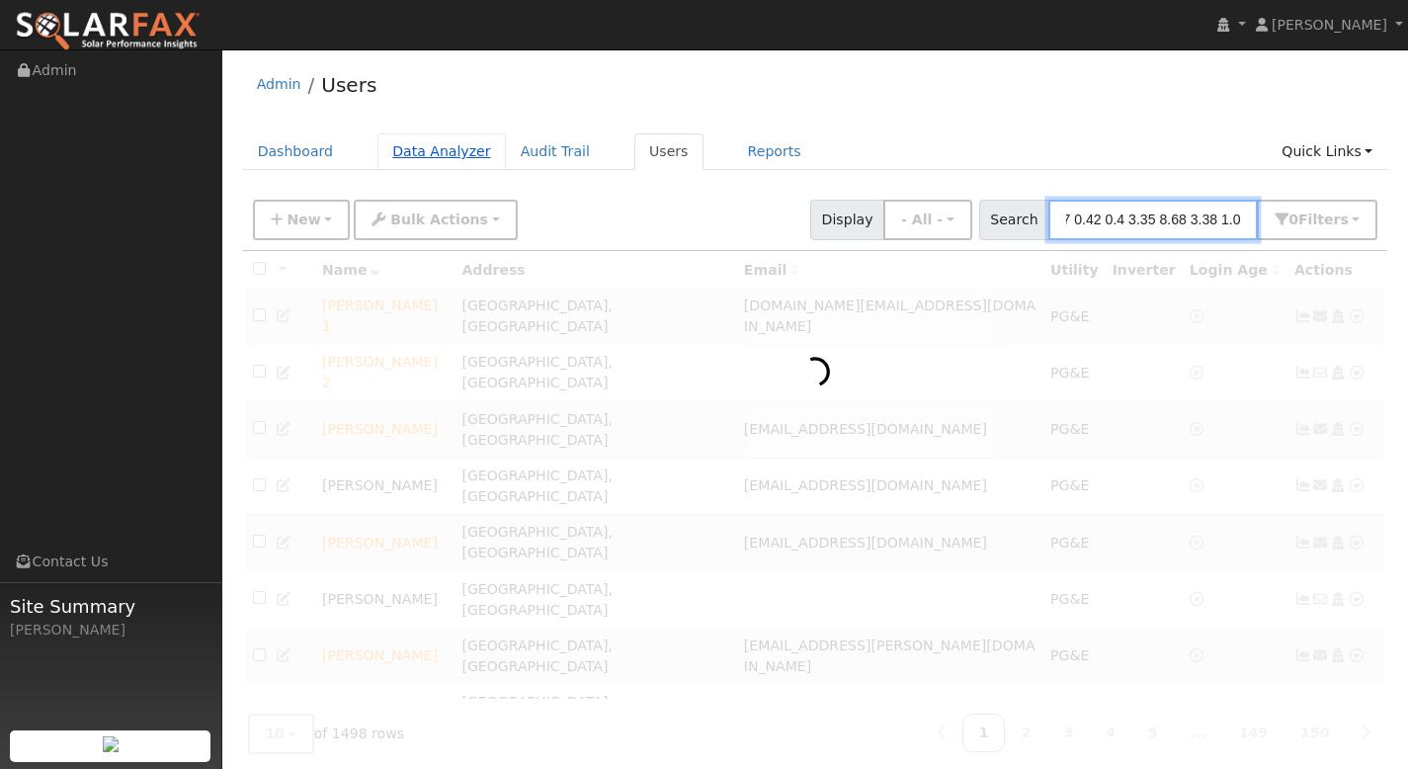
type input "0.37 0.17 0.15 0.13 0.16 0.18 0.34 0.51 0.52 0.22 0.11 0.17 0.24 0.56 0.64 0.99…"
click at [420, 154] on link "Data Analyzer" at bounding box center [441, 151] width 128 height 37
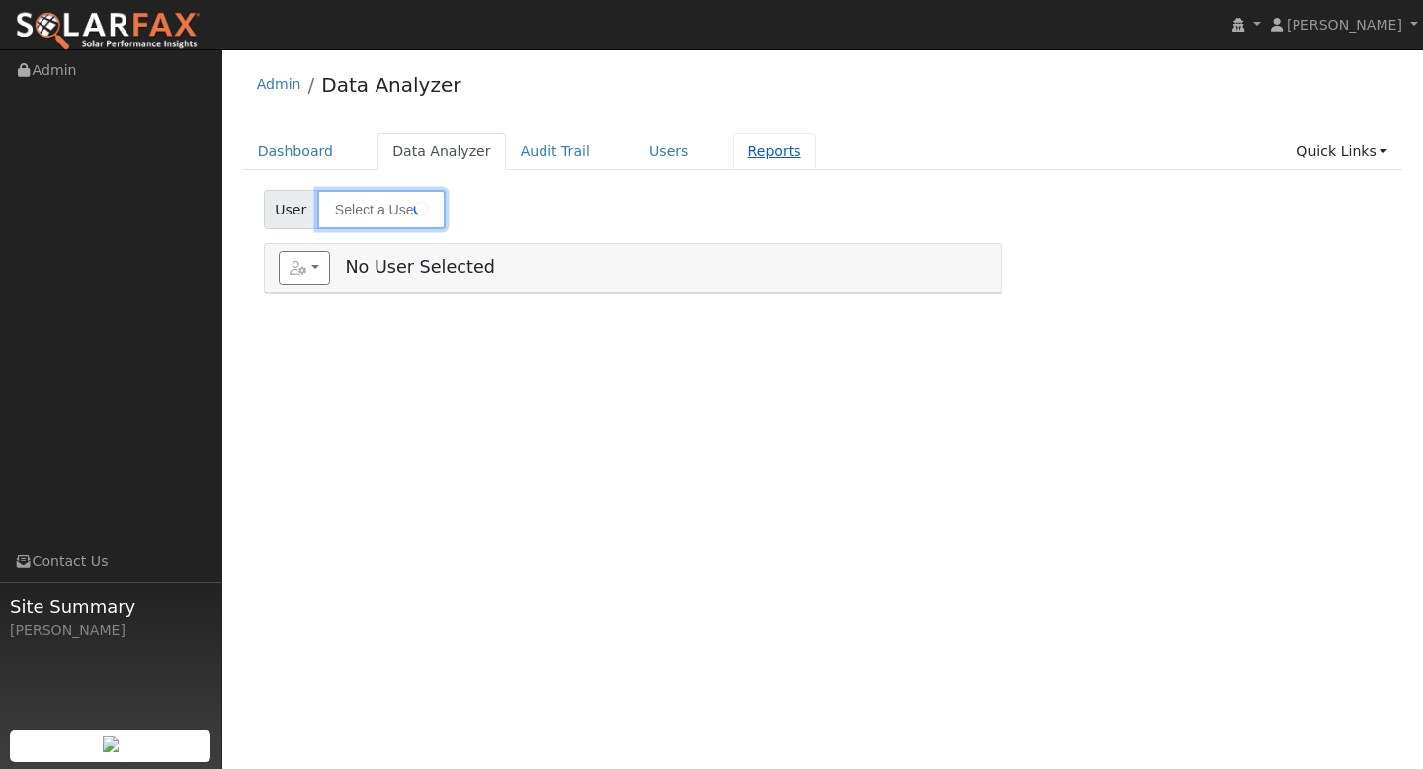
type input "[PERSON_NAME]"
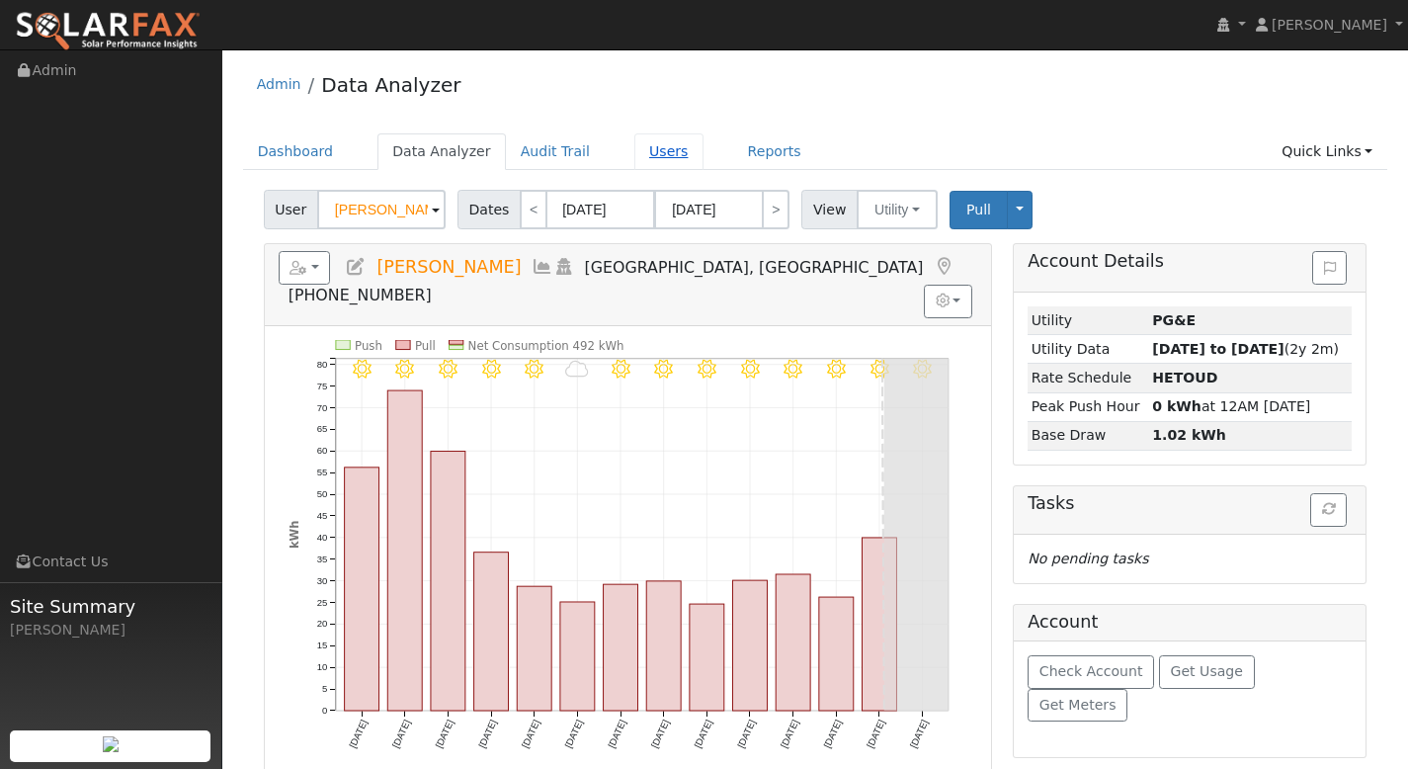
click at [669, 154] on link "Users" at bounding box center [668, 151] width 69 height 37
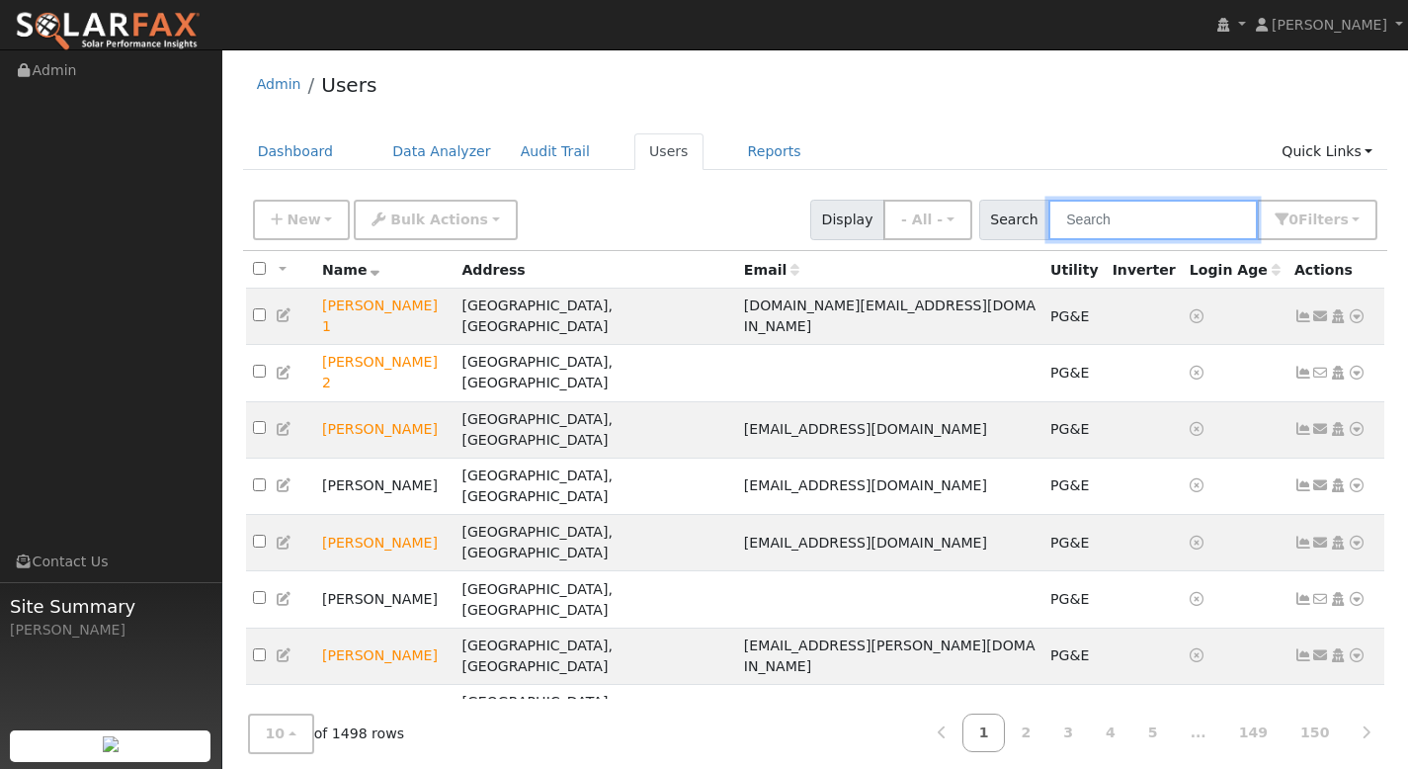
click at [1103, 224] on input "text" at bounding box center [1152, 220] width 209 height 41
paste input "[PERSON_NAME]"
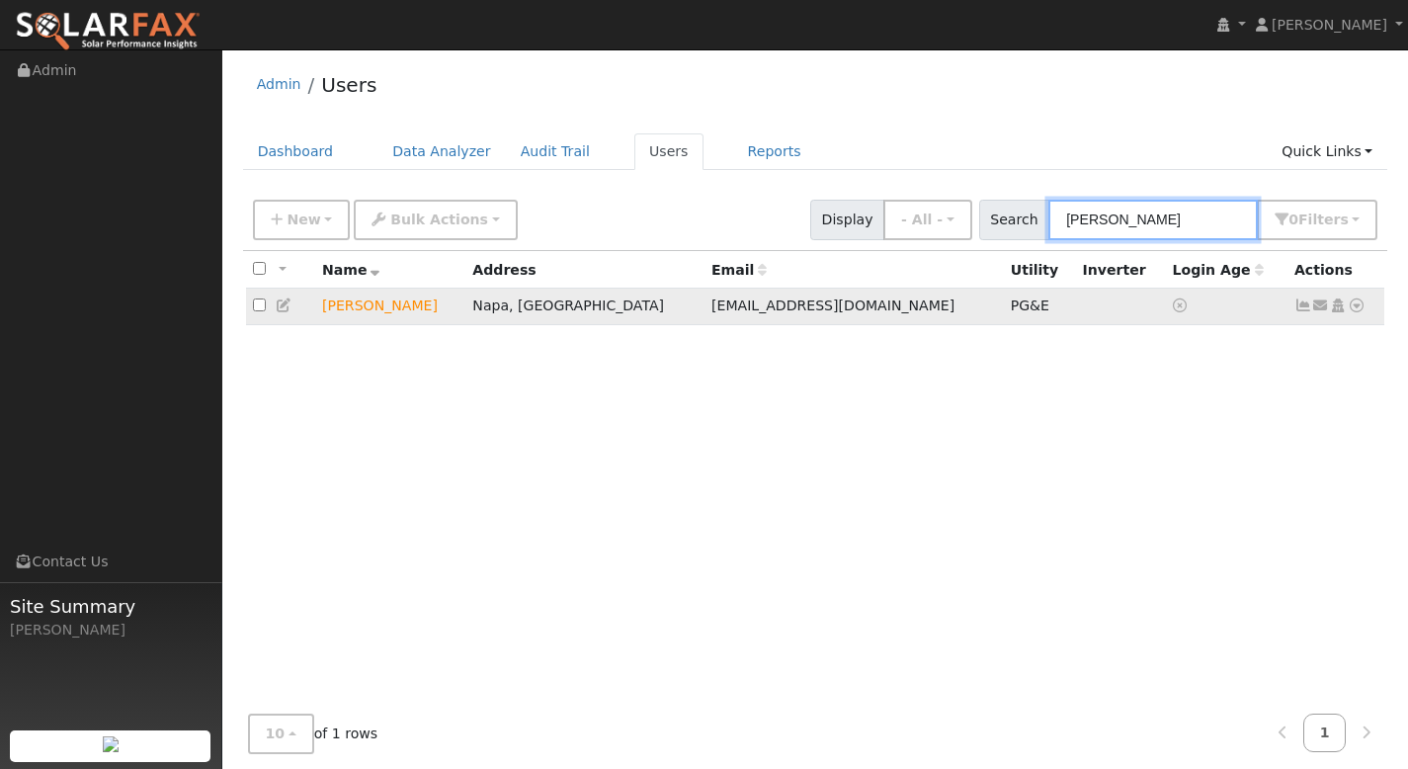
type input "[PERSON_NAME]"
click at [1354, 311] on icon at bounding box center [1357, 305] width 18 height 14
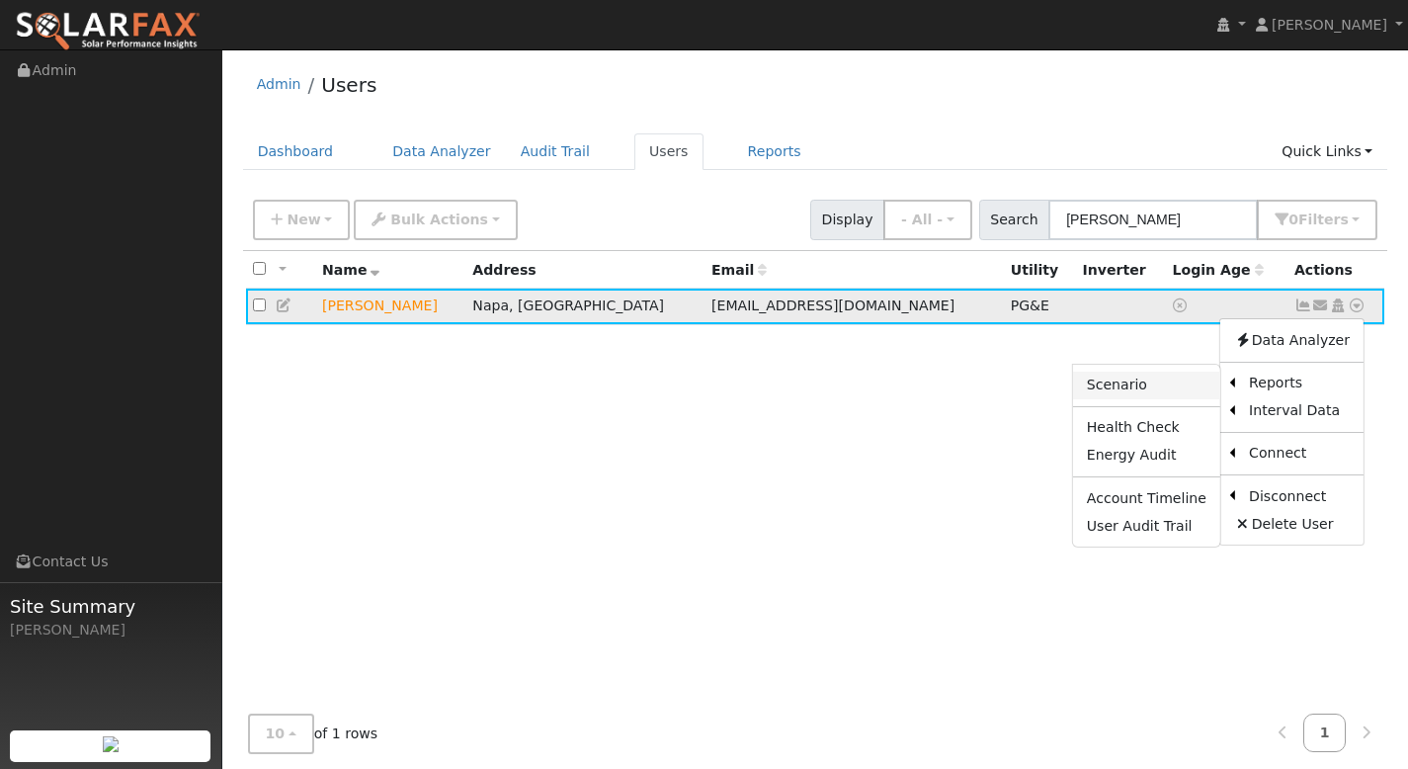
click at [1136, 390] on link "Scenario" at bounding box center [1146, 385] width 147 height 28
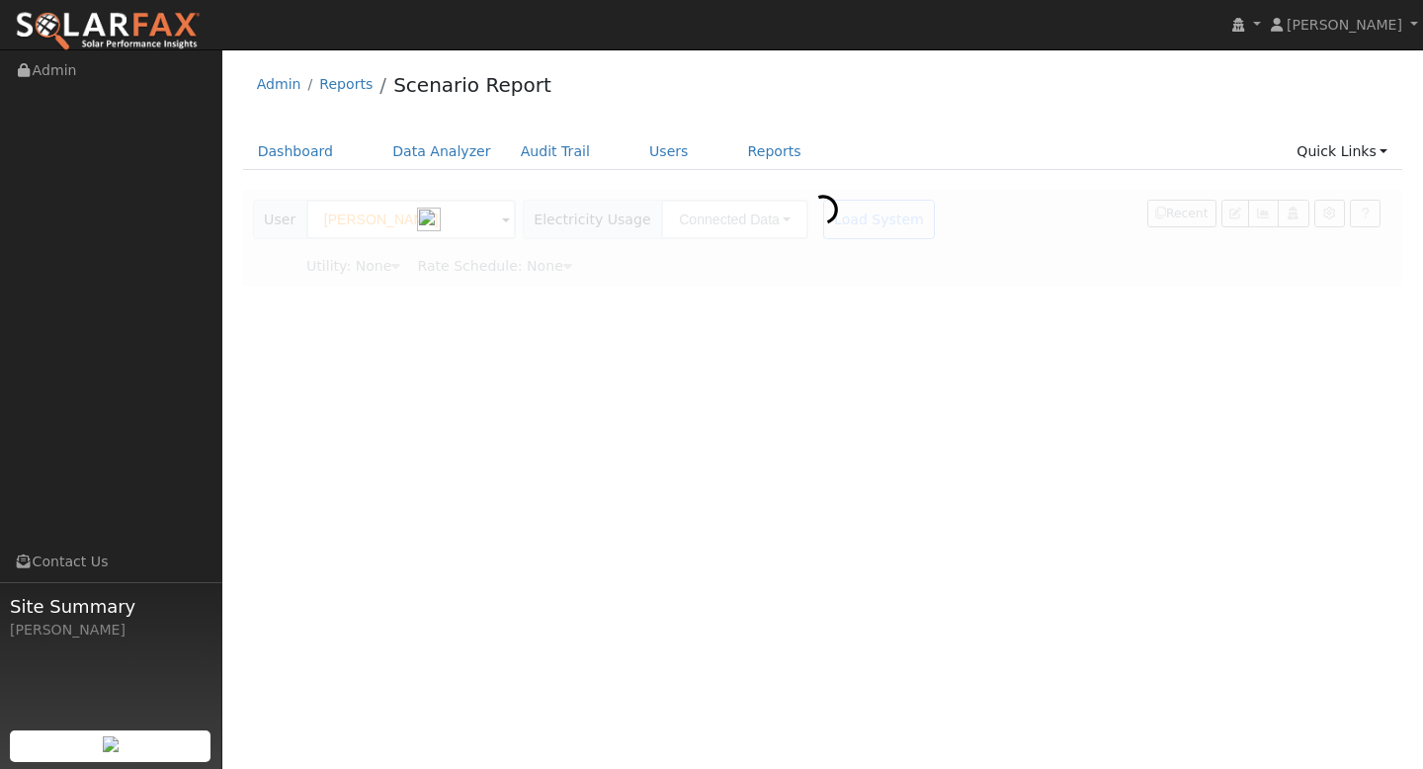
type input "Pacific Gas & Electric"
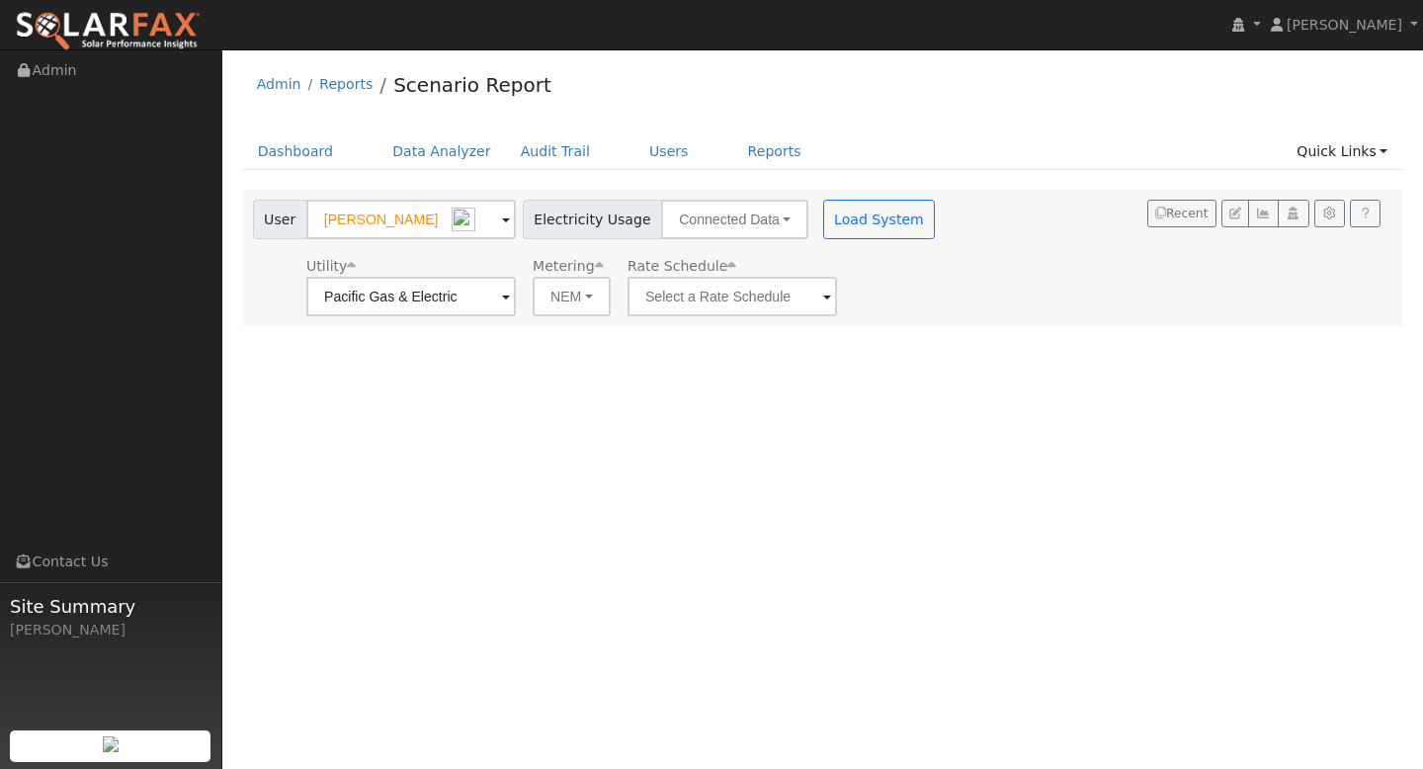
click at [510, 298] on span at bounding box center [506, 298] width 8 height 23
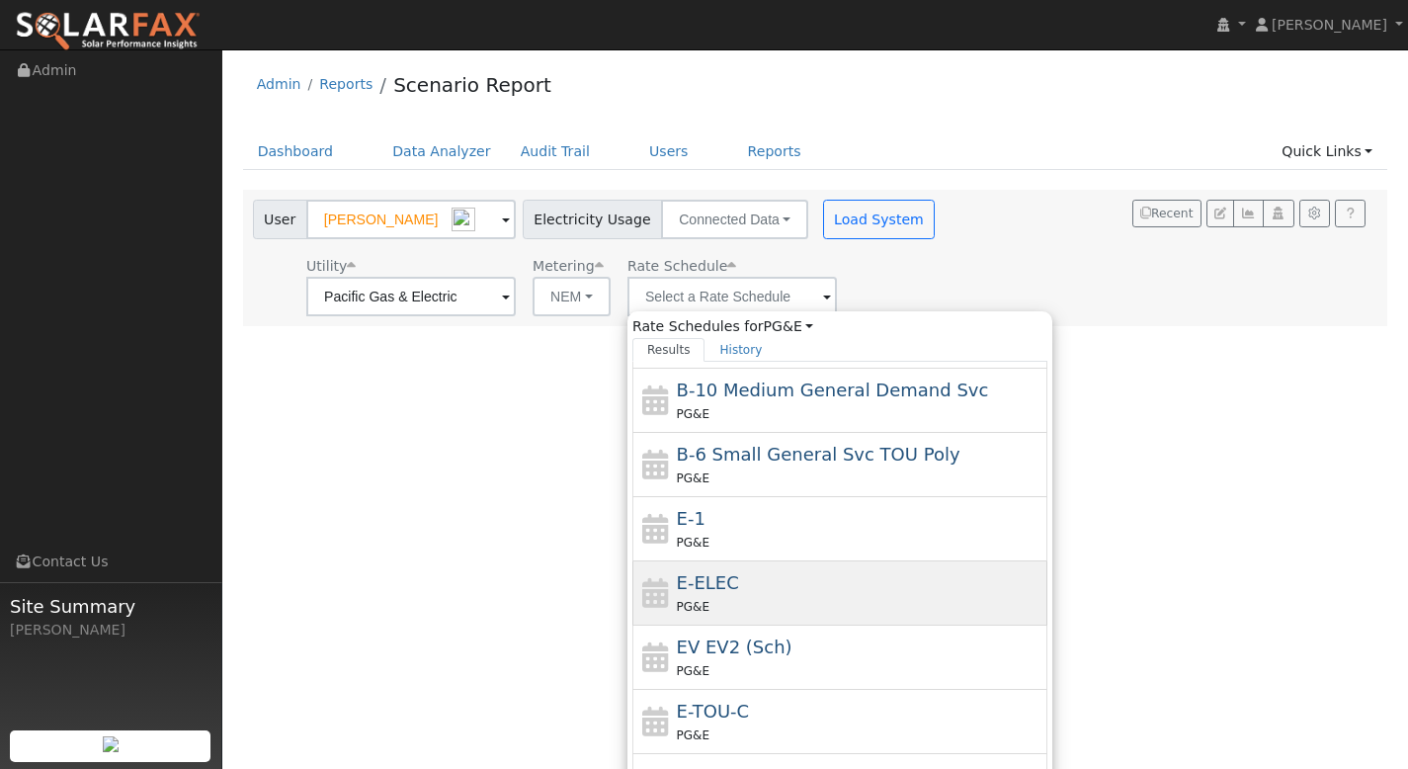
scroll to position [216, 0]
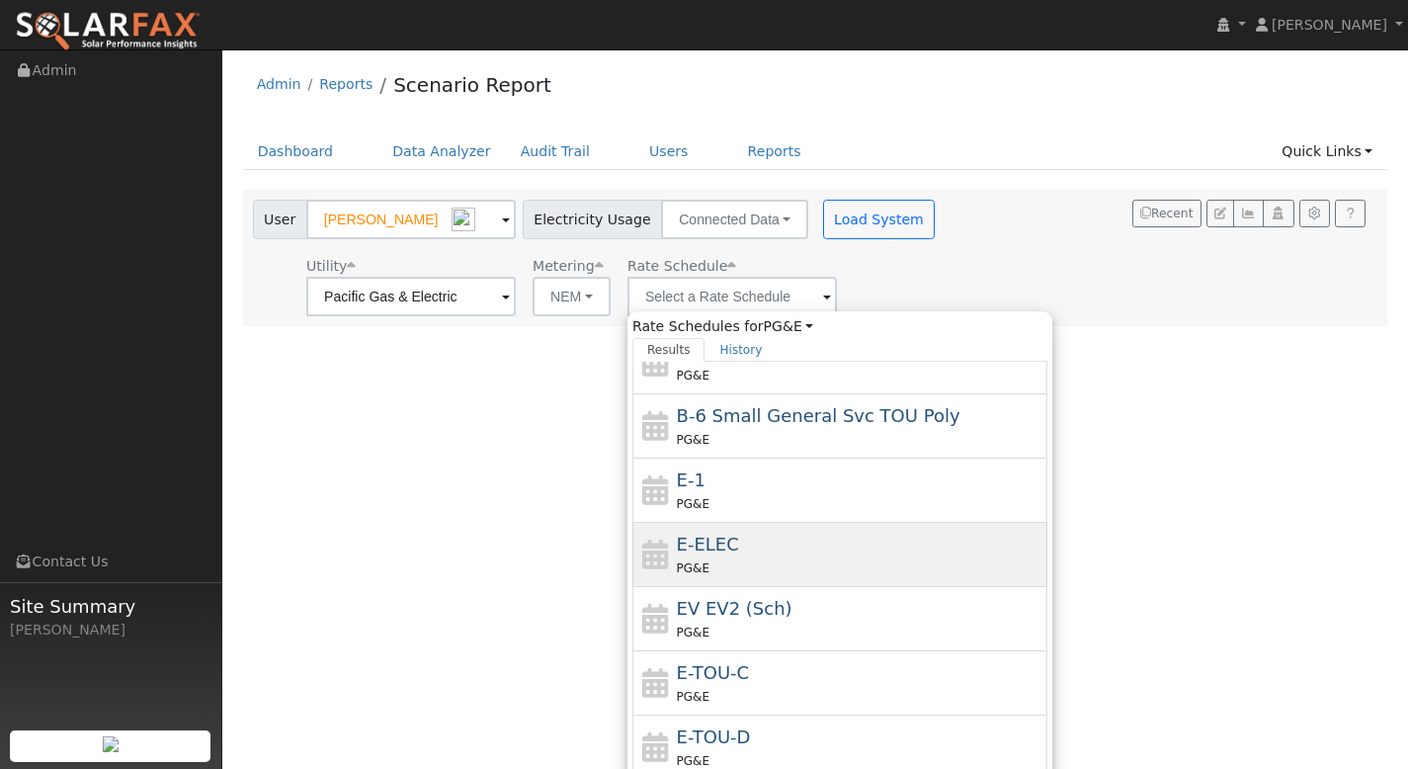
click at [745, 562] on div "PG&E" at bounding box center [860, 567] width 367 height 21
type input "E-ELEC"
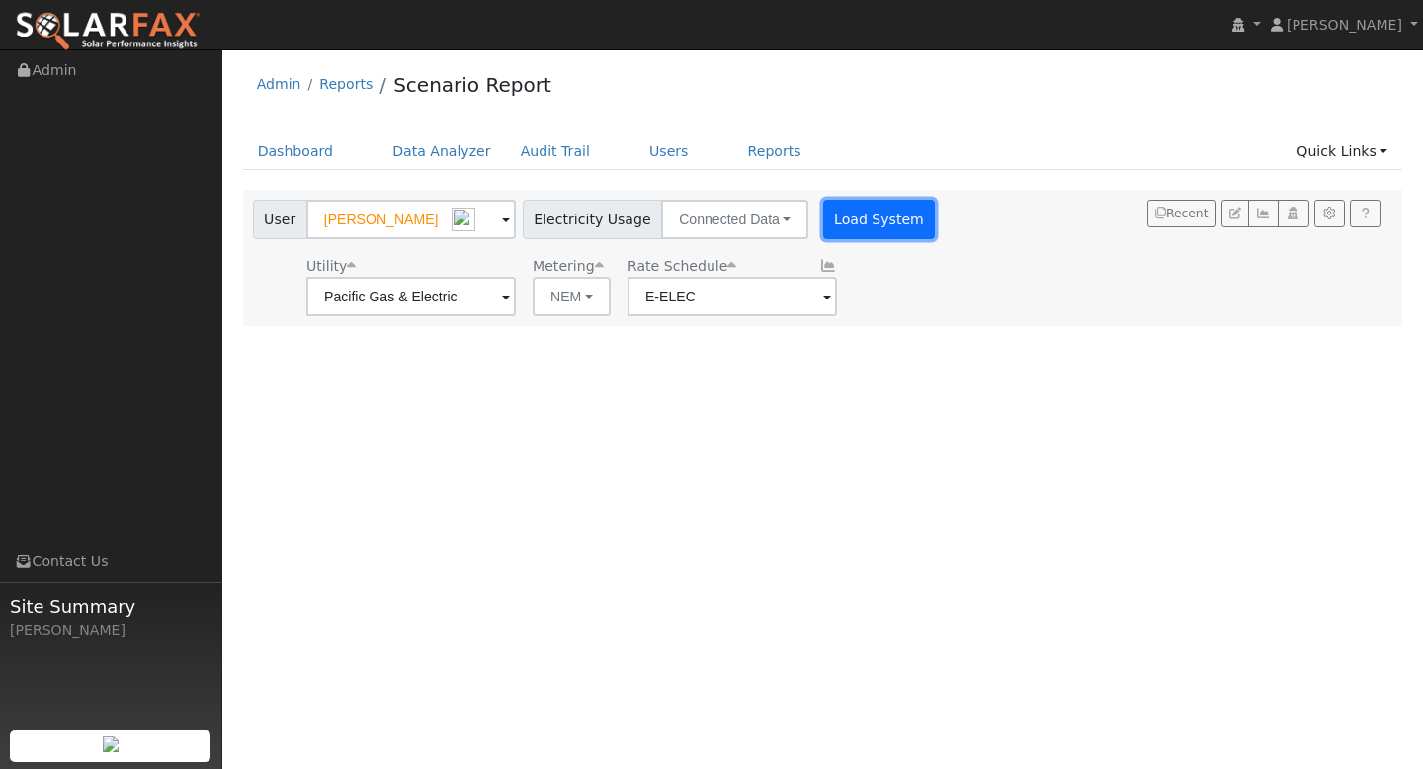
click at [863, 228] on button "Load System" at bounding box center [879, 220] width 113 height 40
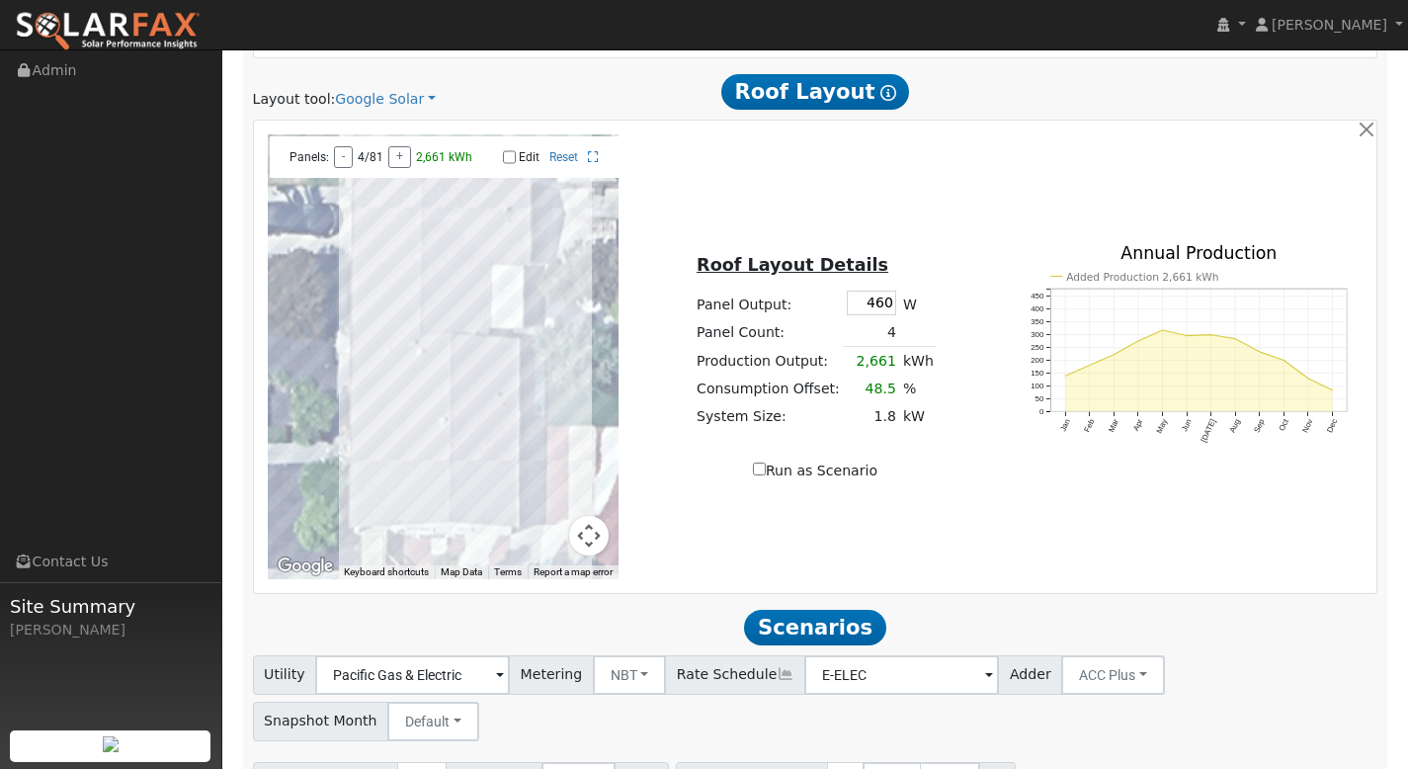
scroll to position [991, 0]
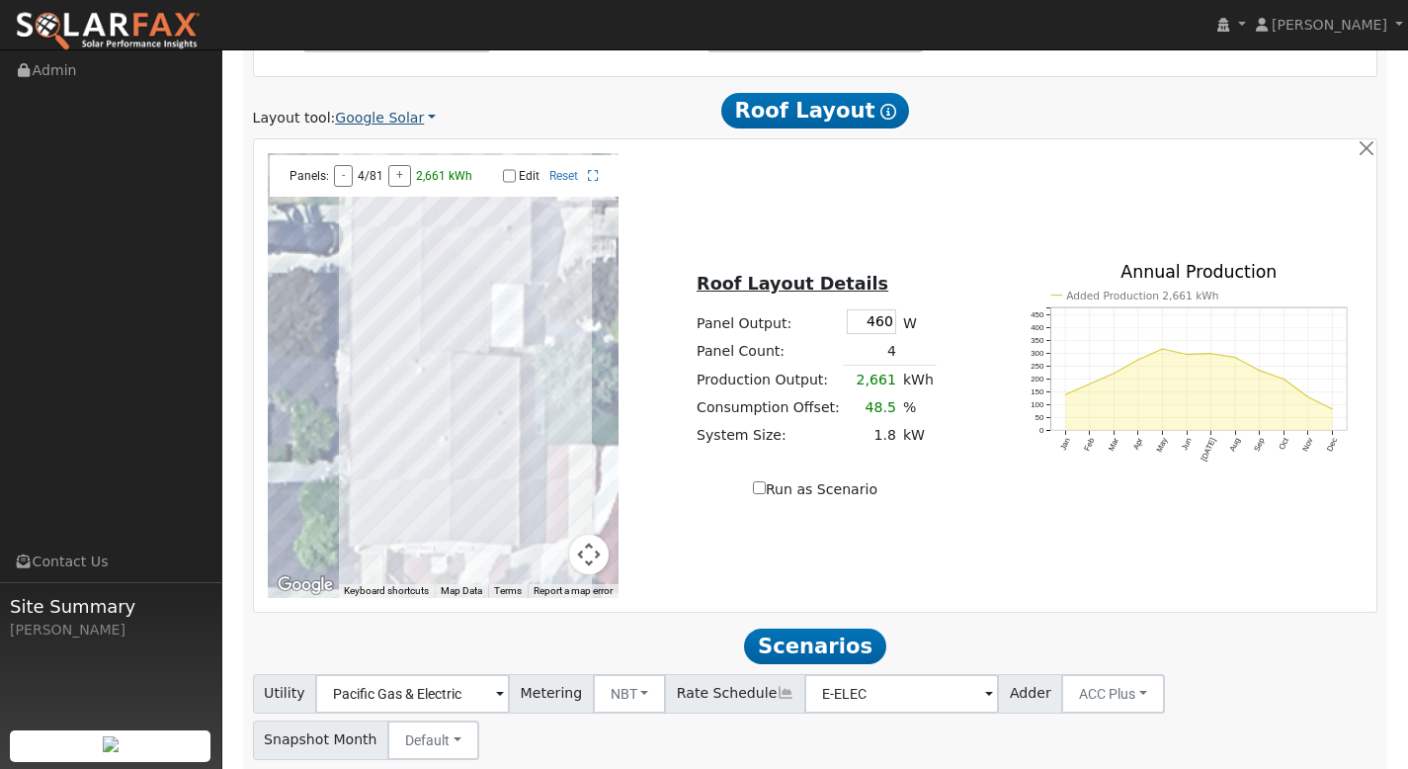
click at [402, 119] on link "Google Solar" at bounding box center [385, 118] width 101 height 21
click at [418, 212] on link "Aurora" at bounding box center [401, 209] width 137 height 28
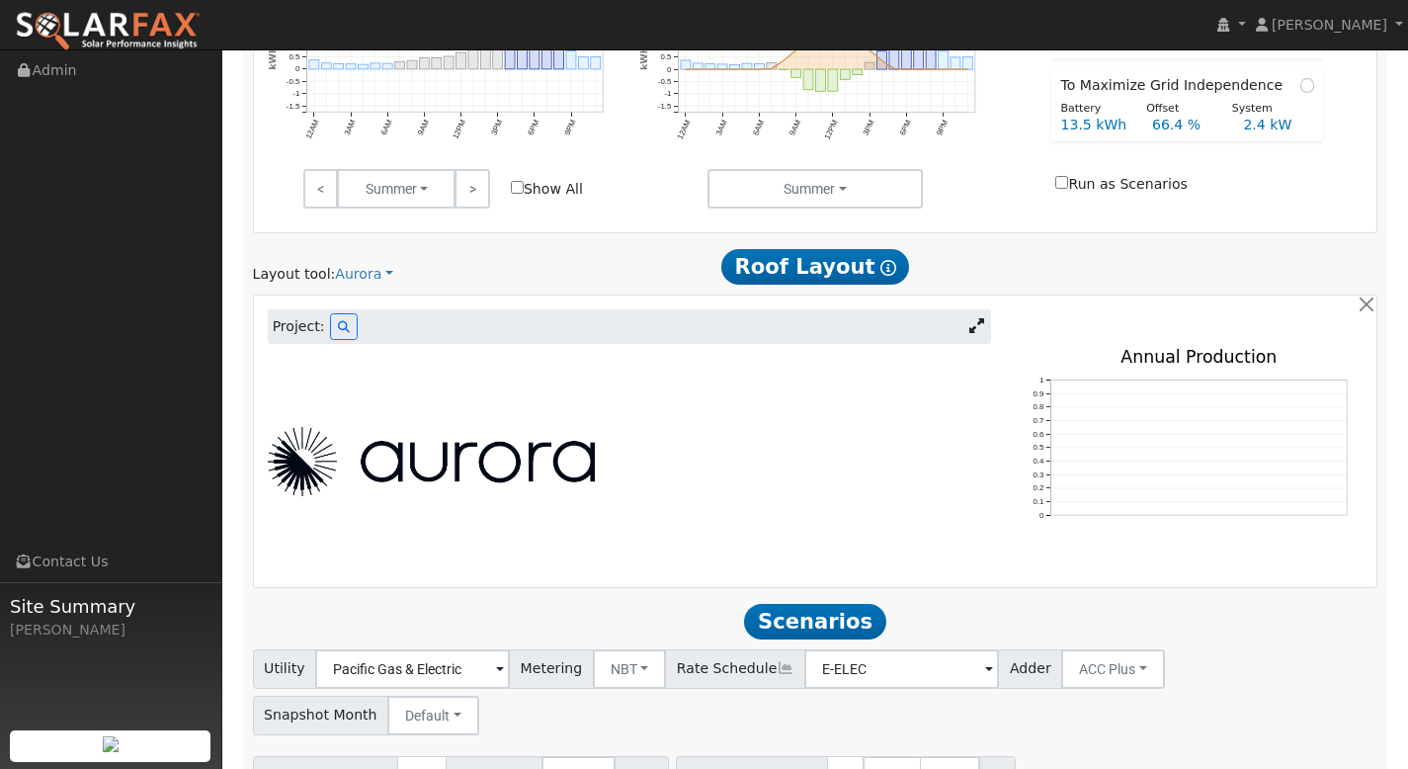
scroll to position [858, 0]
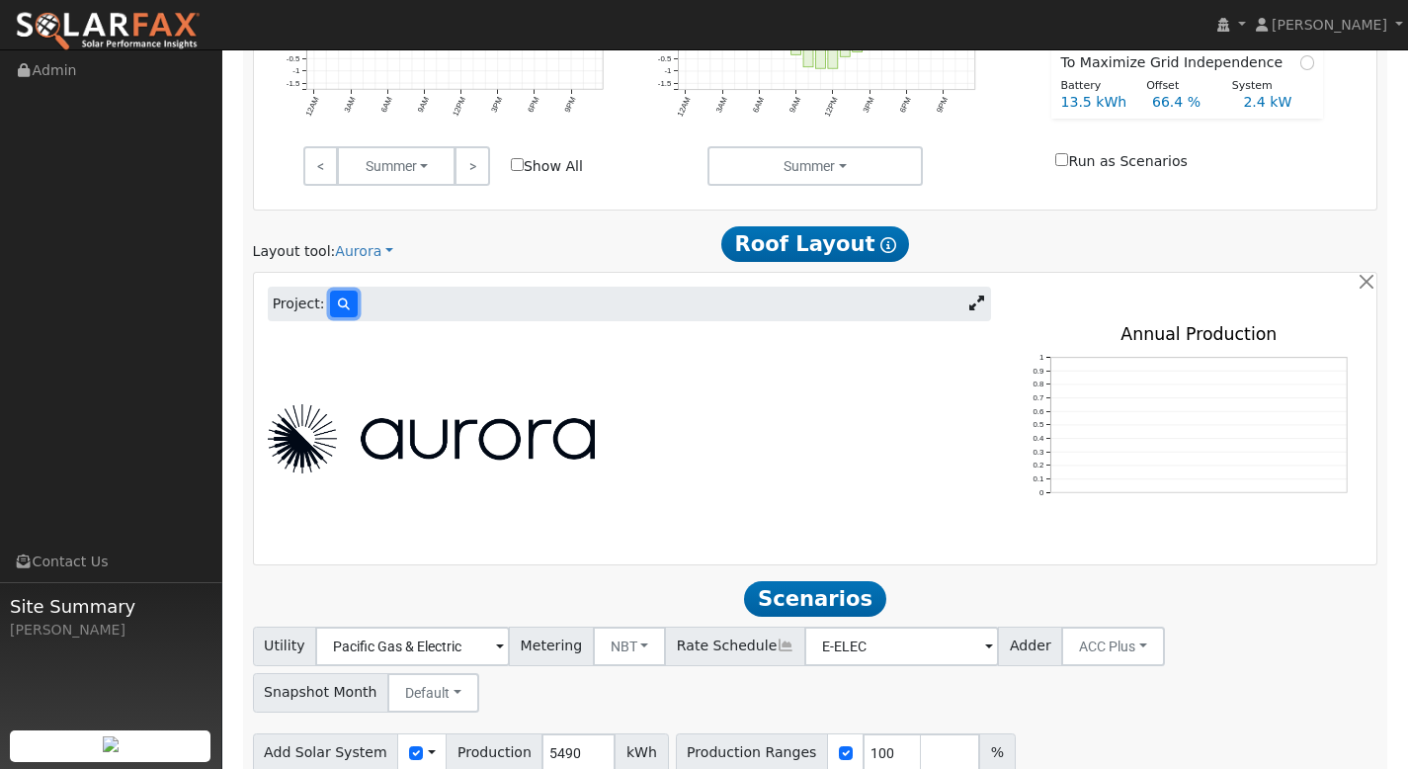
click at [352, 308] on button at bounding box center [344, 303] width 28 height 27
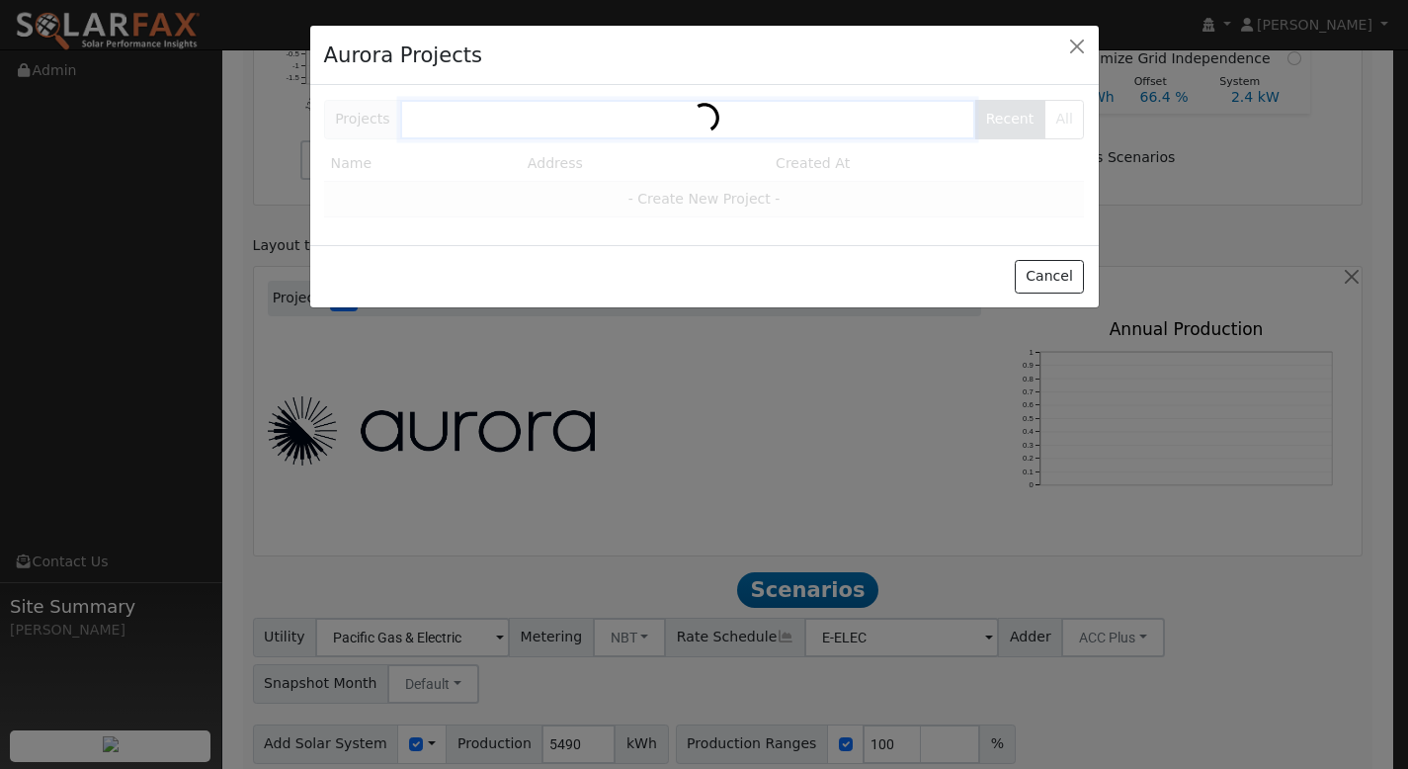
scroll to position [860, 0]
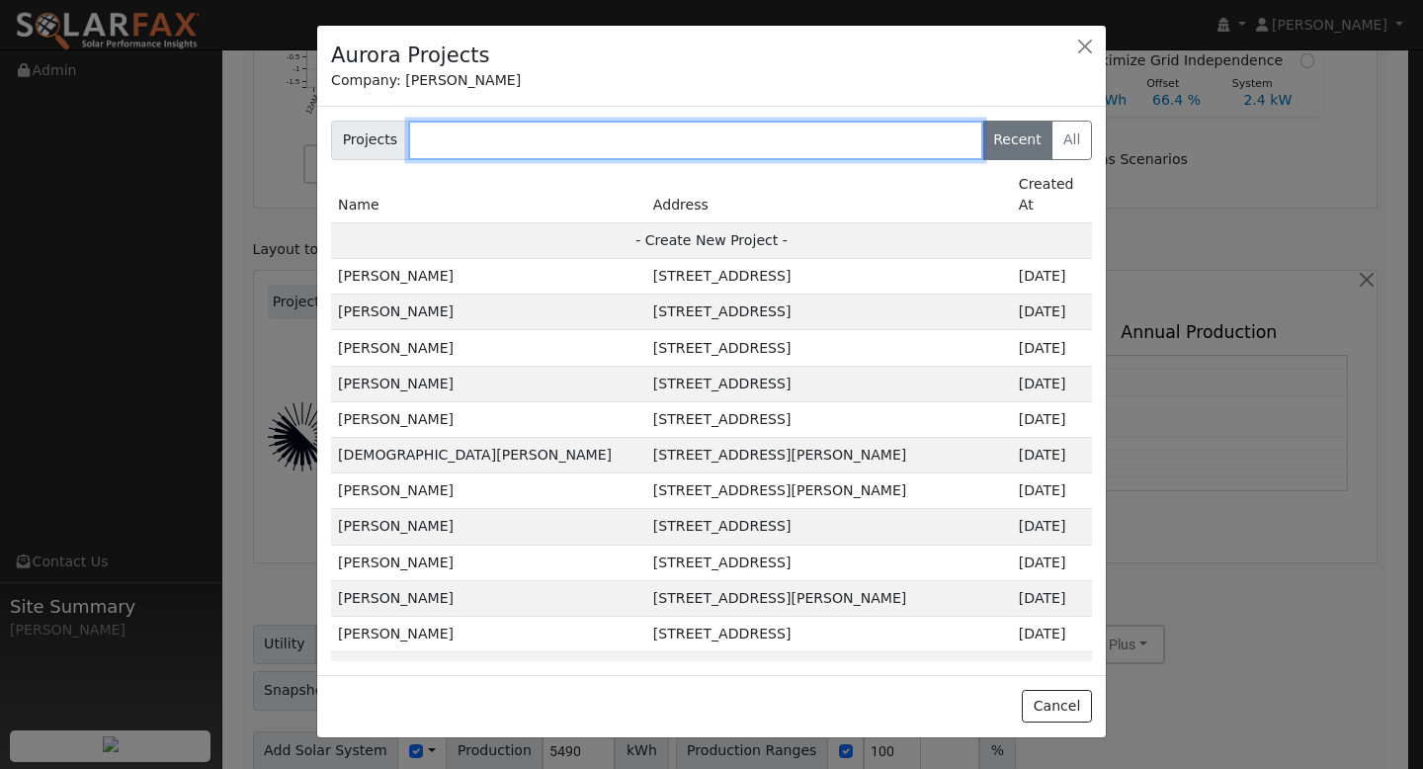
paste input "[PERSON_NAME]"
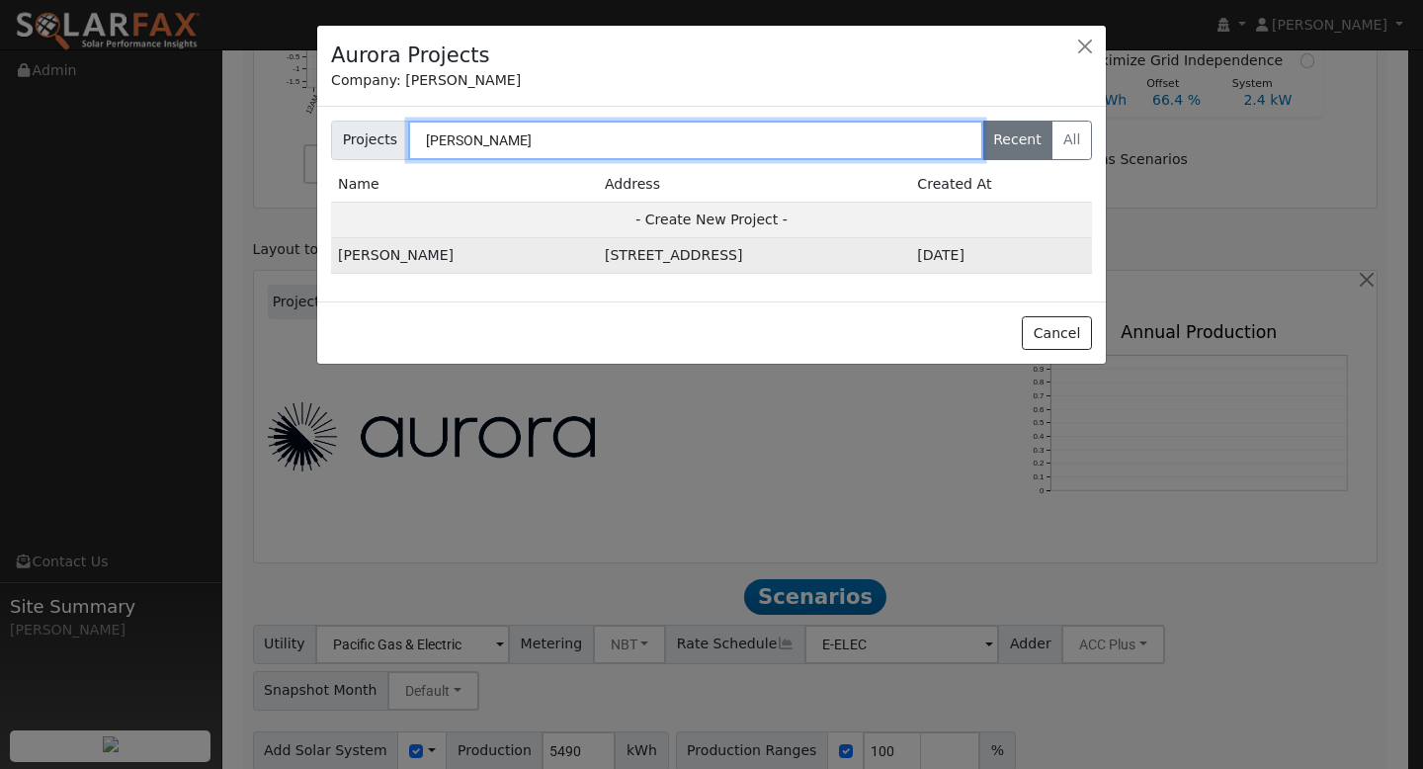
type input "[PERSON_NAME]"
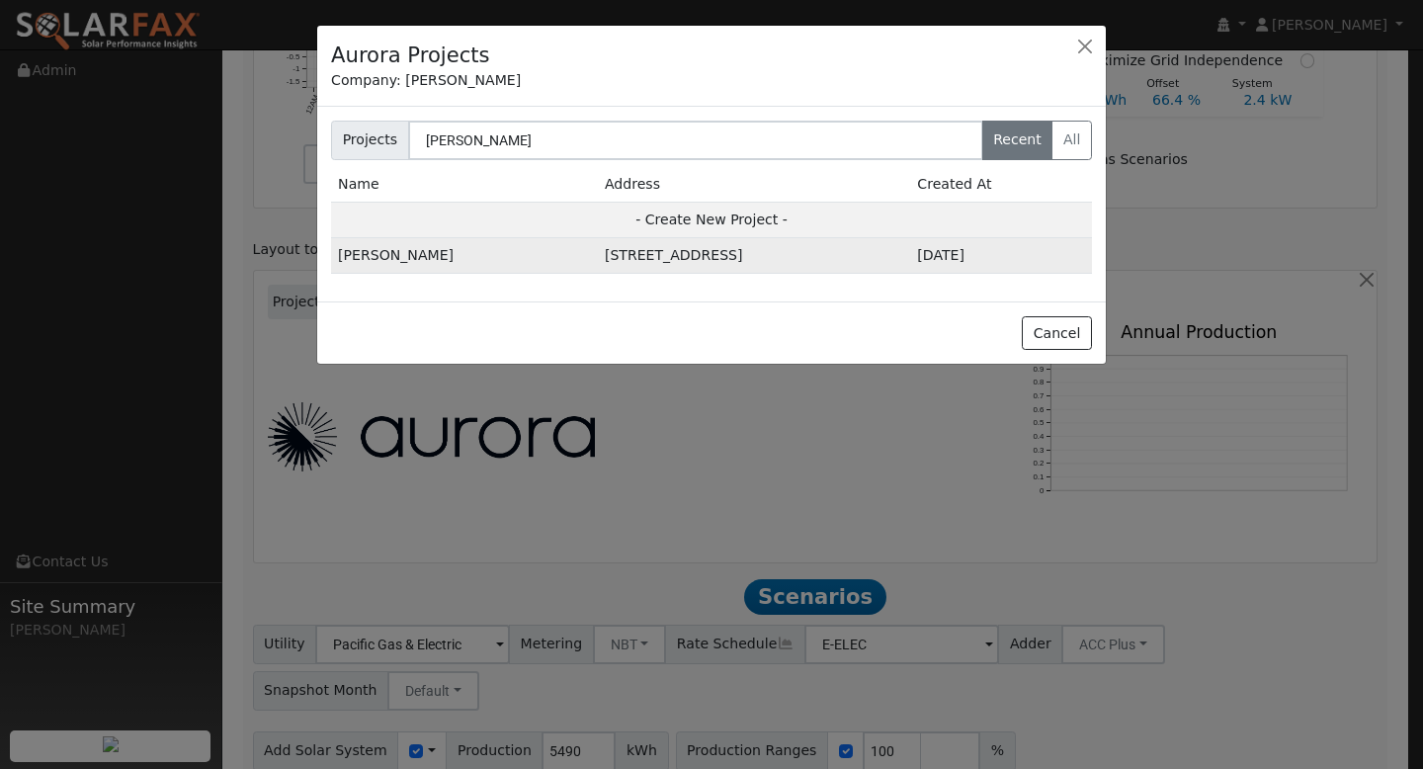
click at [403, 258] on td "[PERSON_NAME]" at bounding box center [464, 256] width 267 height 36
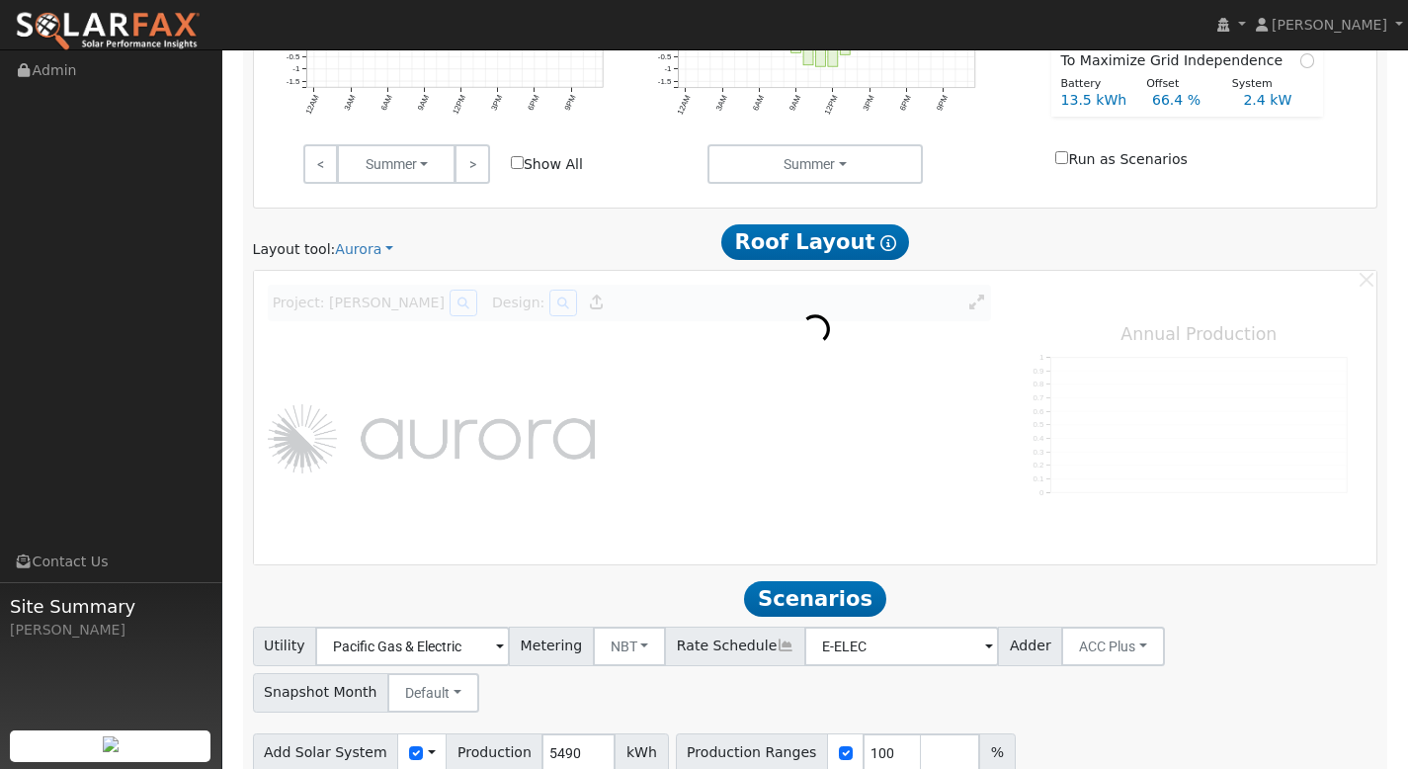
scroll to position [863, 0]
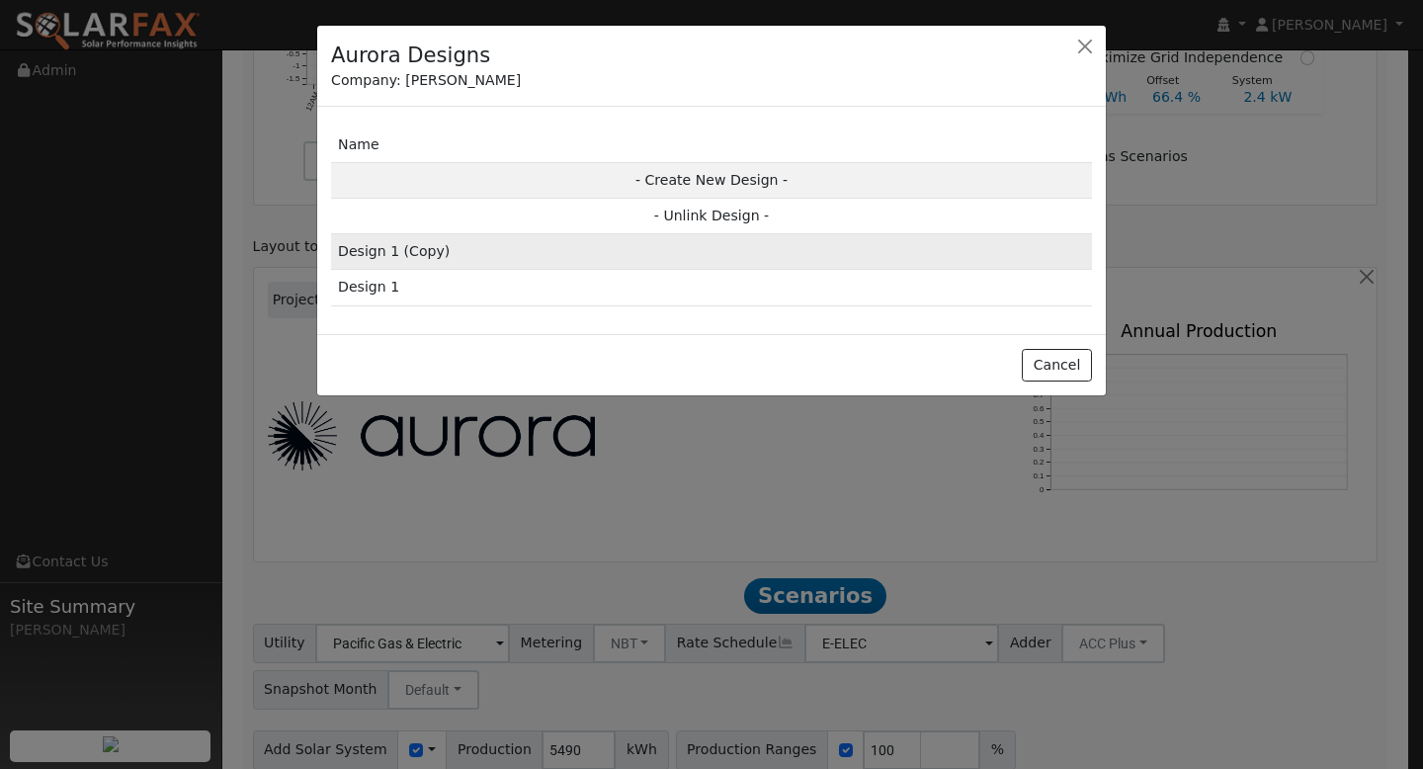
click at [578, 257] on td "Design 1 (Copy)" at bounding box center [711, 252] width 761 height 36
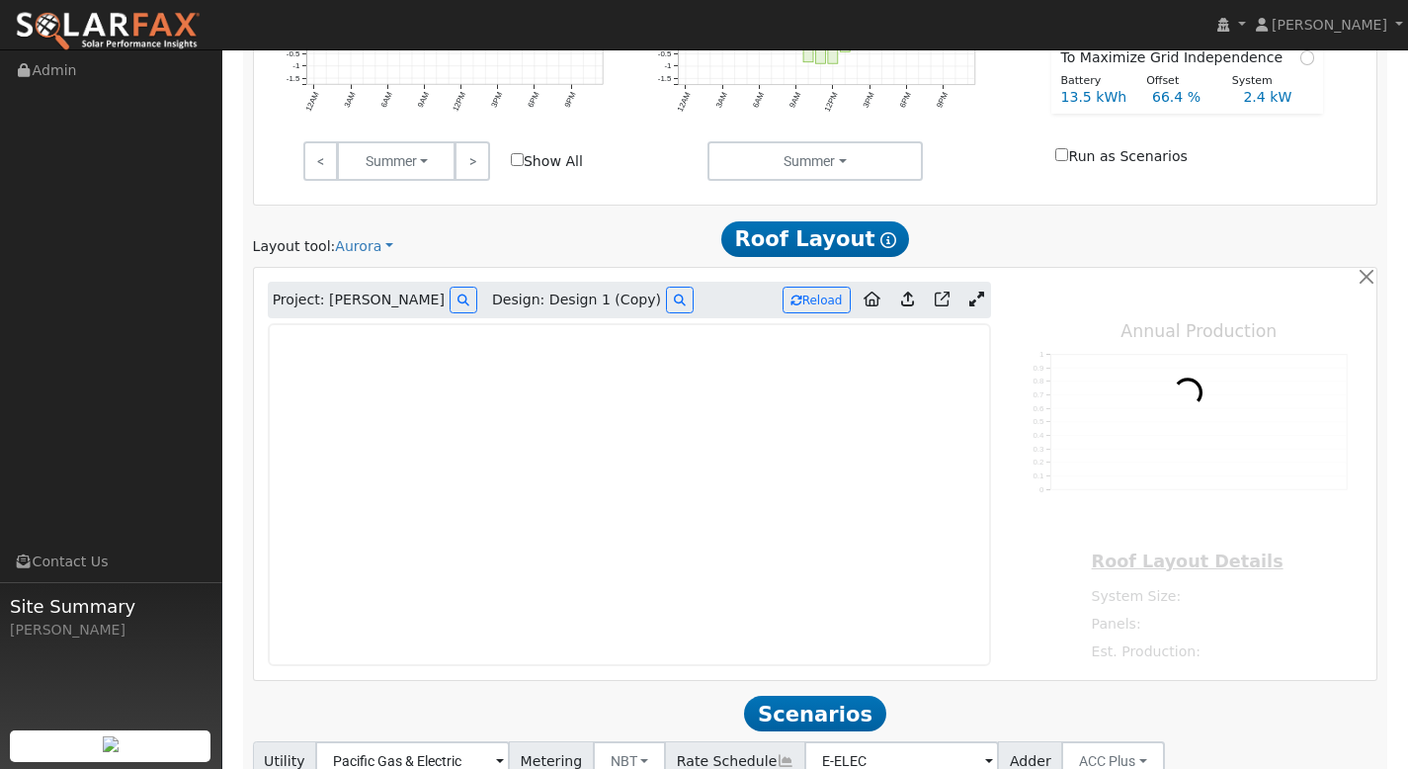
type input "0"
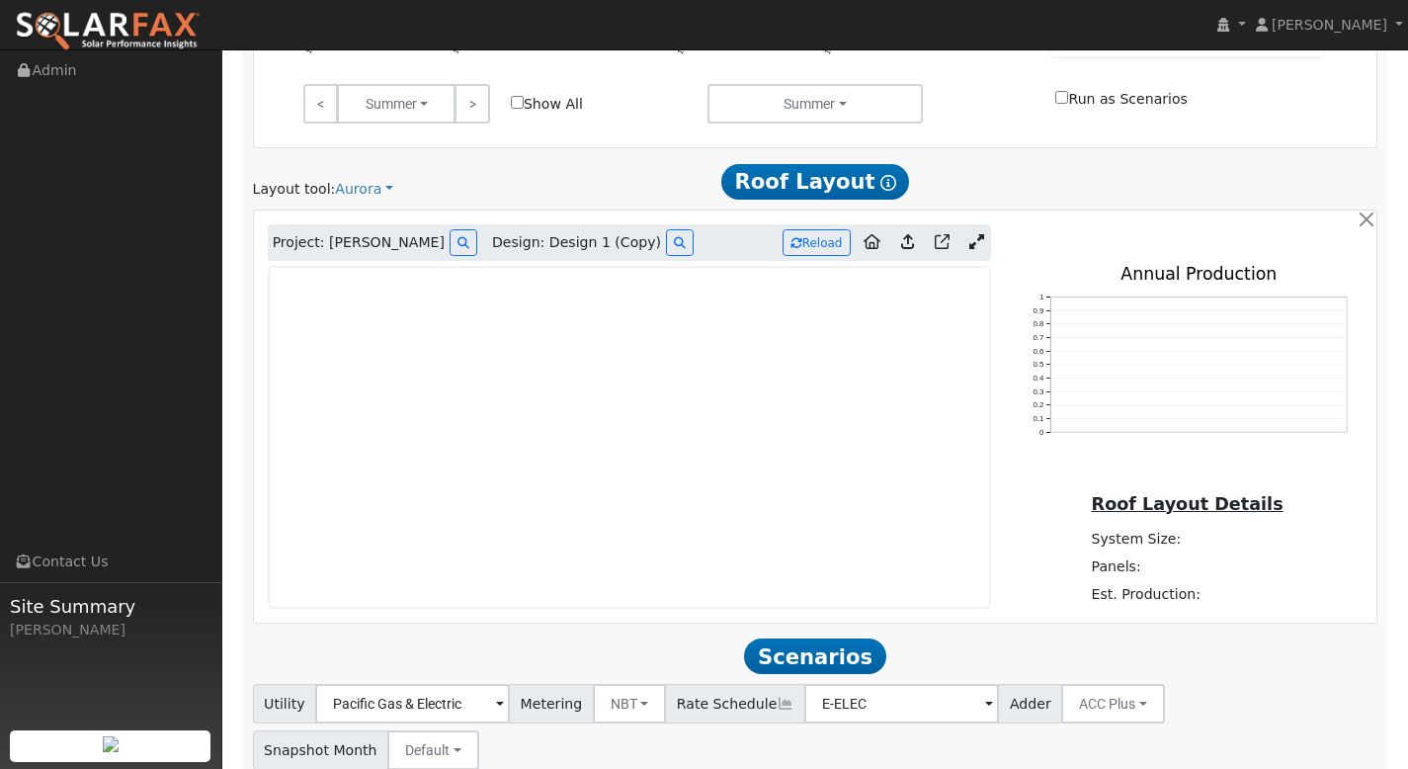
scroll to position [1016, 0]
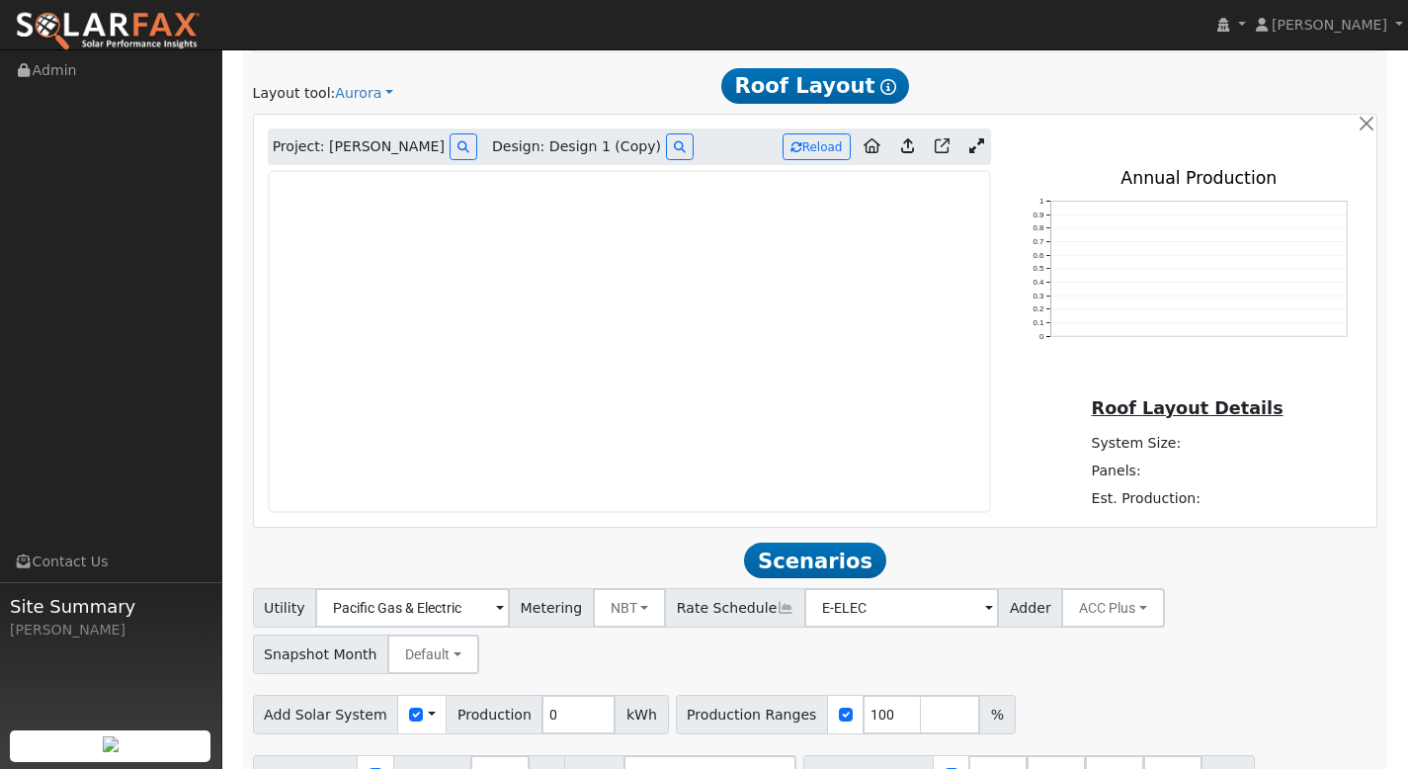
click at [974, 148] on icon at bounding box center [976, 145] width 15 height 15
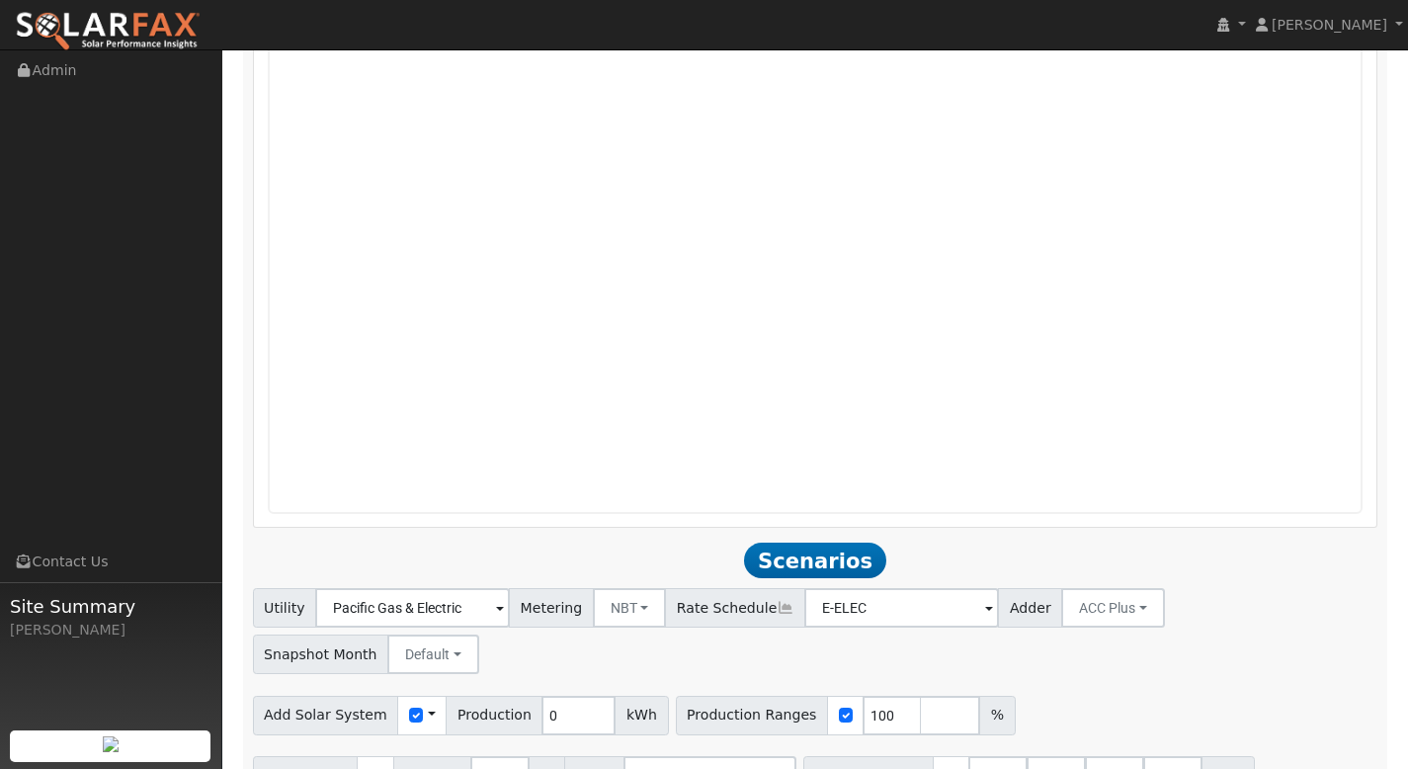
scroll to position [1426, 0]
click at [921, 696] on input "number" at bounding box center [950, 716] width 59 height 40
type input "1"
type input "120"
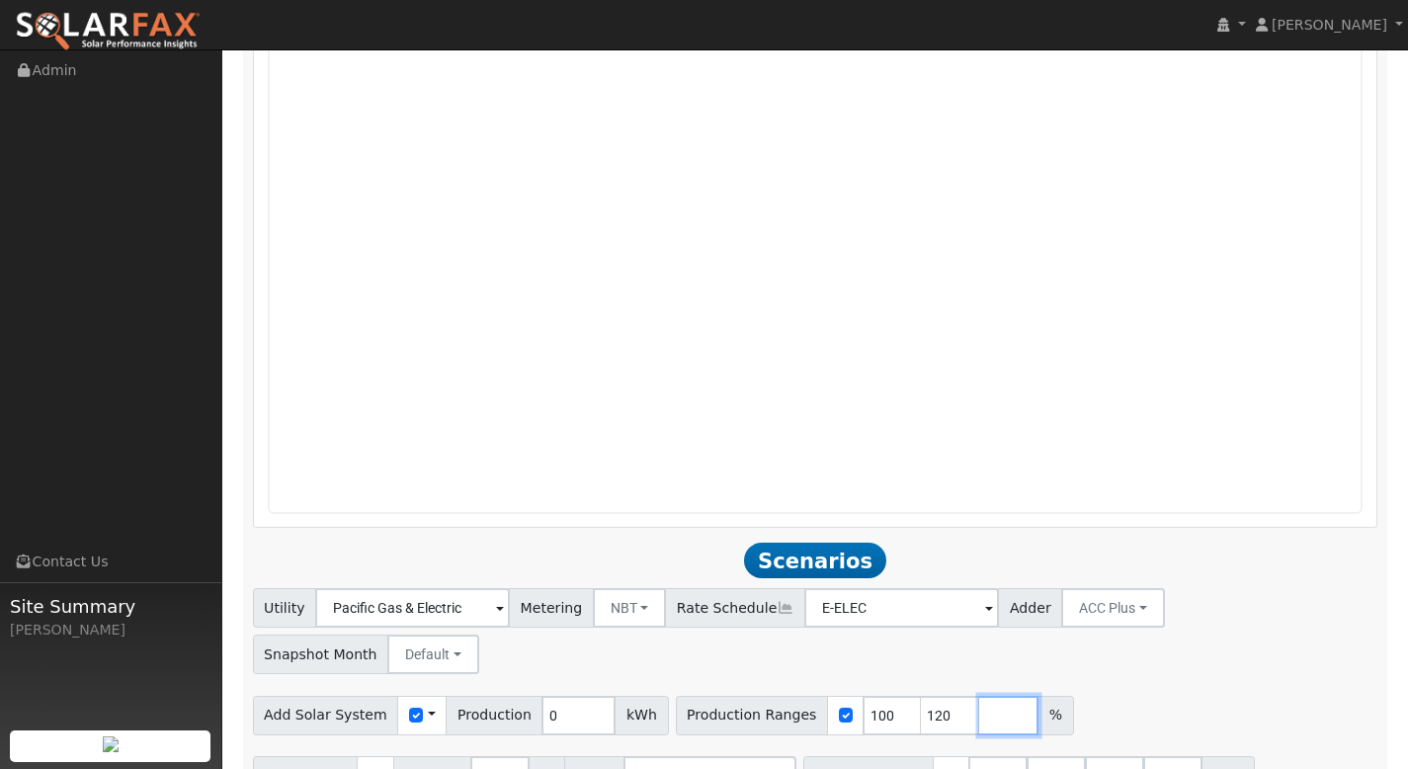
click at [979, 696] on input "number" at bounding box center [1008, 716] width 59 height 40
type input "140"
click at [1037, 696] on input "number" at bounding box center [1066, 716] width 59 height 40
type input "160"
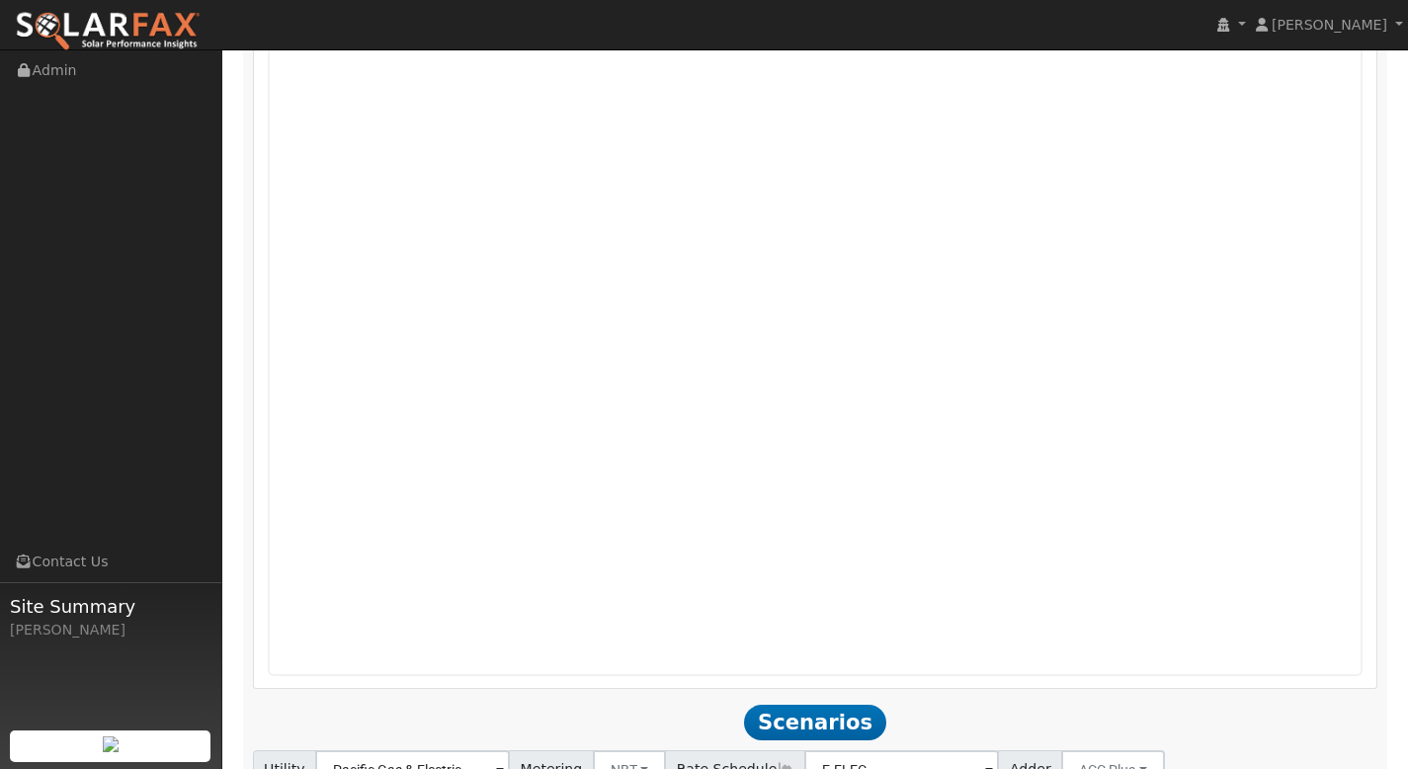
scroll to position [1492, 0]
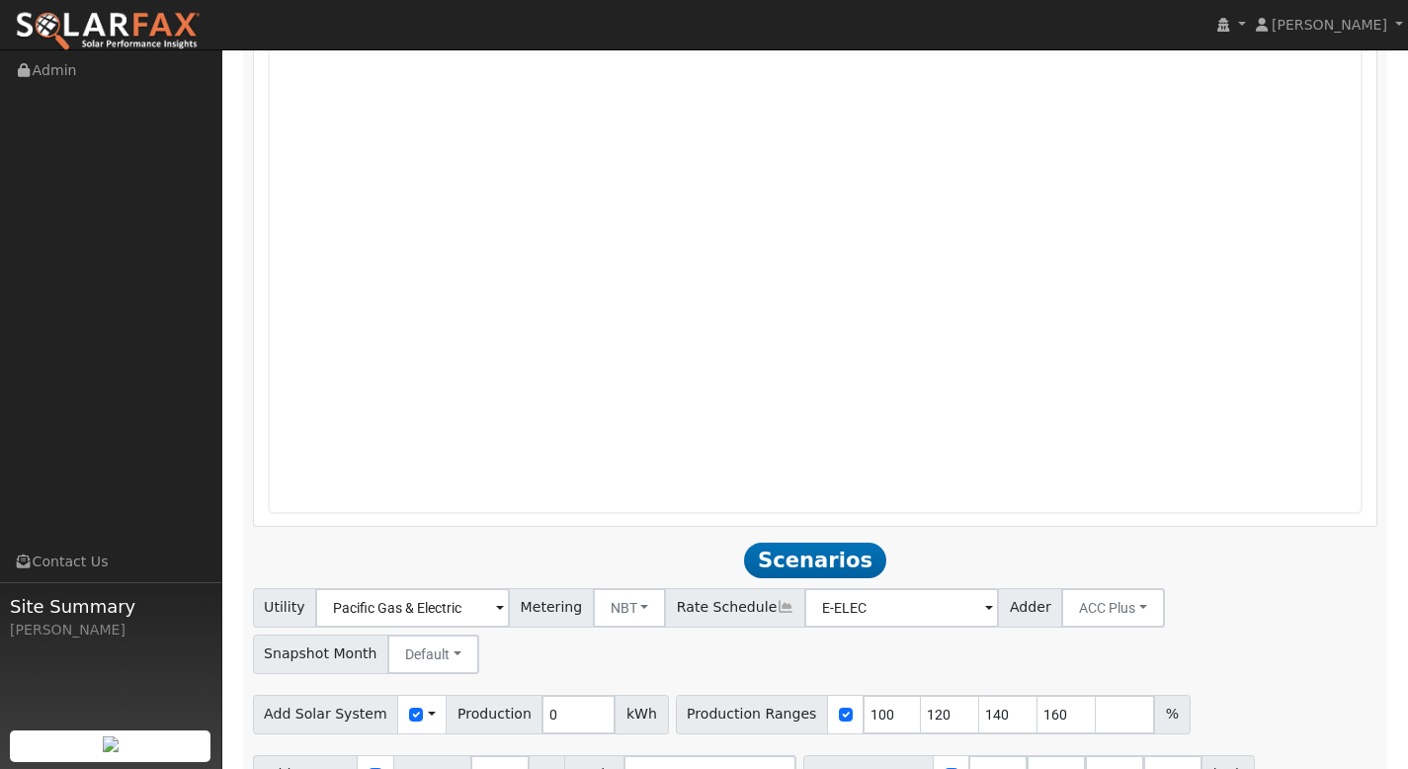
click at [553, 695] on input "0" at bounding box center [578, 715] width 74 height 40
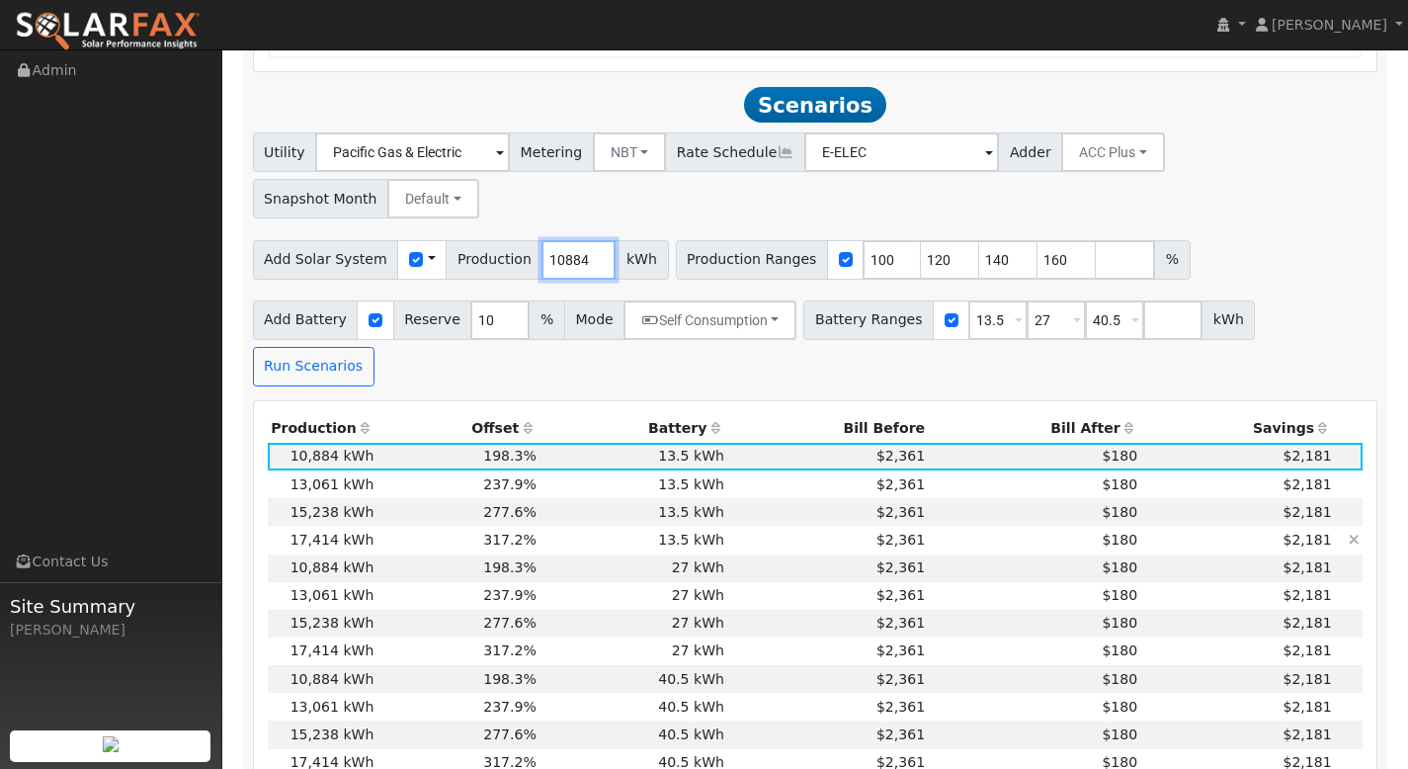
scroll to position [1909, 0]
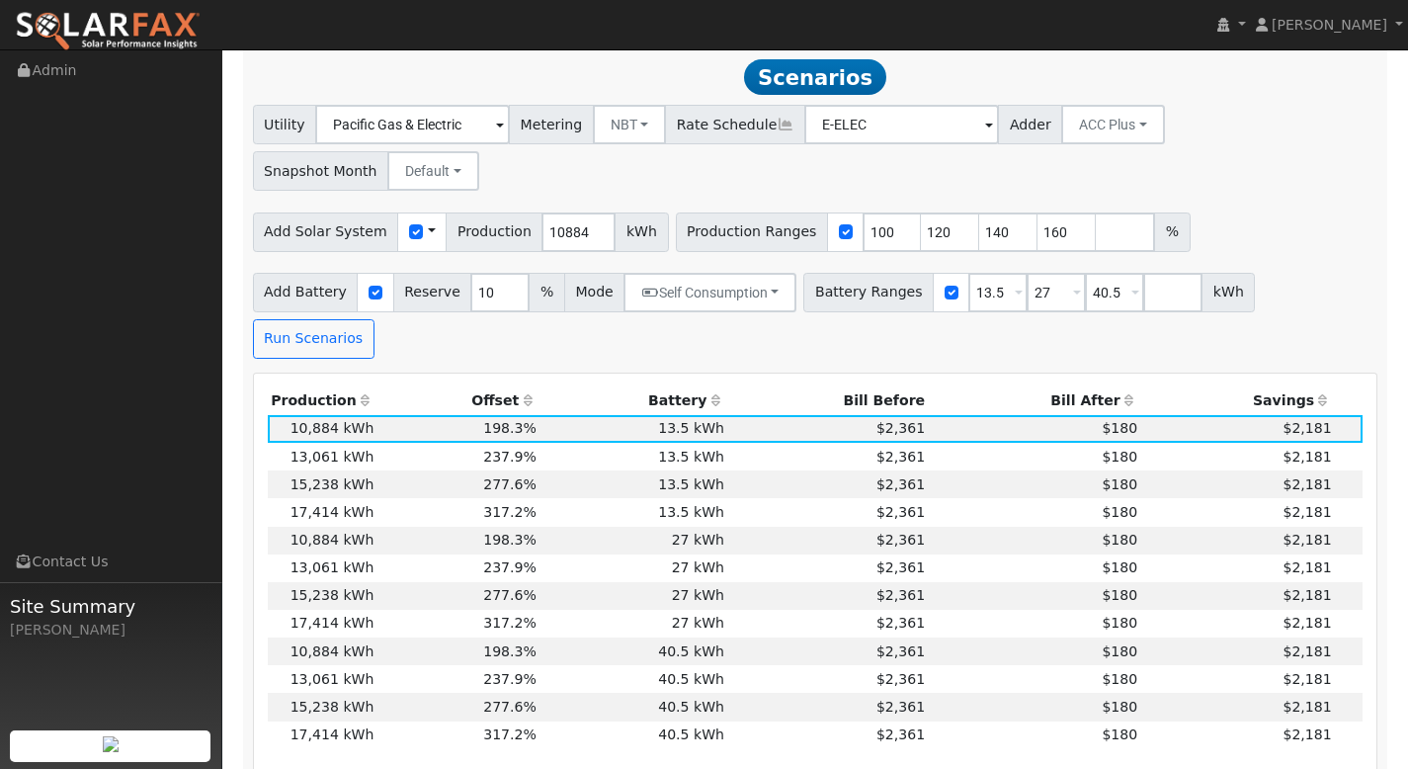
click at [1100, 387] on th "Bill After" at bounding box center [1035, 401] width 212 height 28
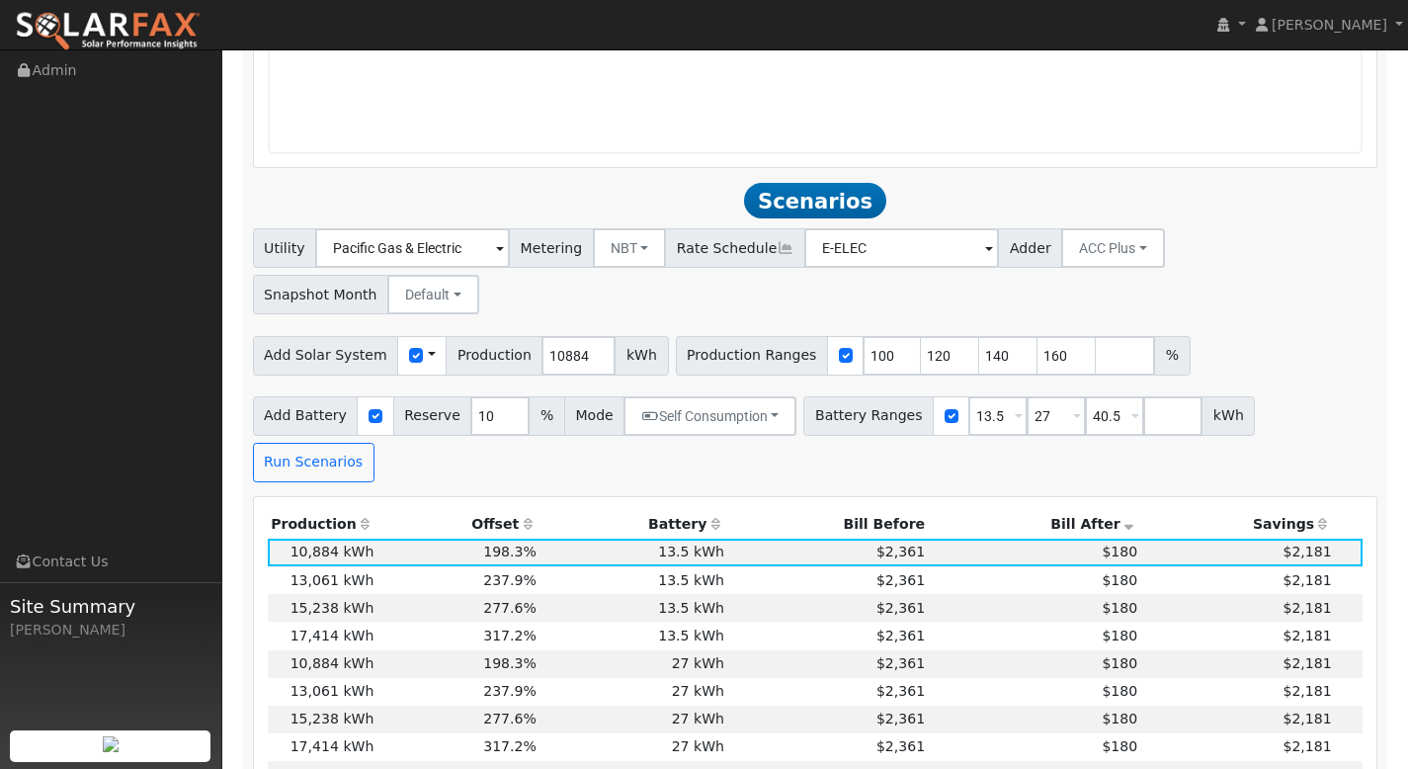
scroll to position [1801, 0]
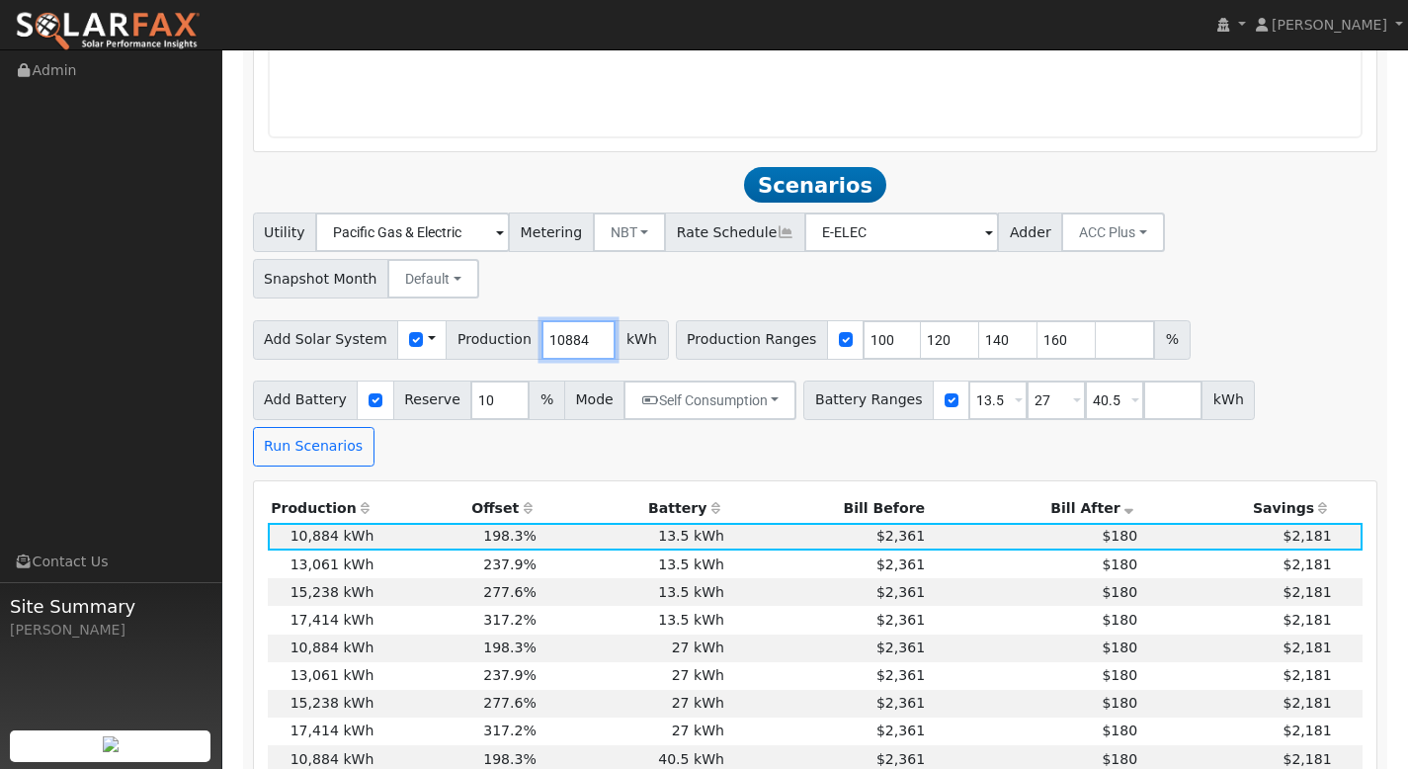
click at [584, 320] on input "10884" at bounding box center [578, 340] width 74 height 40
type input "1"
type input "8435"
click at [374, 427] on button "Run Scenarios" at bounding box center [314, 447] width 122 height 40
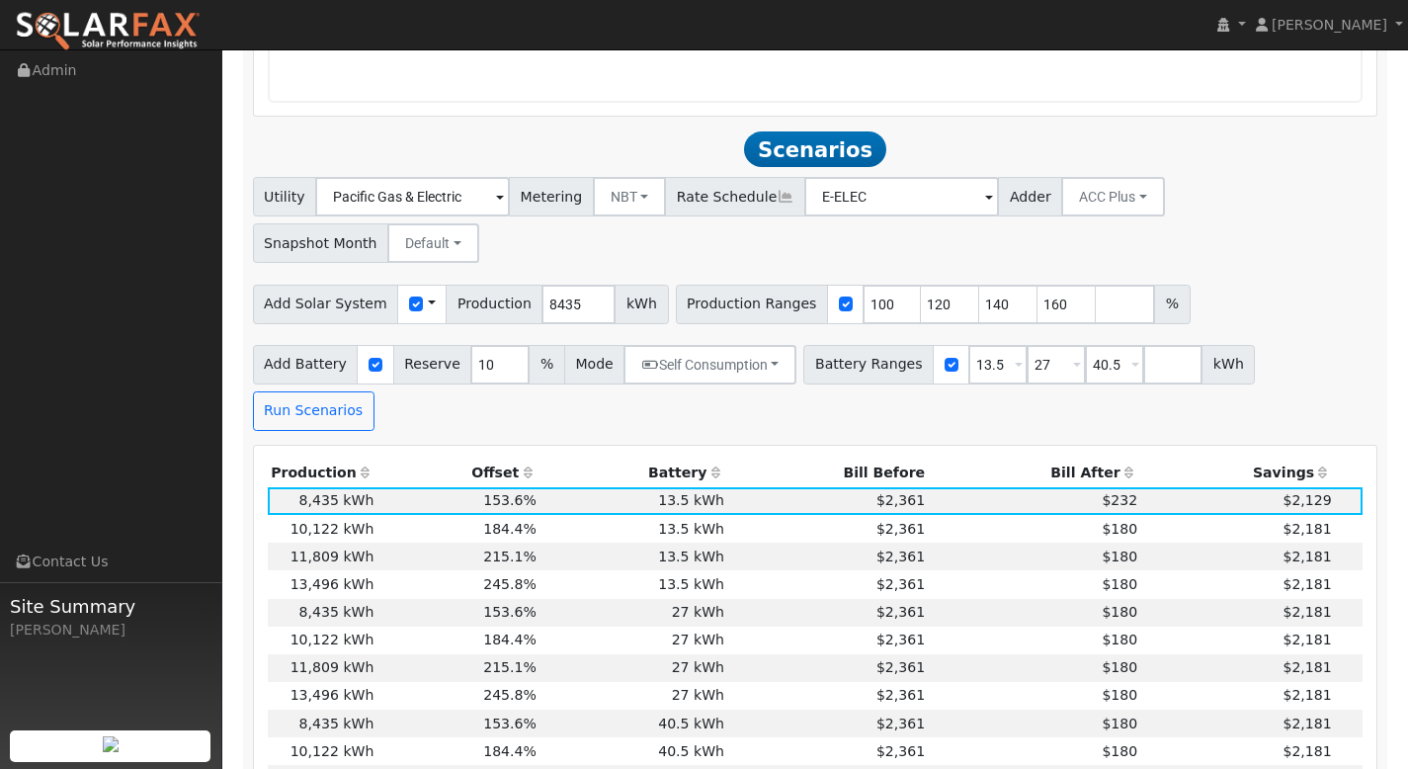
scroll to position [1837, 0]
